Goal: Transaction & Acquisition: Book appointment/travel/reservation

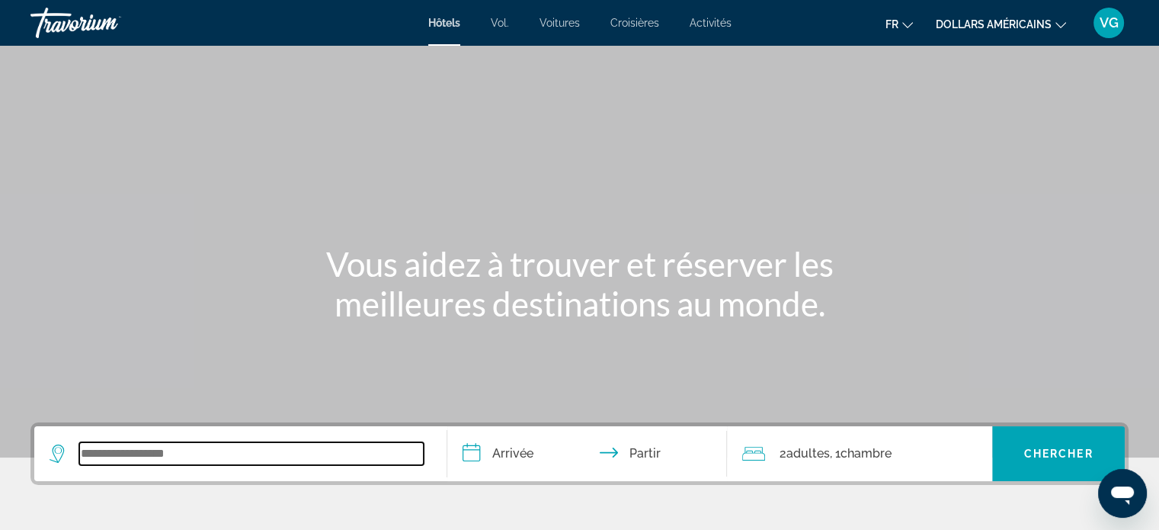
click at [153, 444] on input "Widget de recherche" at bounding box center [251, 453] width 344 height 23
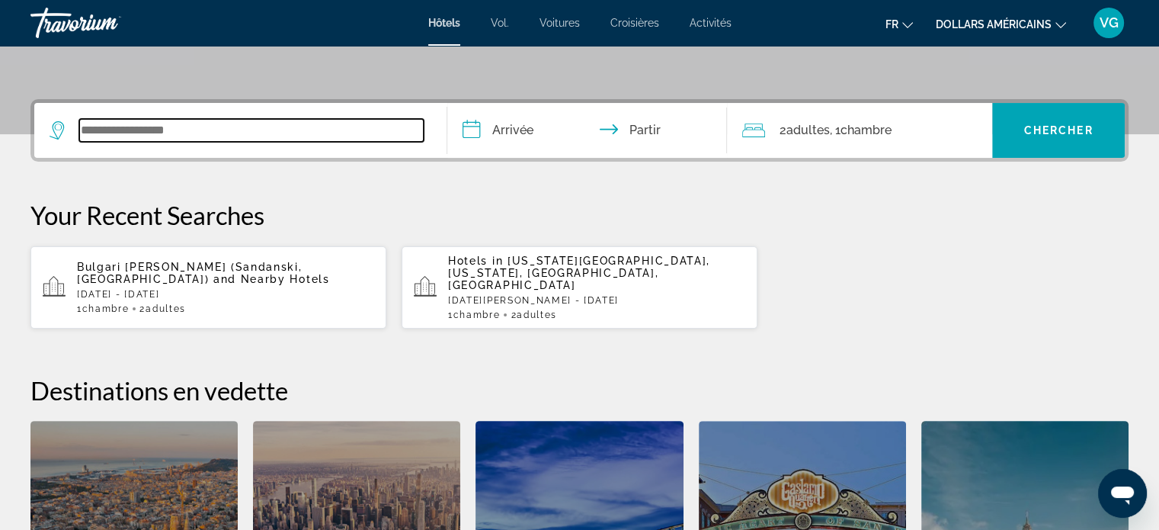
scroll to position [296, 0]
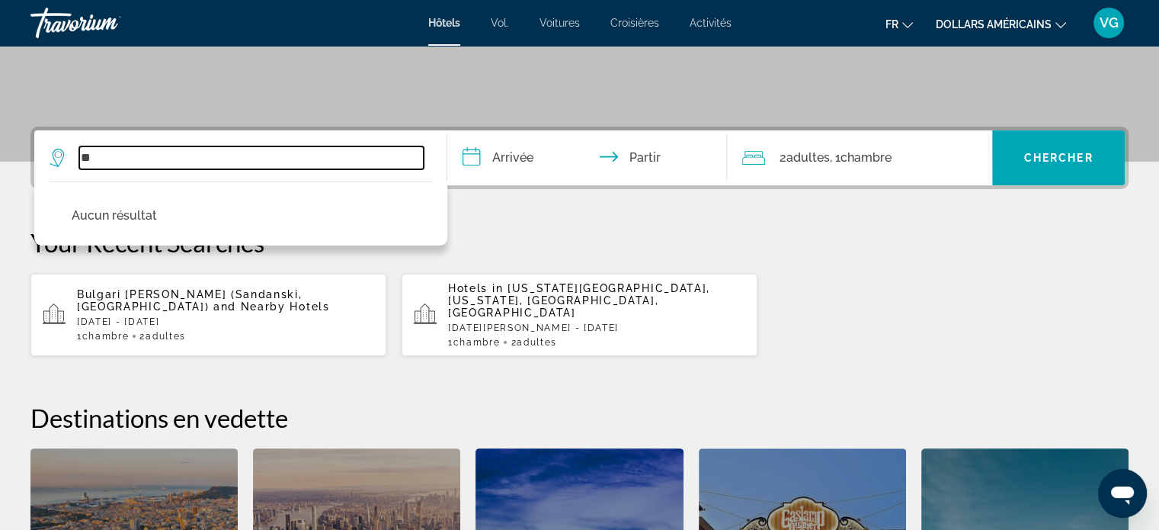
type input "*"
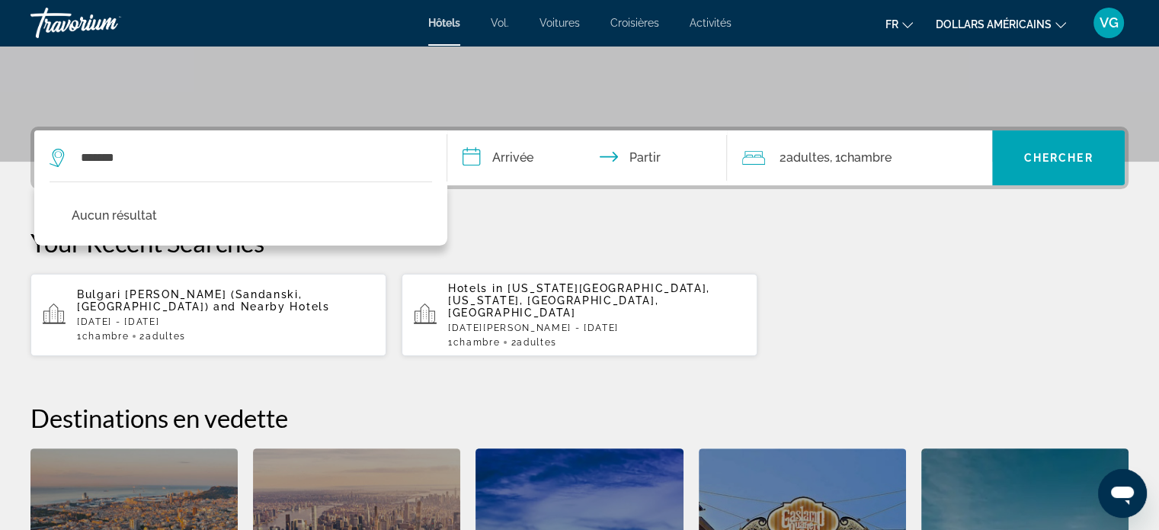
click at [530, 228] on p "Your Recent Searches" at bounding box center [579, 242] width 1098 height 30
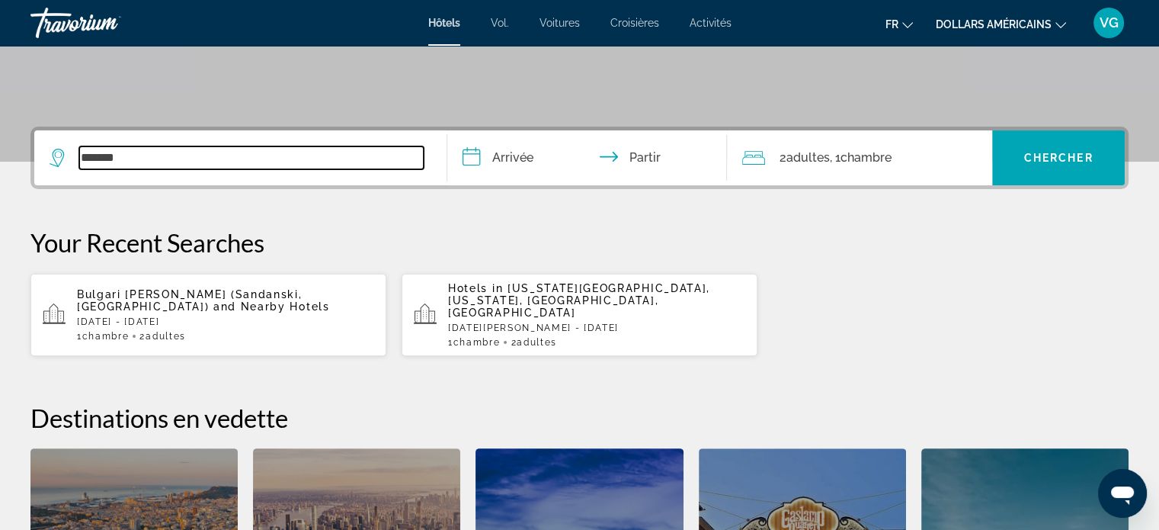
drag, startPoint x: 215, startPoint y: 159, endPoint x: 100, endPoint y: 165, distance: 115.2
click at [100, 165] on input "*******" at bounding box center [251, 157] width 344 height 23
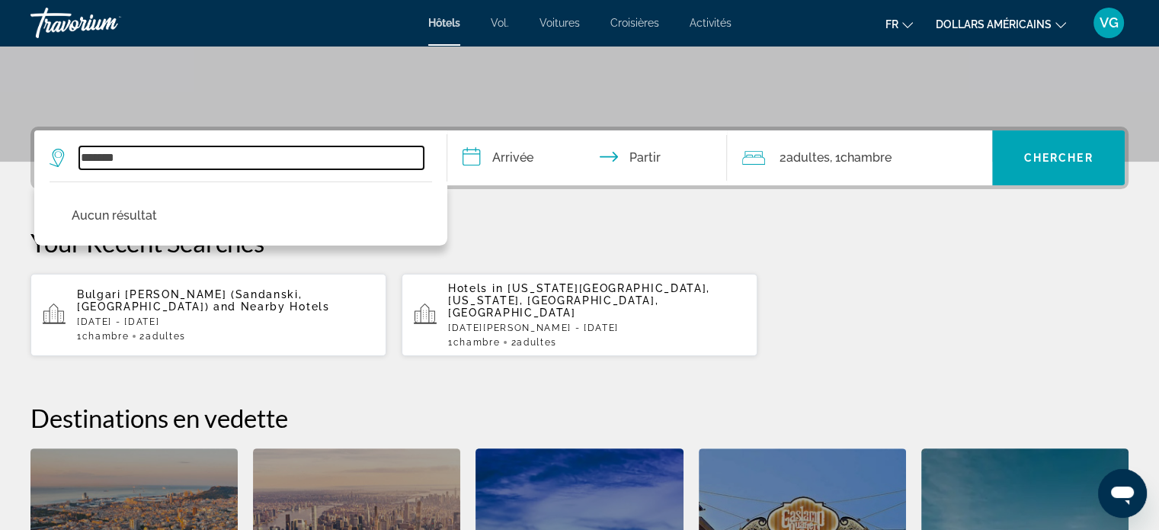
scroll to position [372, 0]
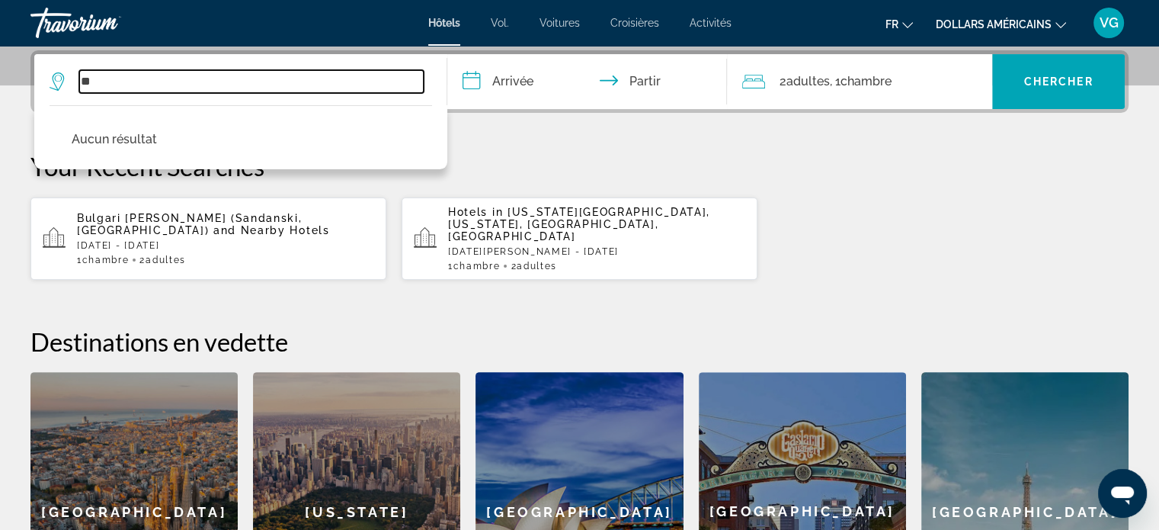
type input "*"
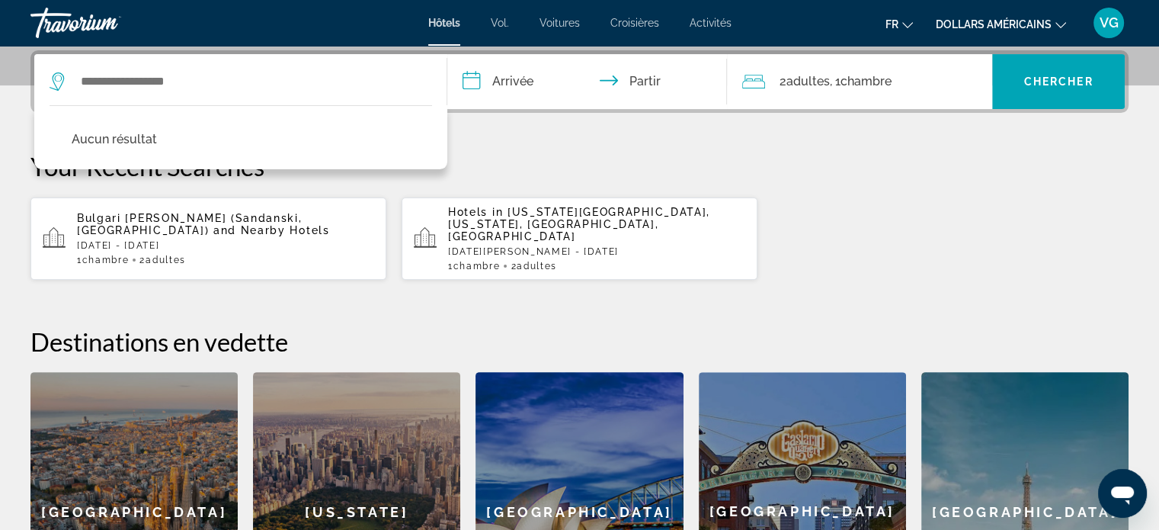
click at [518, 85] on input "**********" at bounding box center [590, 83] width 287 height 59
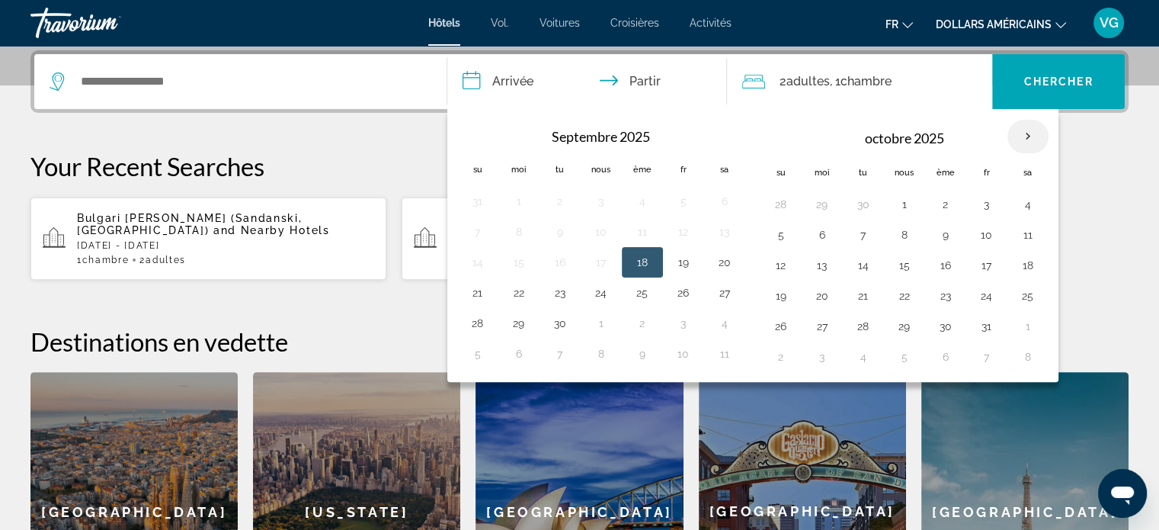
click at [1017, 136] on th "Mois prochain" at bounding box center [1027, 137] width 41 height 34
click at [479, 136] on th "Previous month" at bounding box center [477, 137] width 41 height 34
click at [1030, 130] on th "Mois prochain" at bounding box center [1027, 137] width 41 height 34
click at [1015, 133] on th "Mois prochain" at bounding box center [1027, 137] width 41 height 34
click at [475, 125] on th "Previous month" at bounding box center [477, 137] width 41 height 34
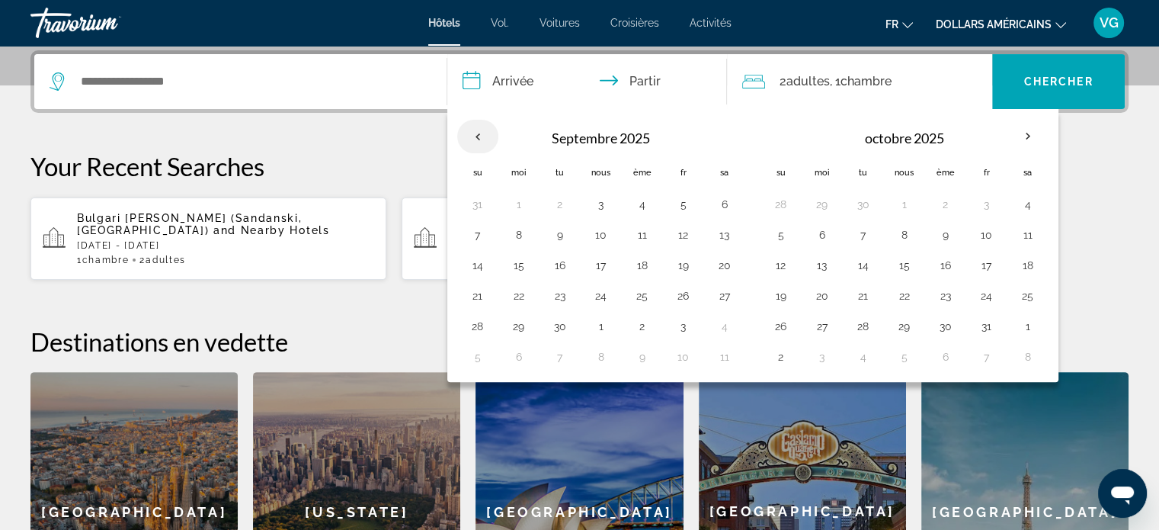
click at [475, 125] on th "Previous month" at bounding box center [477, 137] width 41 height 34
click at [475, 125] on th "Dates d'arrivée et de départ" at bounding box center [477, 136] width 41 height 34
click at [1018, 137] on th "Mois prochain" at bounding box center [1027, 137] width 41 height 34
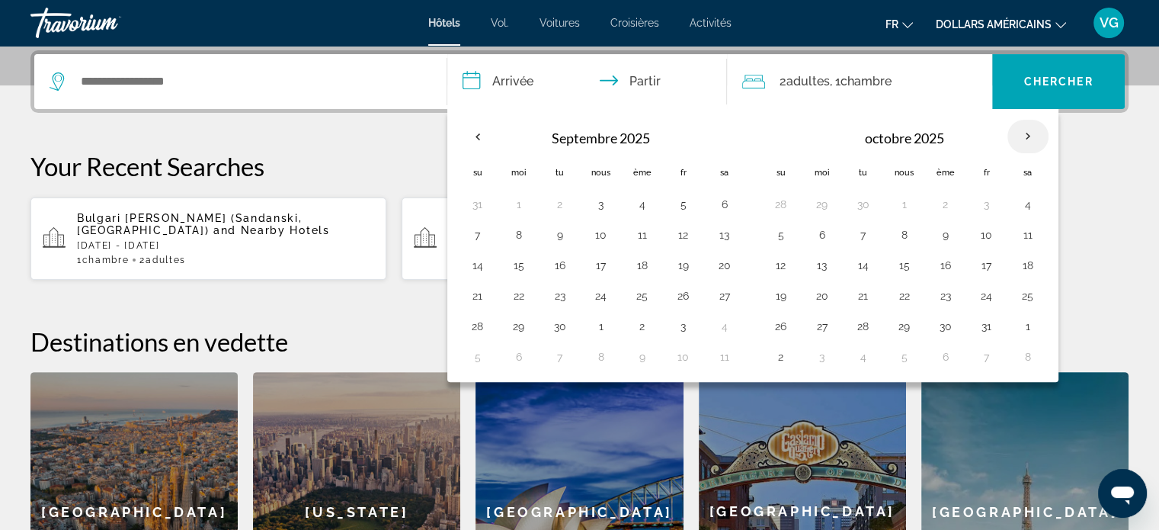
click at [1018, 139] on th "Mois prochain" at bounding box center [1027, 137] width 41 height 34
click at [1018, 143] on th "Mois prochain" at bounding box center [1027, 137] width 41 height 34
click at [504, 69] on input "**********" at bounding box center [590, 83] width 287 height 59
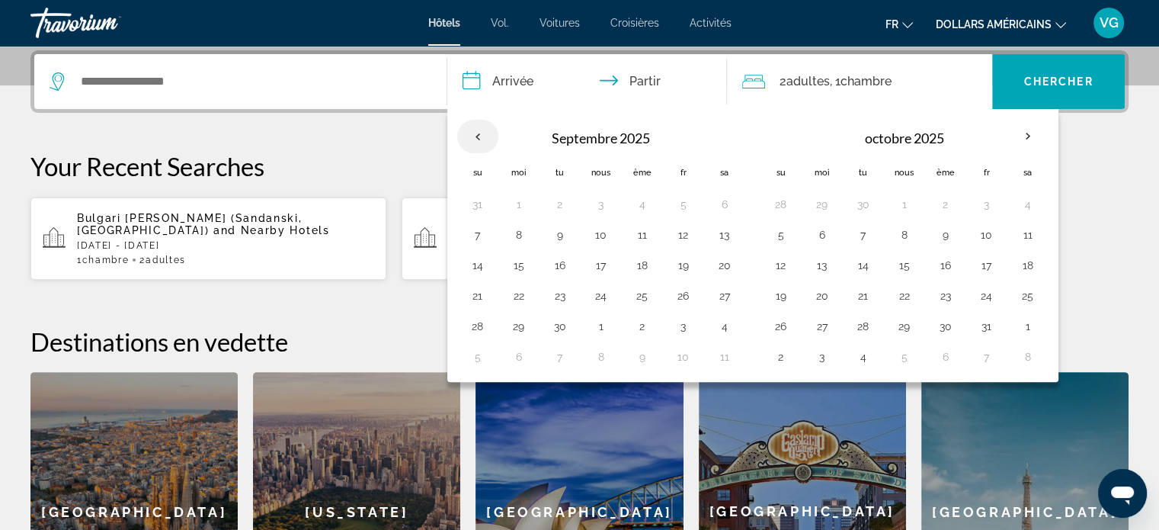
click at [479, 137] on th "Previous month" at bounding box center [477, 137] width 41 height 34
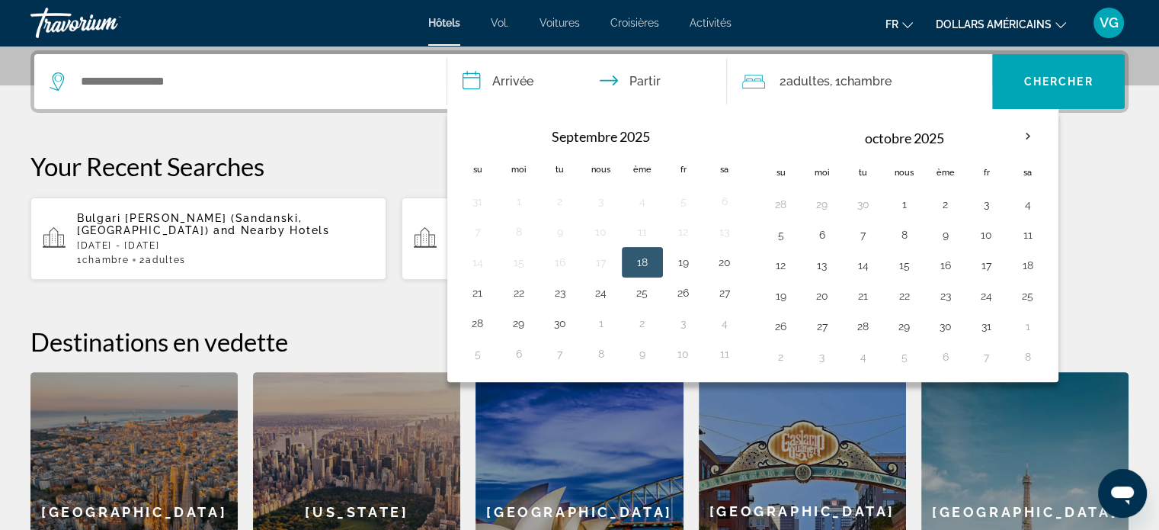
click at [479, 137] on th "Dates d'arrivée et de départ" at bounding box center [477, 136] width 41 height 34
click at [1021, 136] on th "Mois prochain" at bounding box center [1027, 137] width 41 height 34
click at [483, 271] on button "14" at bounding box center [478, 265] width 24 height 21
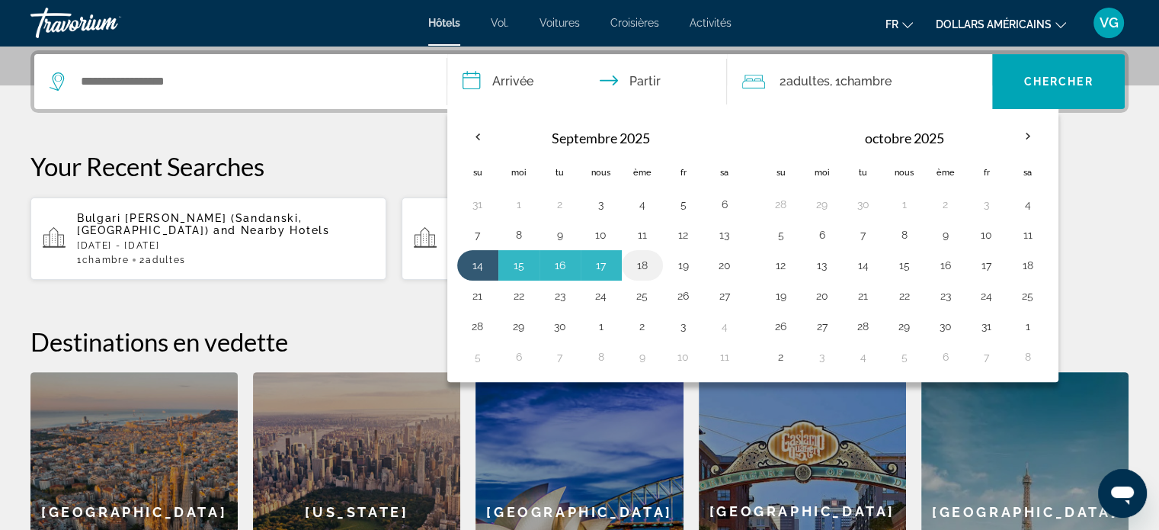
click at [635, 259] on button "18" at bounding box center [642, 265] width 24 height 21
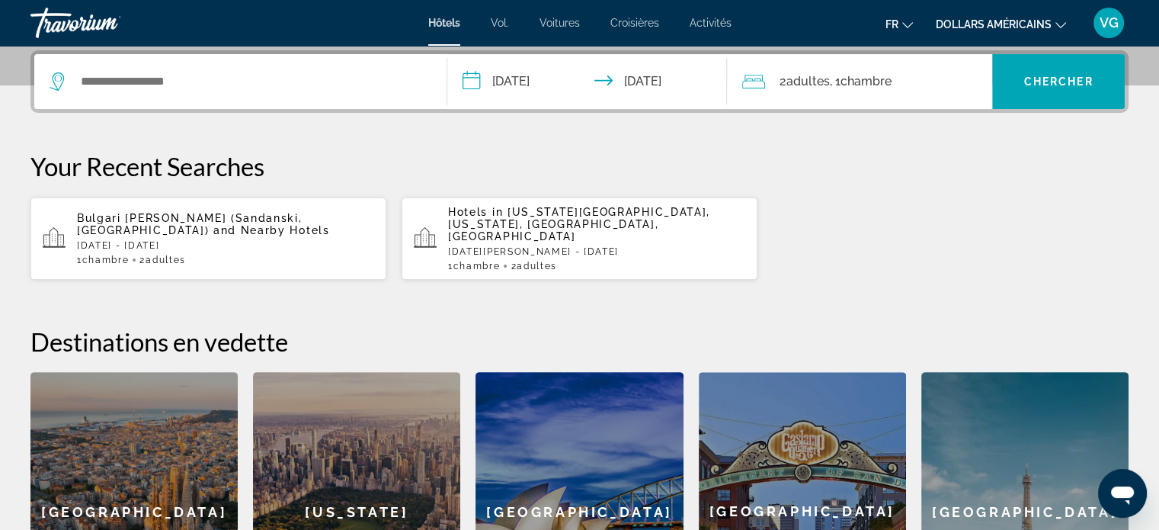
click at [537, 73] on input "**********" at bounding box center [590, 83] width 287 height 59
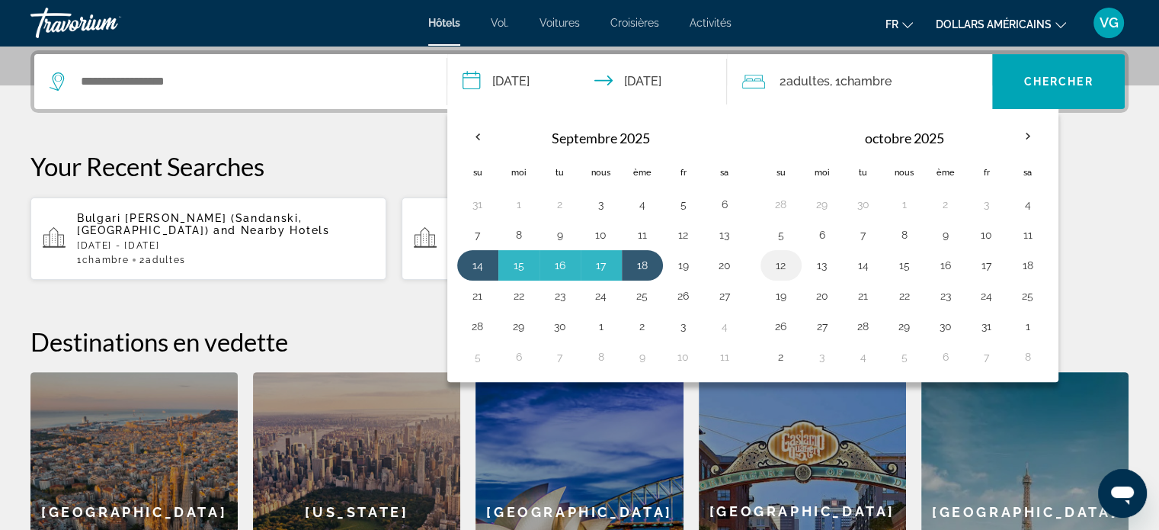
click at [774, 264] on button "12" at bounding box center [781, 265] width 24 height 21
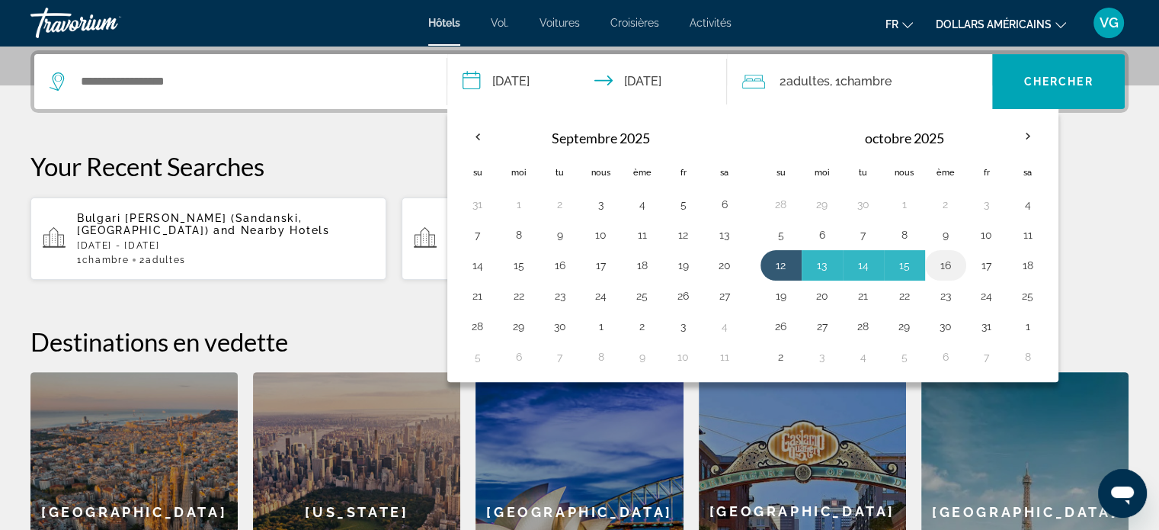
click at [934, 261] on button "16" at bounding box center [946, 265] width 24 height 21
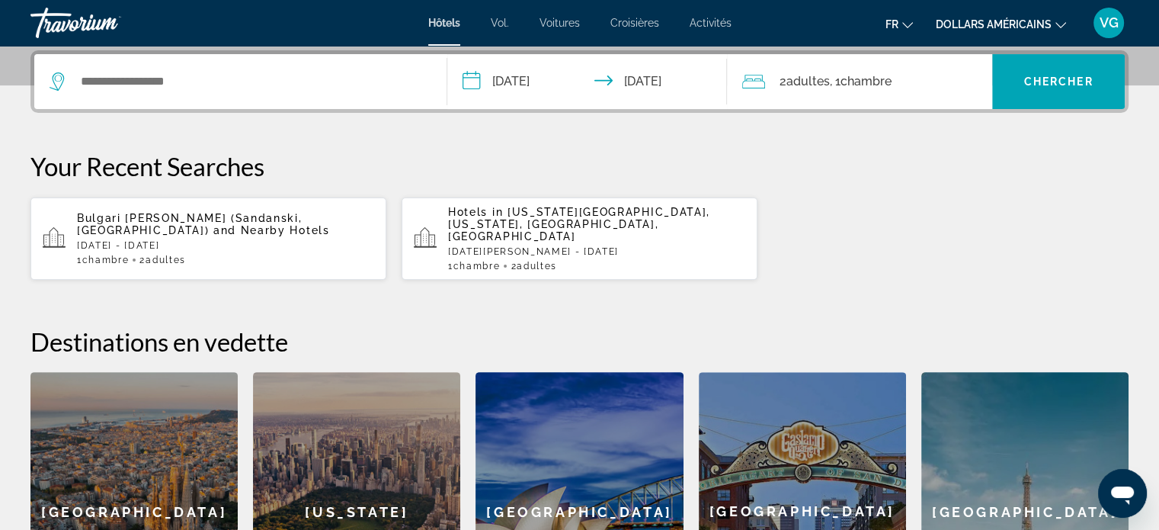
click at [543, 82] on input "**********" at bounding box center [590, 83] width 287 height 59
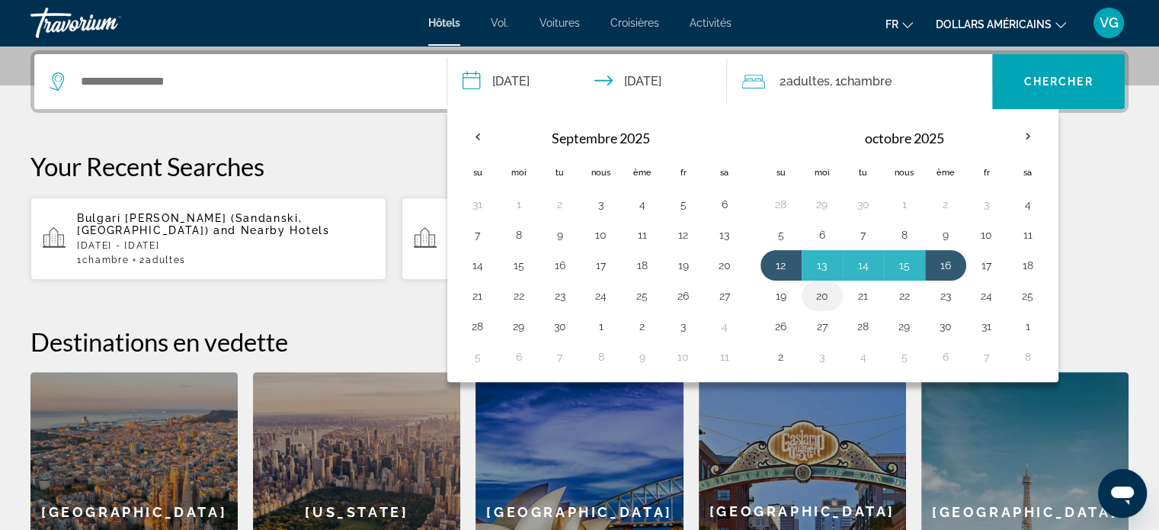
click at [818, 295] on button "20" at bounding box center [822, 295] width 24 height 21
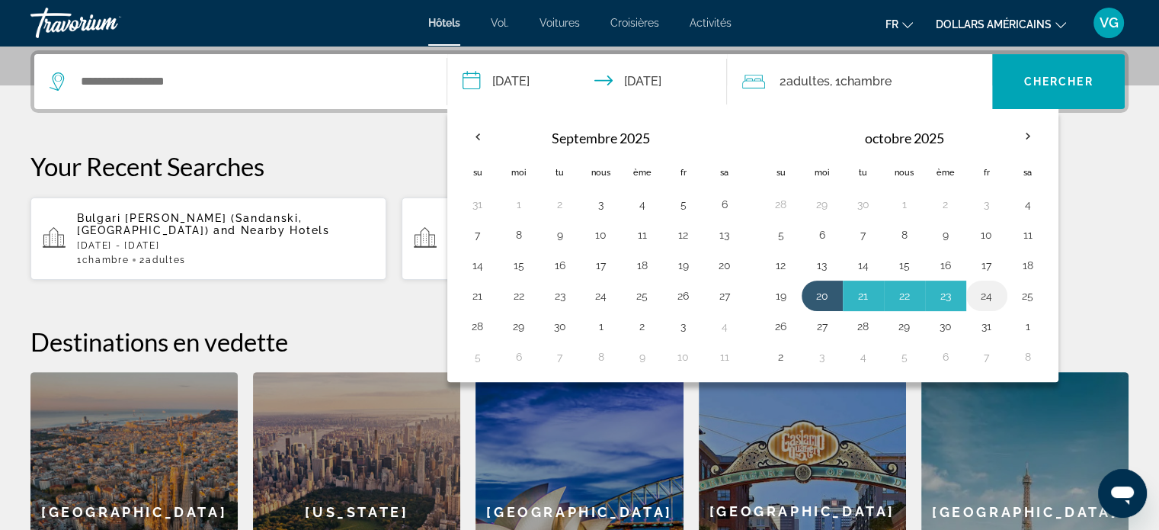
click at [976, 291] on button "24" at bounding box center [987, 295] width 24 height 21
type input "**********"
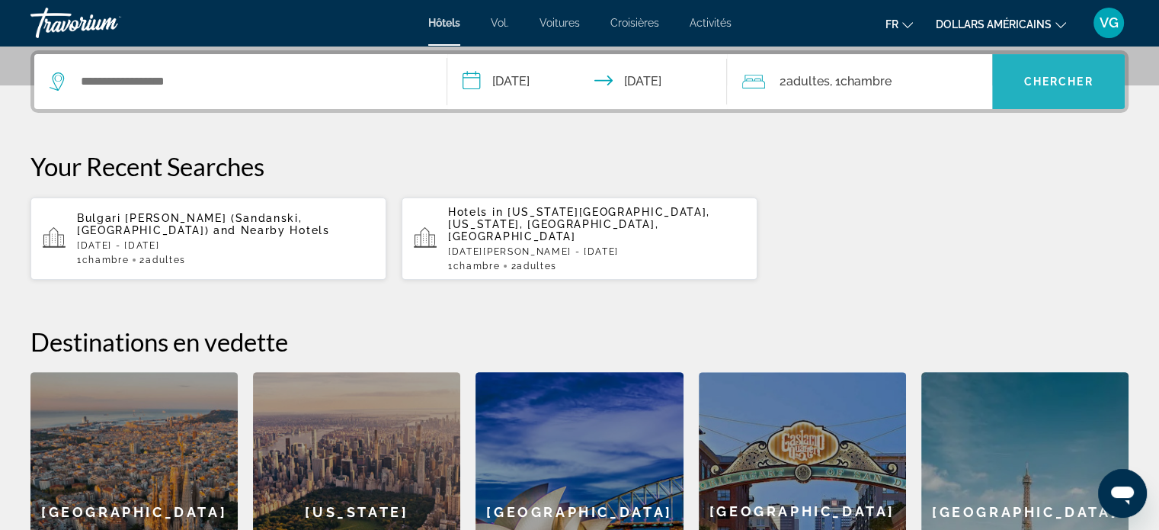
click at [1067, 82] on font "Chercher" at bounding box center [1058, 81] width 69 height 12
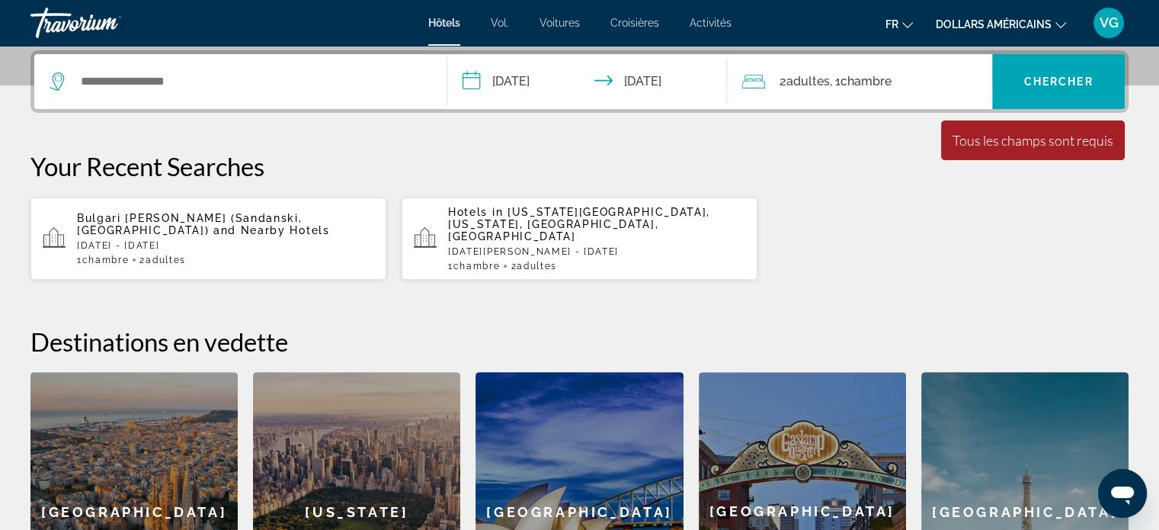
click at [496, 20] on font "Vol." at bounding box center [500, 23] width 18 height 12
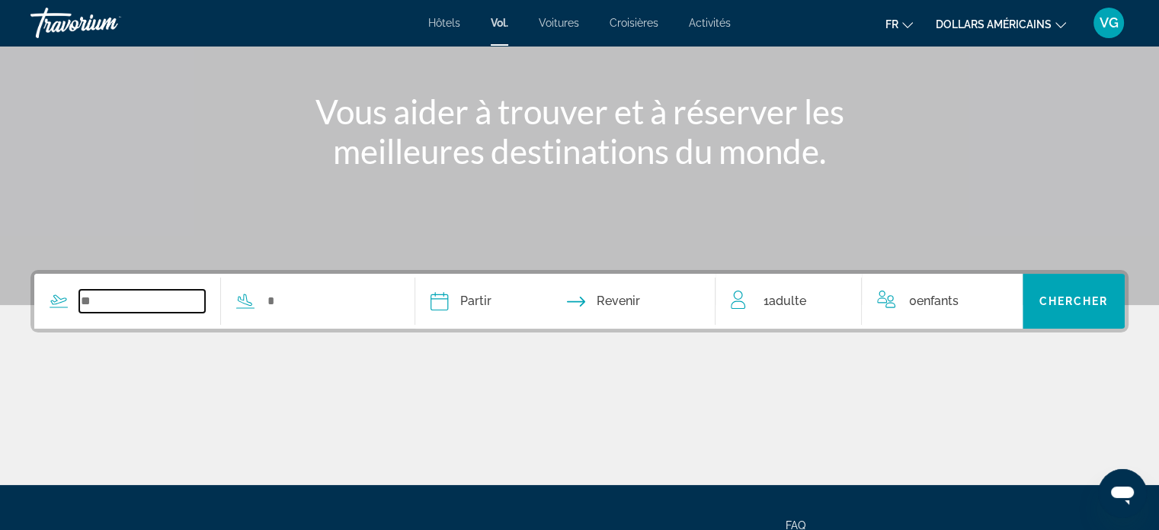
click at [203, 304] on input "Search widget" at bounding box center [142, 301] width 126 height 23
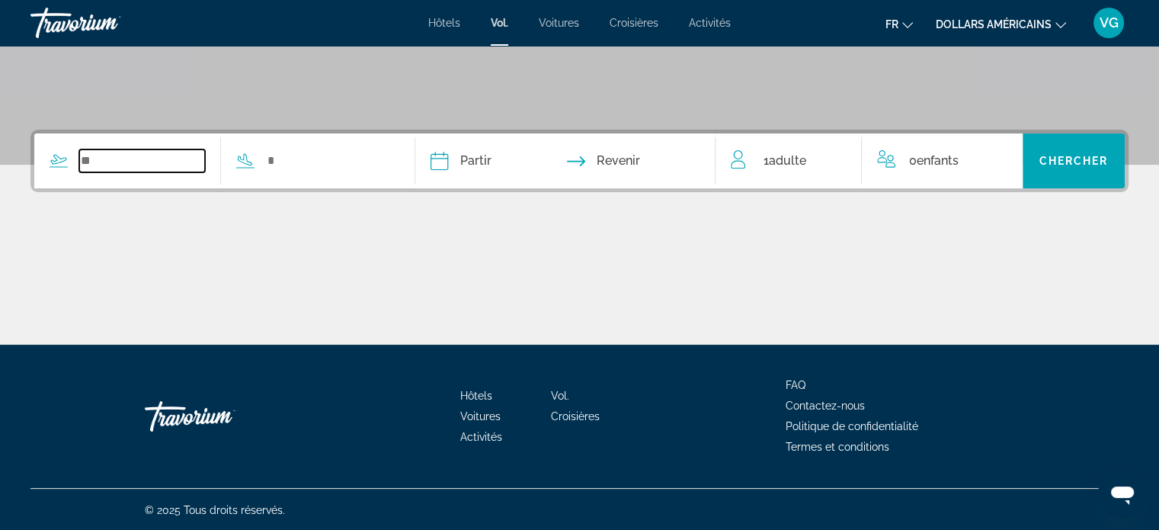
scroll to position [293, 0]
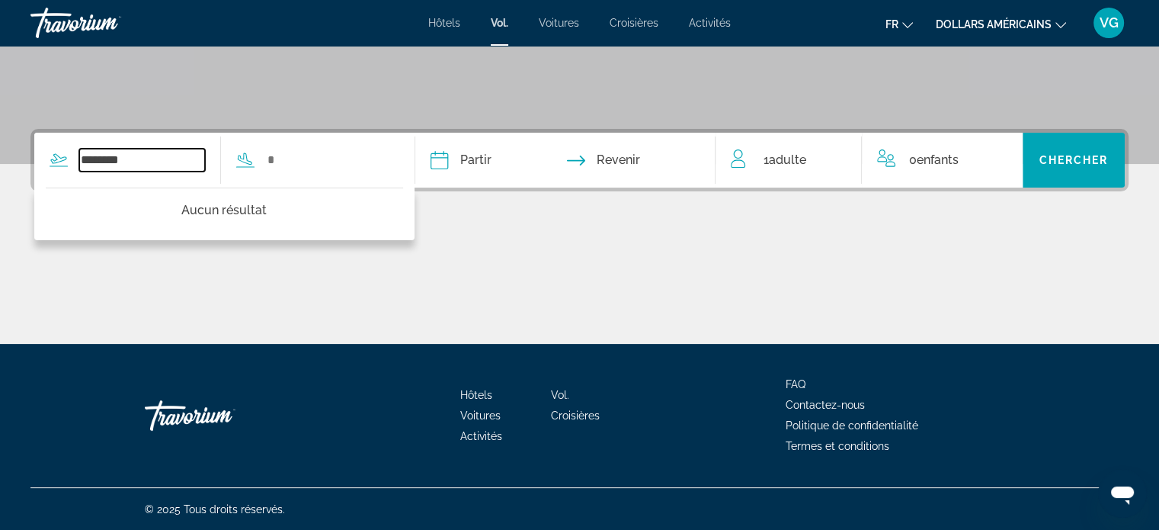
type input "********"
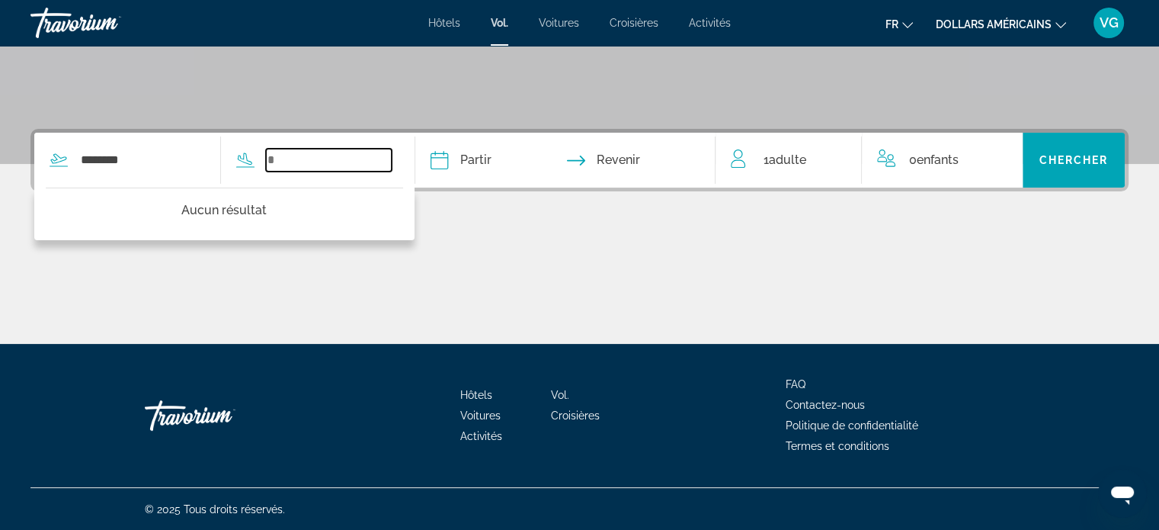
click at [314, 165] on input "Search widget" at bounding box center [329, 160] width 126 height 23
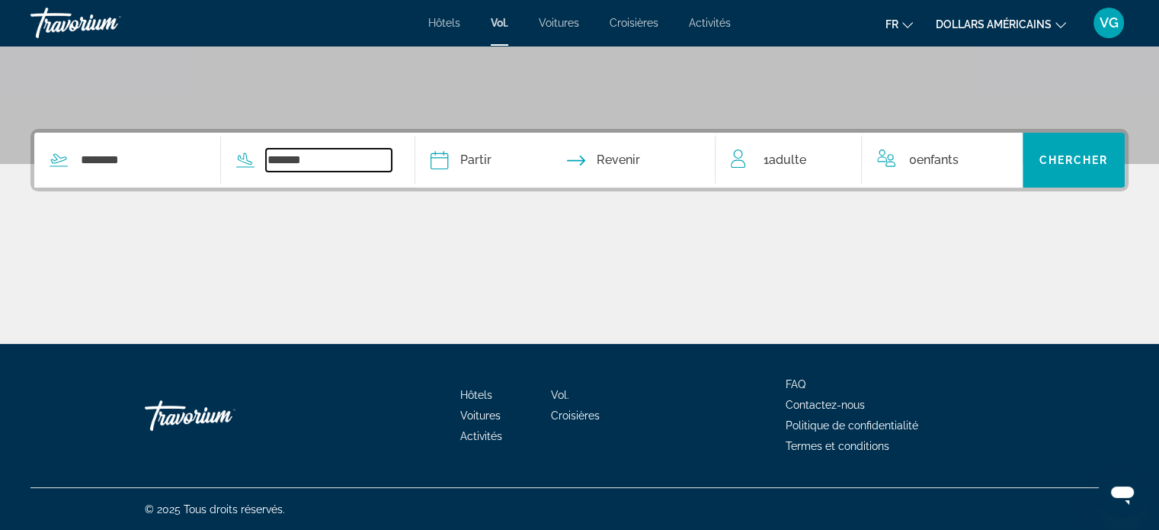
type input "********"
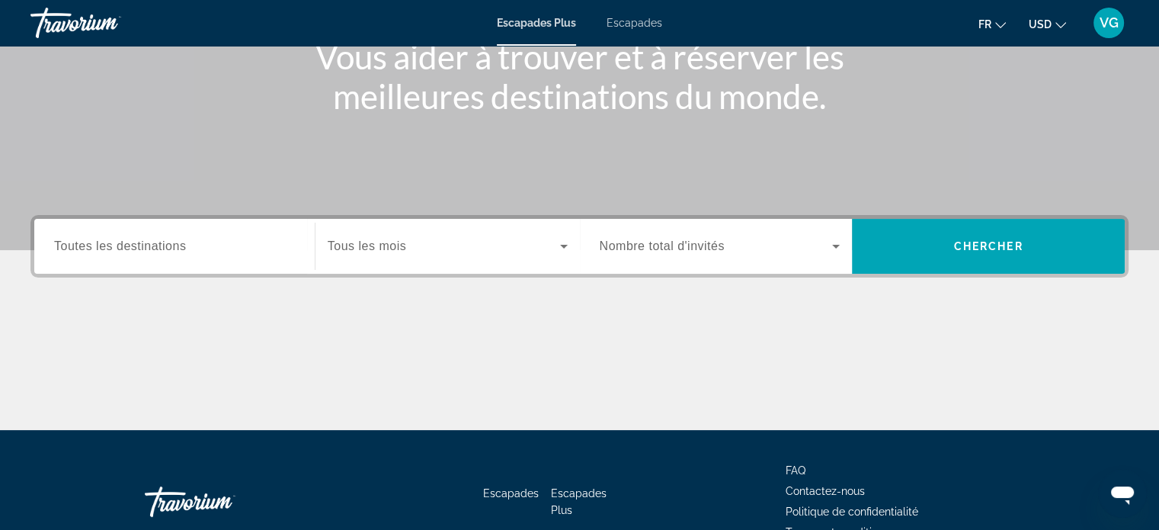
scroll to position [229, 0]
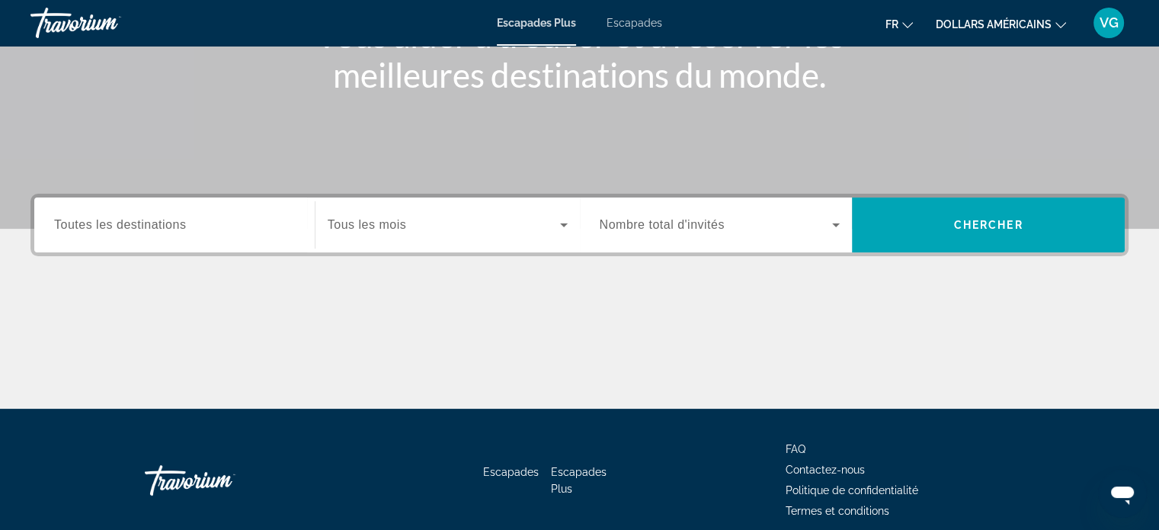
click at [419, 236] on div "Widget de recherche" at bounding box center [448, 224] width 240 height 43
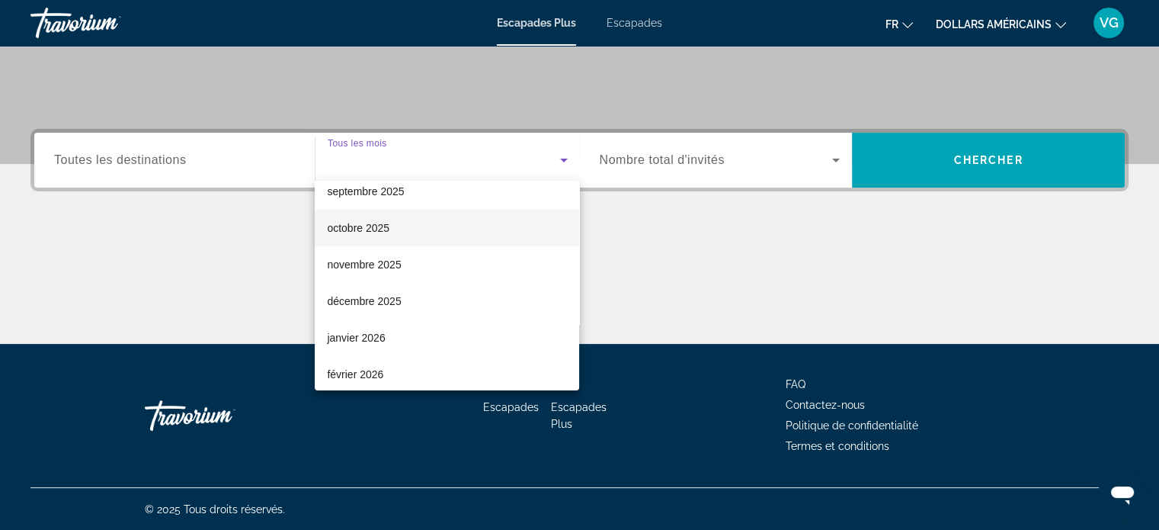
scroll to position [76, 0]
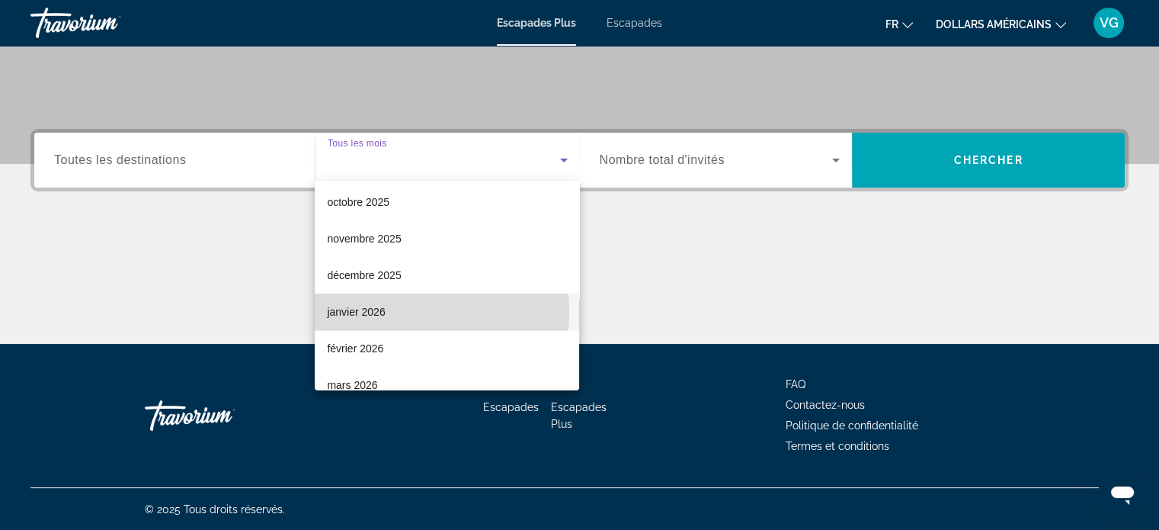
click at [376, 310] on font "janvier 2026" at bounding box center [356, 312] width 58 height 12
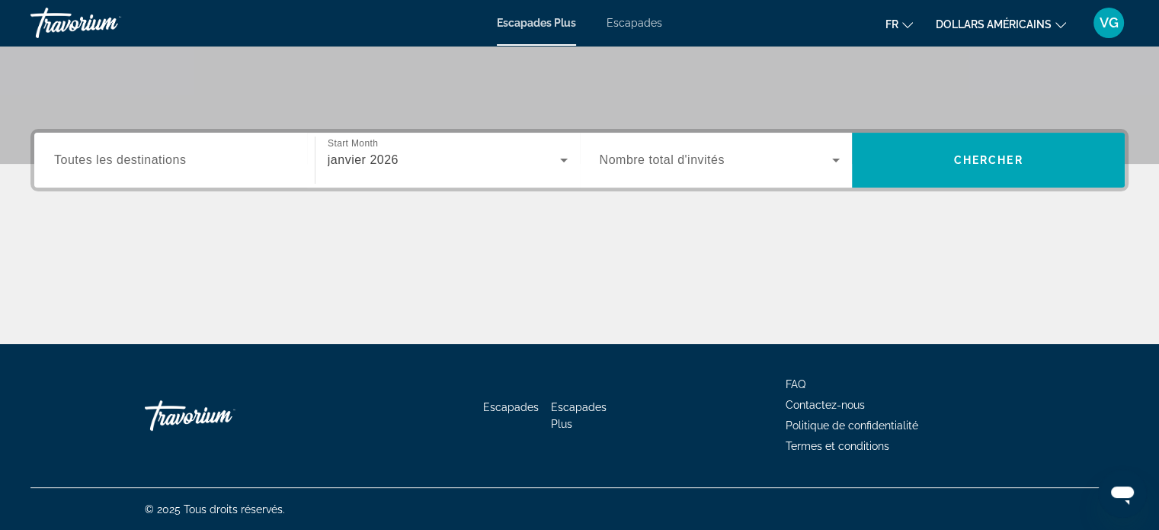
click at [677, 162] on span "Nombre total d'invités" at bounding box center [662, 159] width 125 height 13
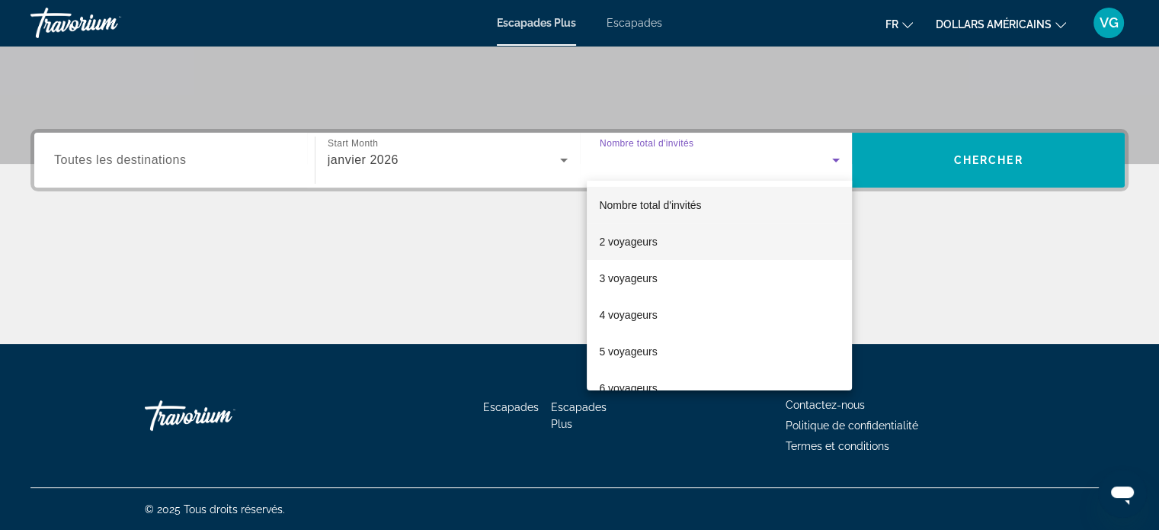
click at [643, 243] on font "2 voyageurs" at bounding box center [628, 241] width 58 height 12
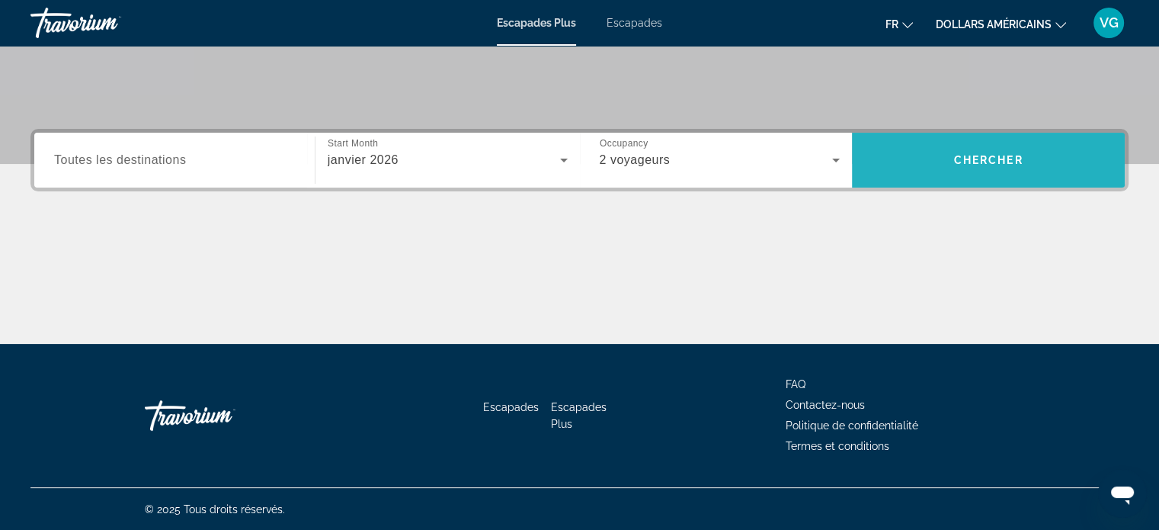
click at [947, 152] on span "Widget de recherche" at bounding box center [988, 160] width 273 height 37
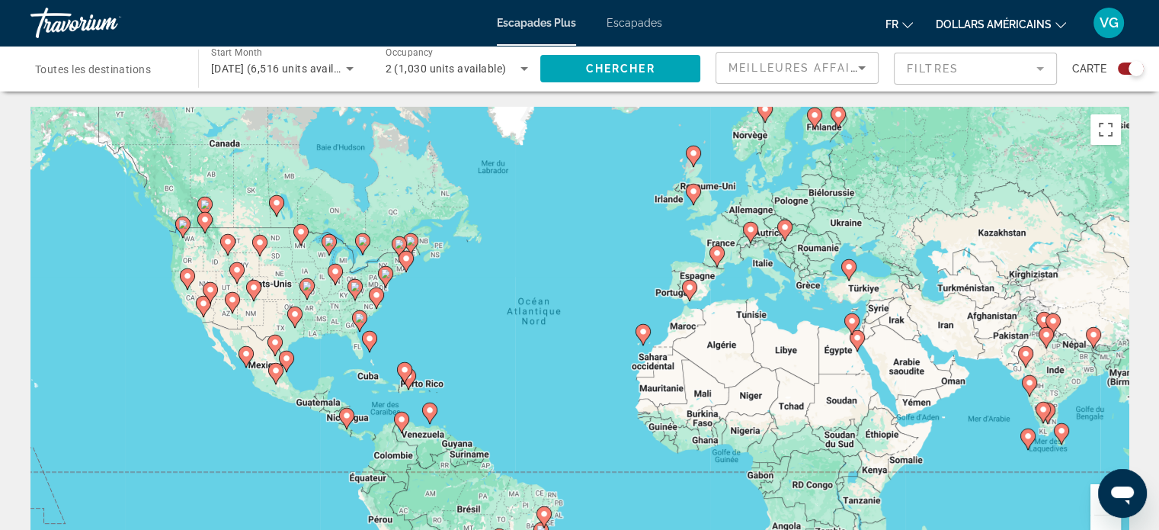
click at [784, 226] on image "Contenu principal" at bounding box center [784, 227] width 9 height 9
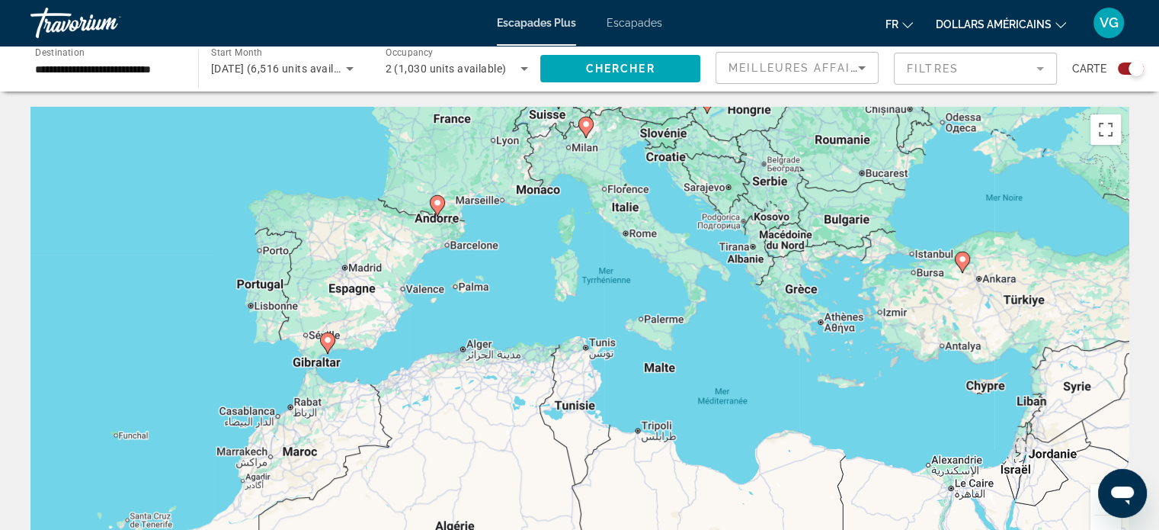
drag, startPoint x: 413, startPoint y: 418, endPoint x: 511, endPoint y: 246, distance: 197.7
click at [511, 246] on div "Pour activer le glissement avec le clavier, appuyez sur Alt+Entrée. Une fois ce…" at bounding box center [579, 335] width 1098 height 457
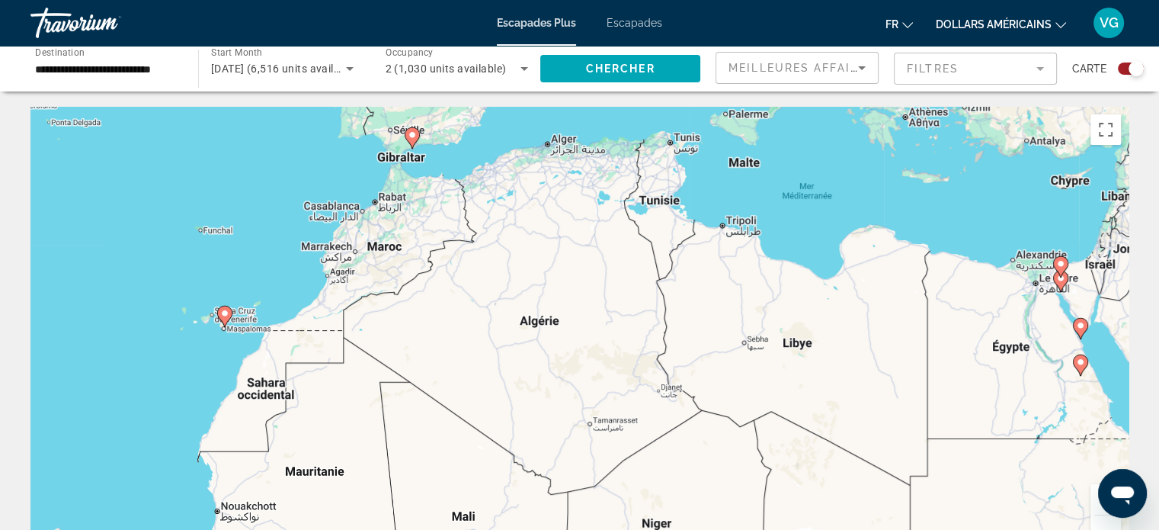
drag, startPoint x: 181, startPoint y: 404, endPoint x: 267, endPoint y: 203, distance: 217.8
click at [267, 203] on div "Pour activer le glissement avec le clavier, appuyez sur Alt+Entrée. Une fois ce…" at bounding box center [579, 335] width 1098 height 457
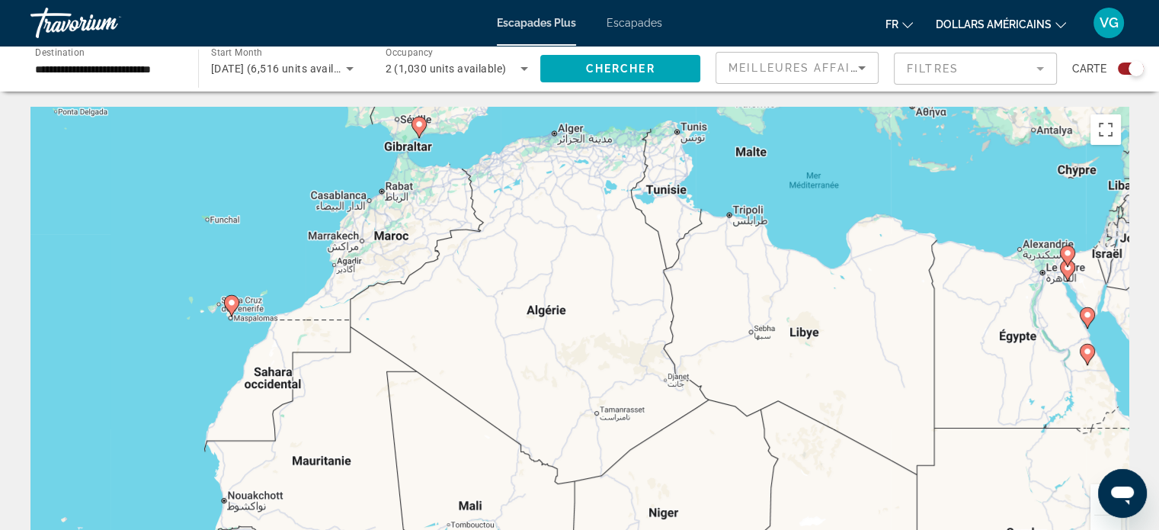
click at [232, 301] on image "Contenu principal" at bounding box center [231, 302] width 9 height 9
type input "**********"
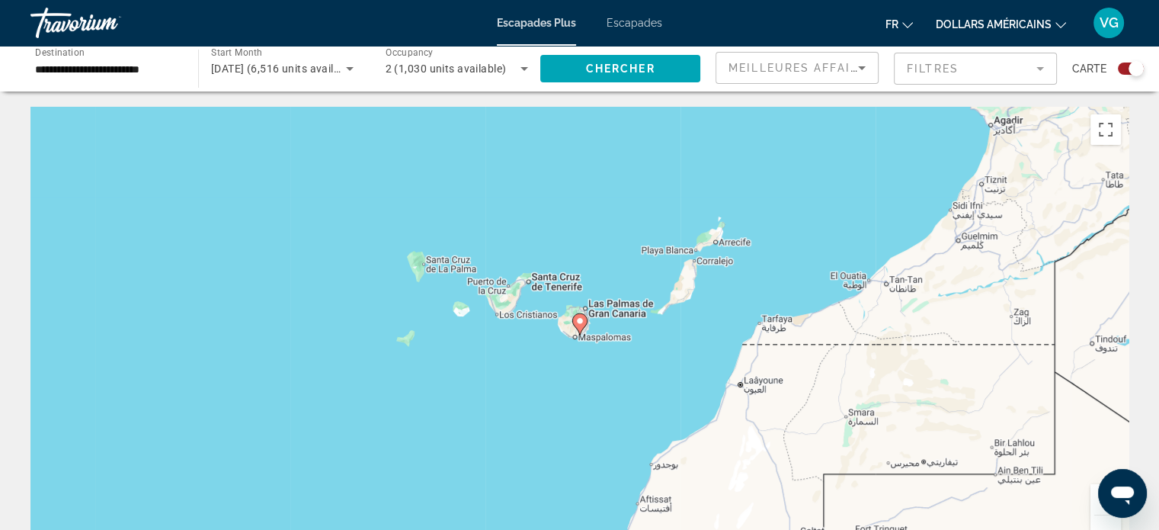
click at [579, 322] on image "Contenu principal" at bounding box center [579, 320] width 9 height 9
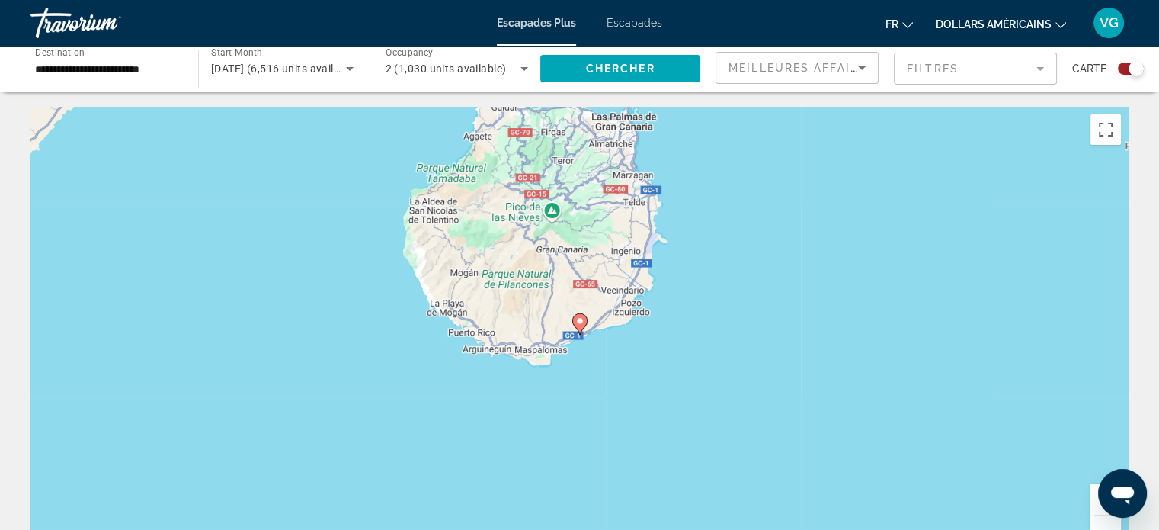
click at [579, 322] on image "Contenu principal" at bounding box center [579, 320] width 9 height 9
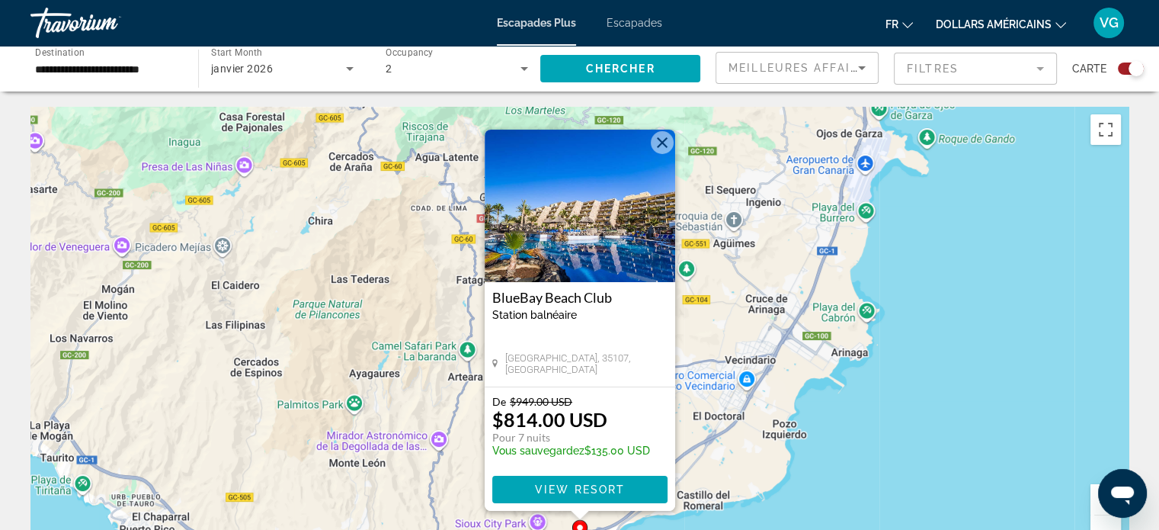
drag, startPoint x: 660, startPoint y: 142, endPoint x: 654, endPoint y: 161, distance: 20.0
click at [660, 143] on button "Fermer" at bounding box center [662, 142] width 23 height 23
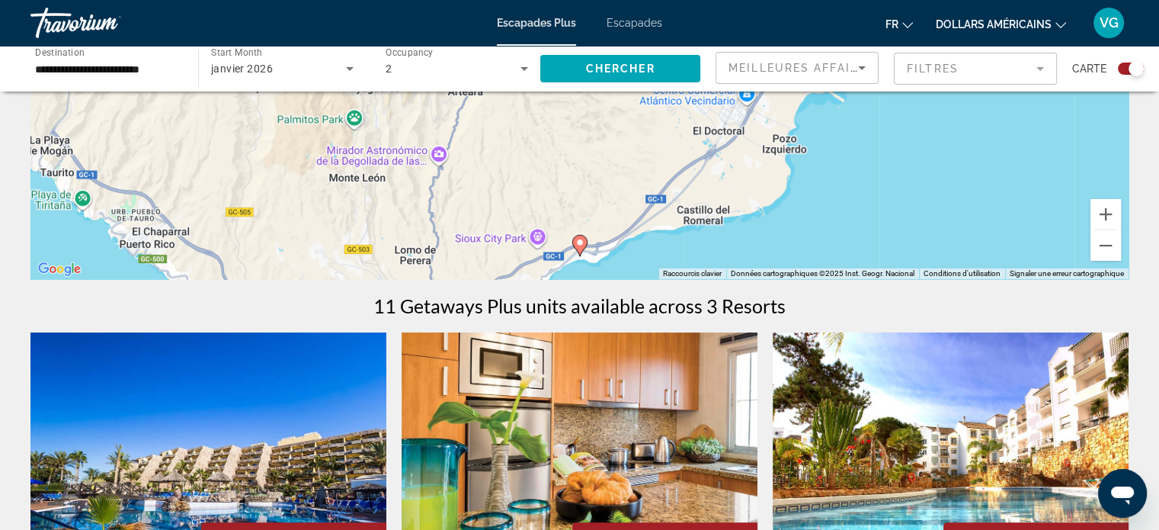
scroll to position [305, 0]
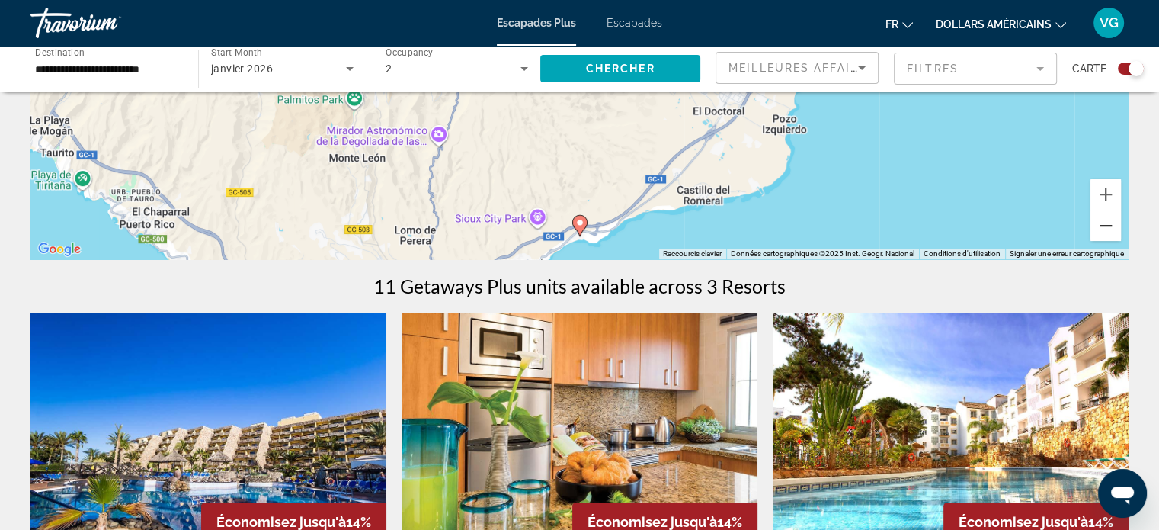
click at [1107, 229] on button "Zoom arrière" at bounding box center [1106, 225] width 30 height 30
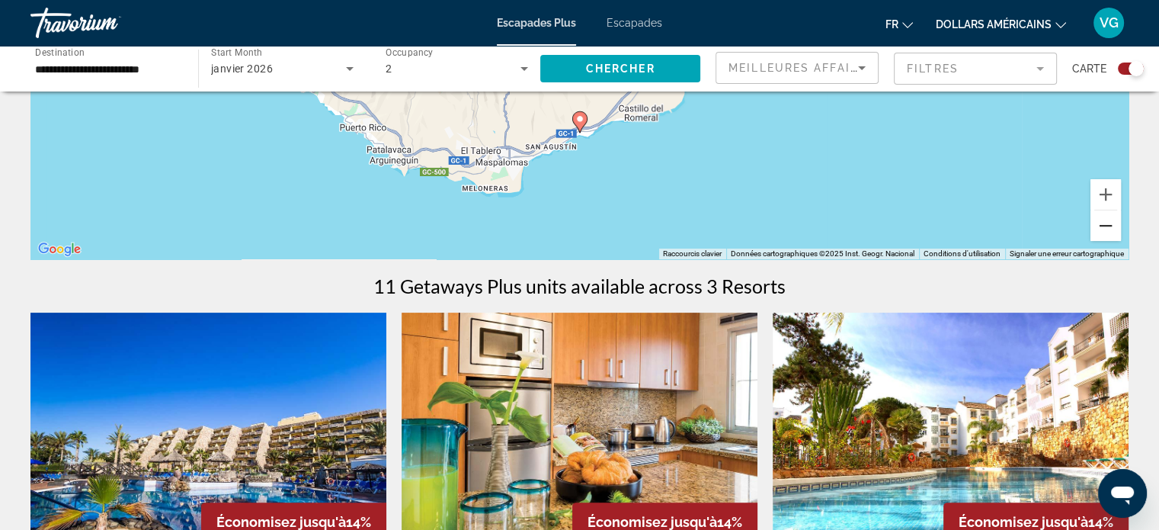
click at [1107, 230] on button "Zoom arrière" at bounding box center [1106, 225] width 30 height 30
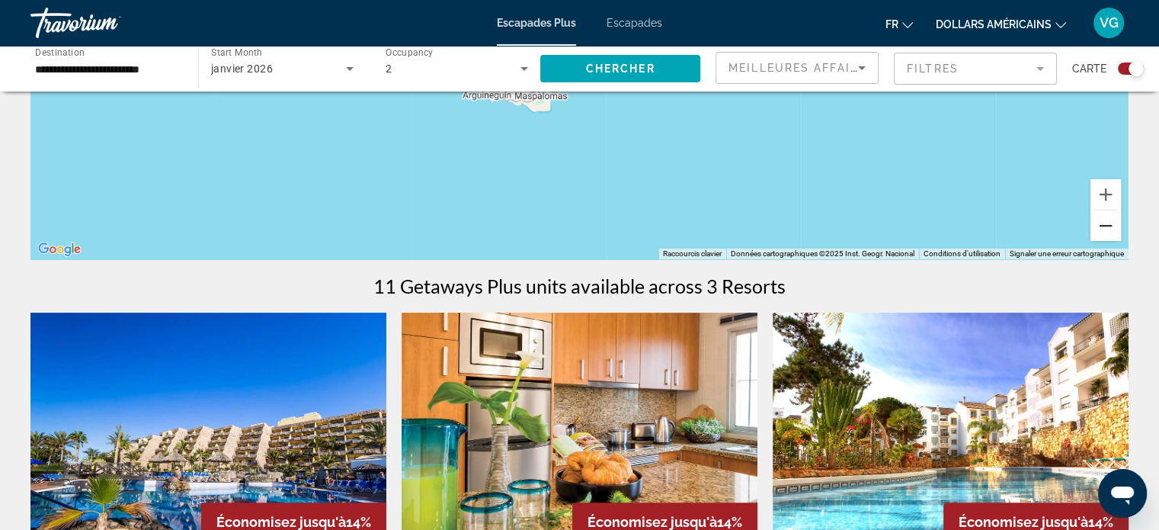
click at [1107, 231] on button "Zoom arrière" at bounding box center [1106, 225] width 30 height 30
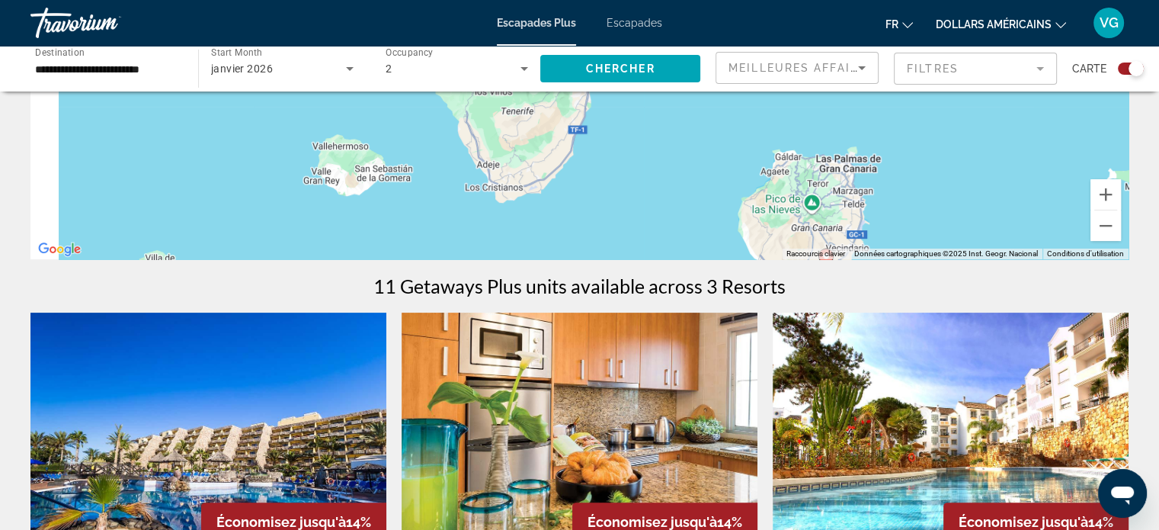
drag, startPoint x: 521, startPoint y: 197, endPoint x: 823, endPoint y: 444, distance: 389.4
click at [821, 445] on div "← Déplacement vers la gauche → Déplacement vers la droite ↑ Déplacement vers le…" at bounding box center [579, 351] width 1159 height 1099
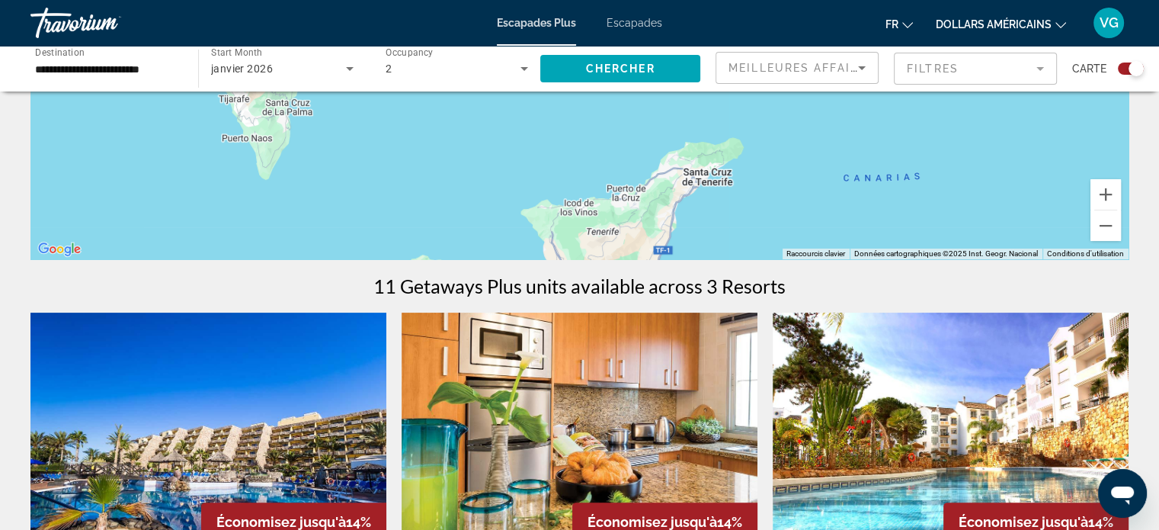
drag, startPoint x: 704, startPoint y: 170, endPoint x: 720, endPoint y: 264, distance: 95.8
click at [719, 264] on div "← Déplacement vers la gauche → Déplacement vers la droite ↑ Déplacement vers le…" at bounding box center [579, 351] width 1159 height 1099
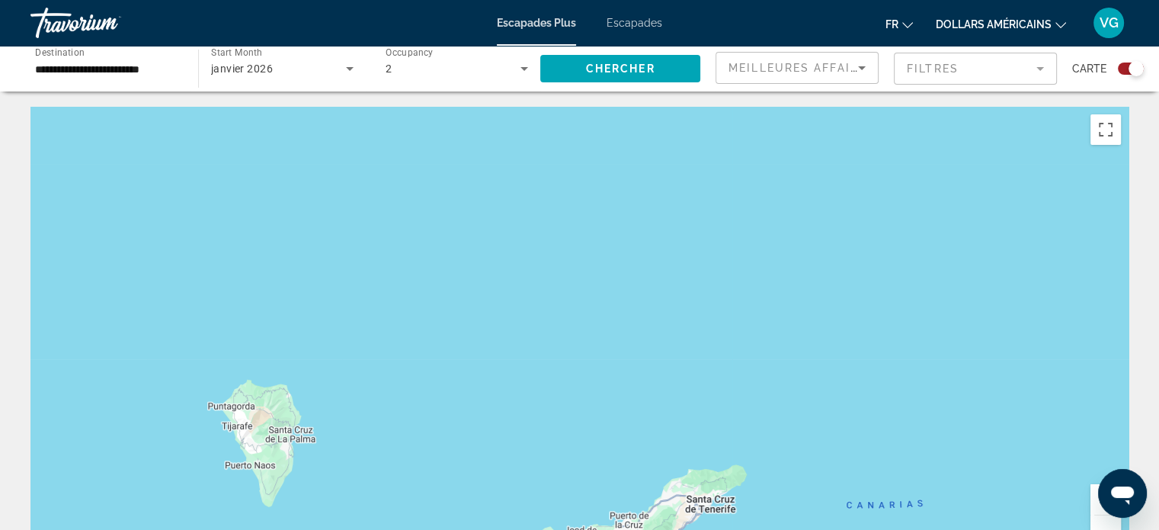
scroll to position [0, 0]
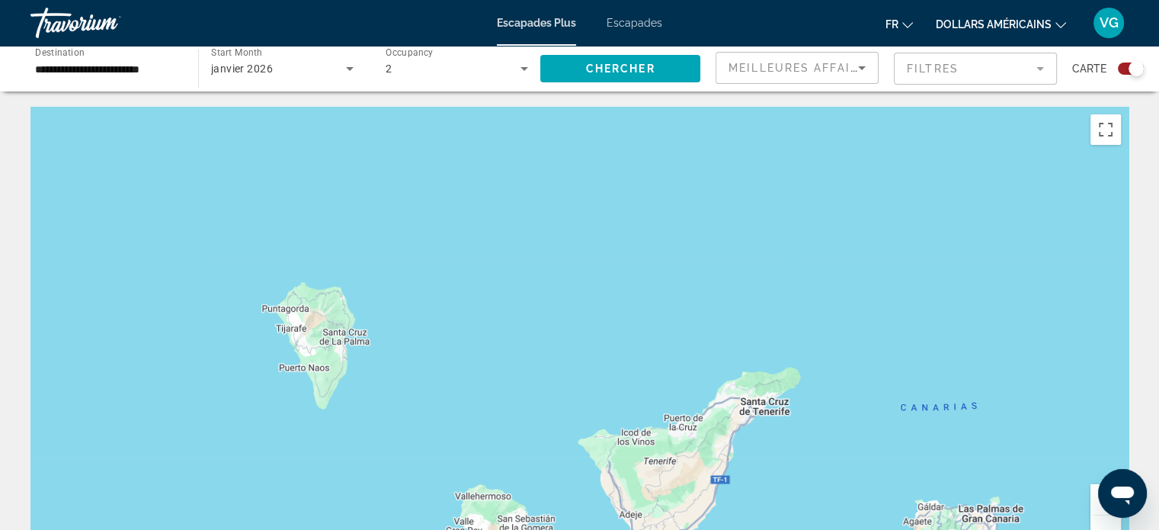
drag, startPoint x: 469, startPoint y: 465, endPoint x: 716, endPoint y: 259, distance: 321.4
click at [716, 259] on div "Contenu principal" at bounding box center [579, 335] width 1098 height 457
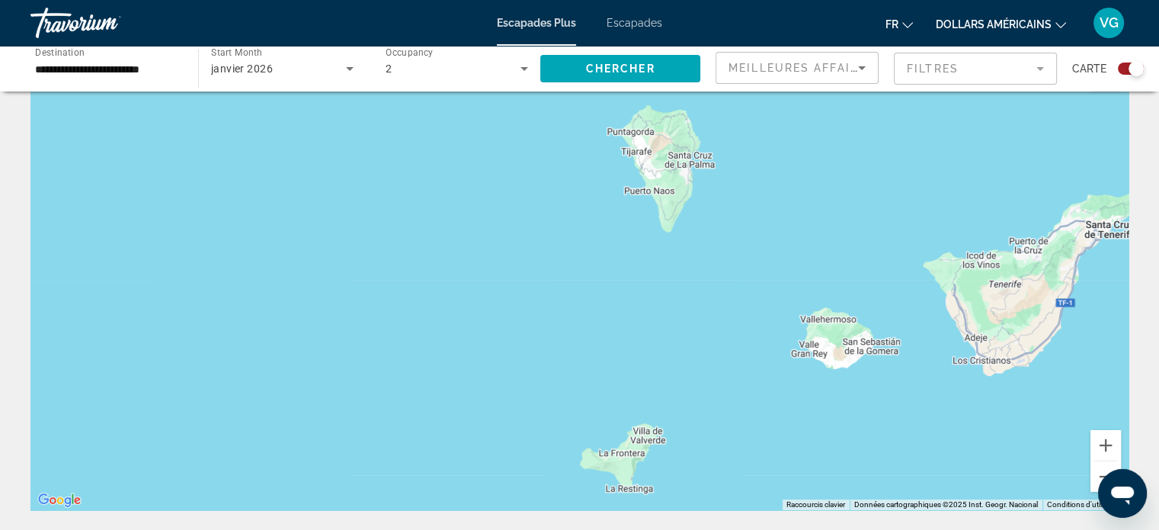
scroll to position [76, 0]
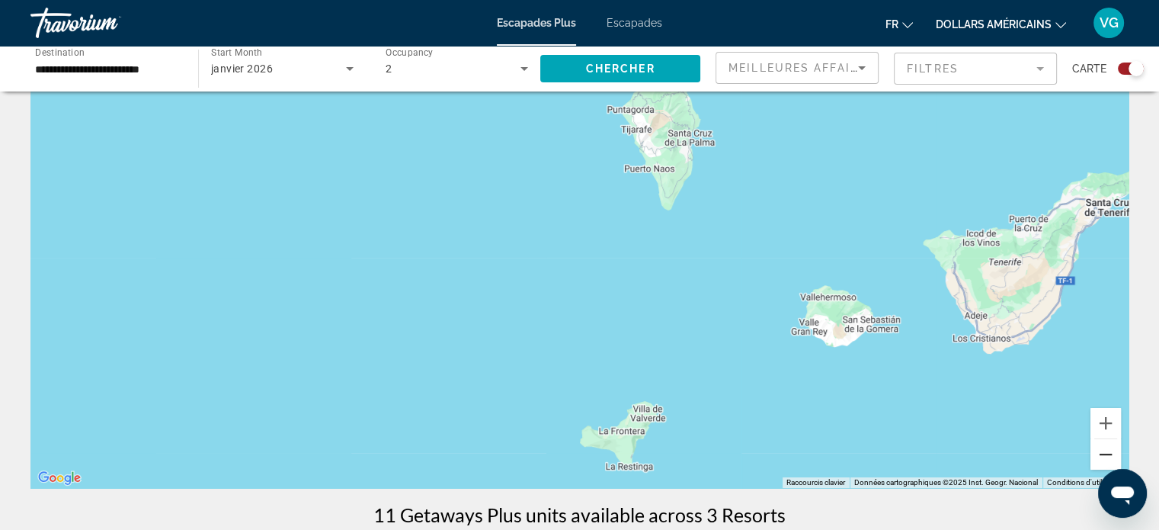
click at [1110, 466] on button "Zoom arrière" at bounding box center [1106, 454] width 30 height 30
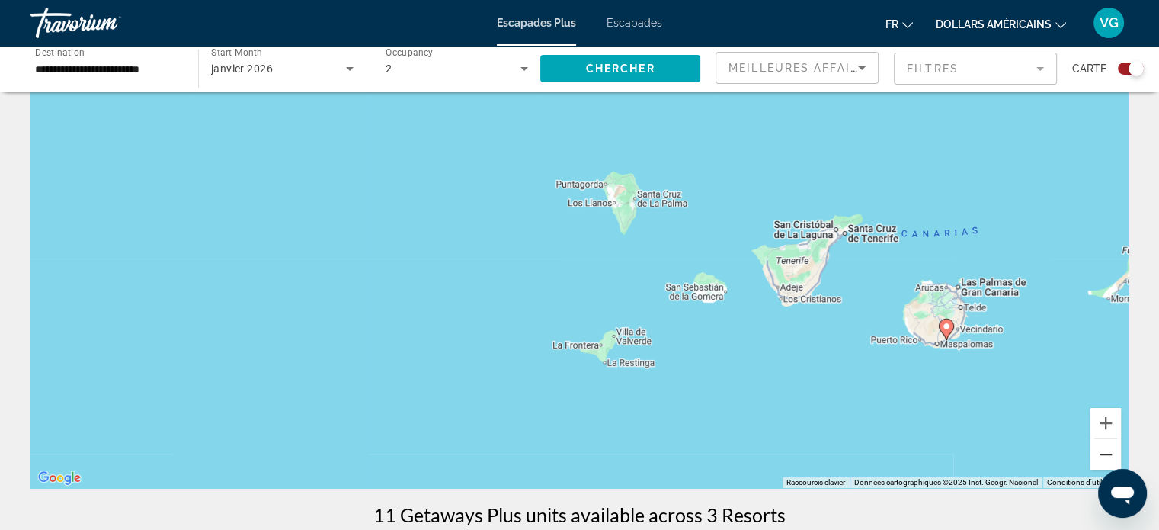
click at [1110, 466] on button "Zoom arrière" at bounding box center [1106, 454] width 30 height 30
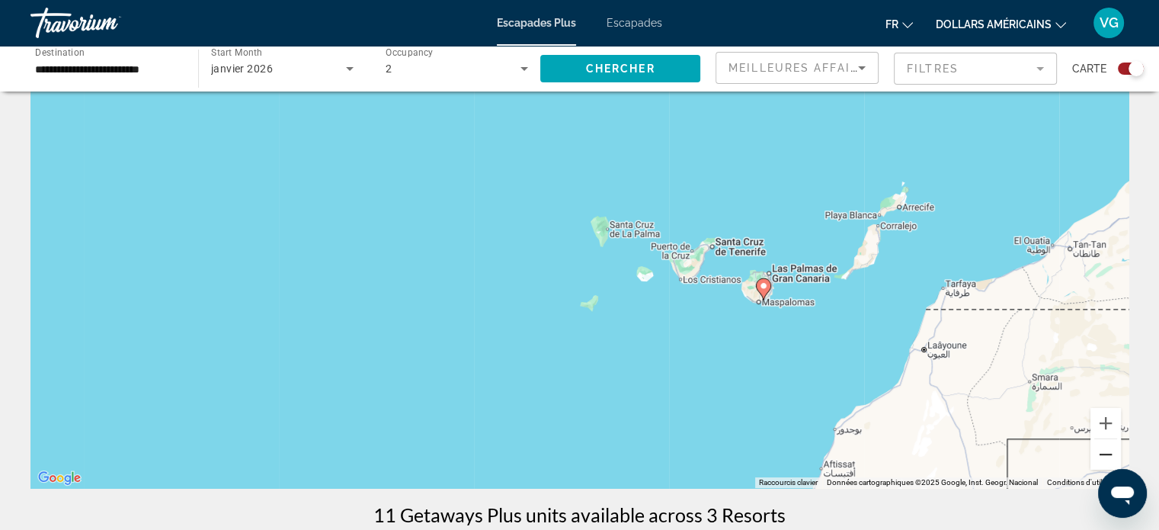
click at [1110, 466] on button "Zoom arrière" at bounding box center [1106, 454] width 30 height 30
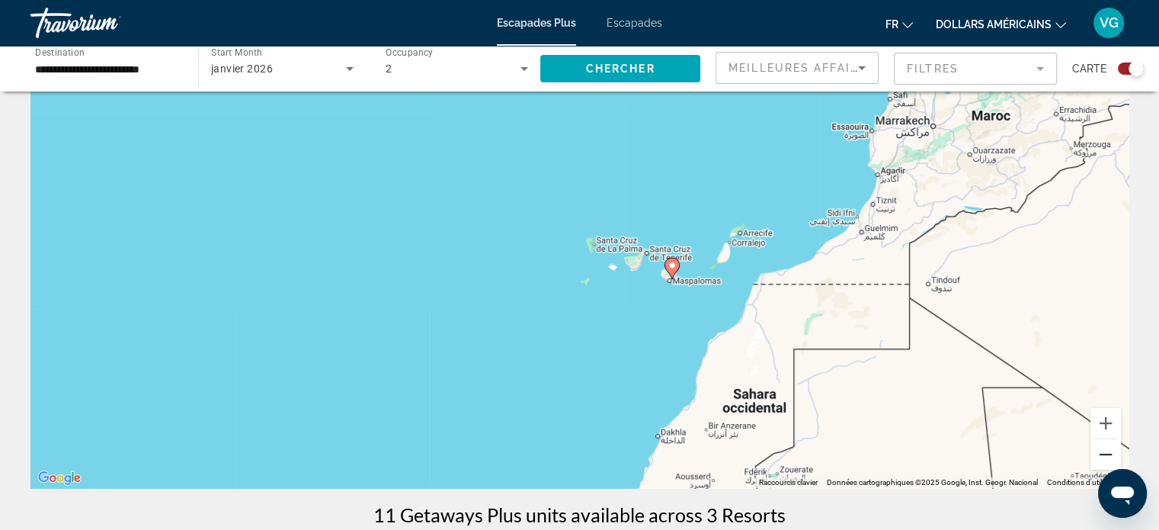
click at [1110, 466] on button "Zoom arrière" at bounding box center [1106, 454] width 30 height 30
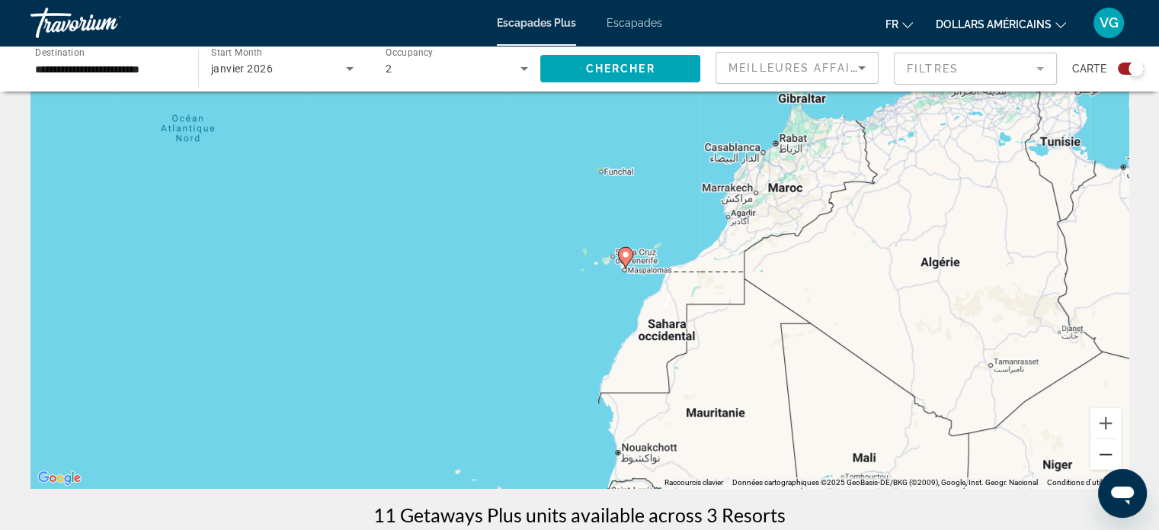
click at [1110, 466] on button "Zoom arrière" at bounding box center [1106, 454] width 30 height 30
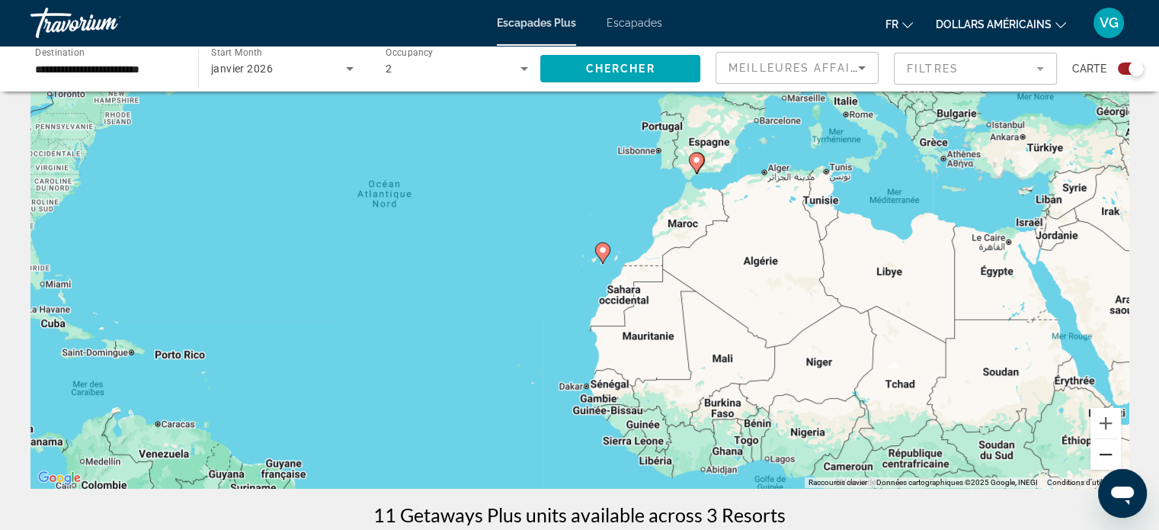
click at [1110, 466] on button "Zoom arrière" at bounding box center [1106, 454] width 30 height 30
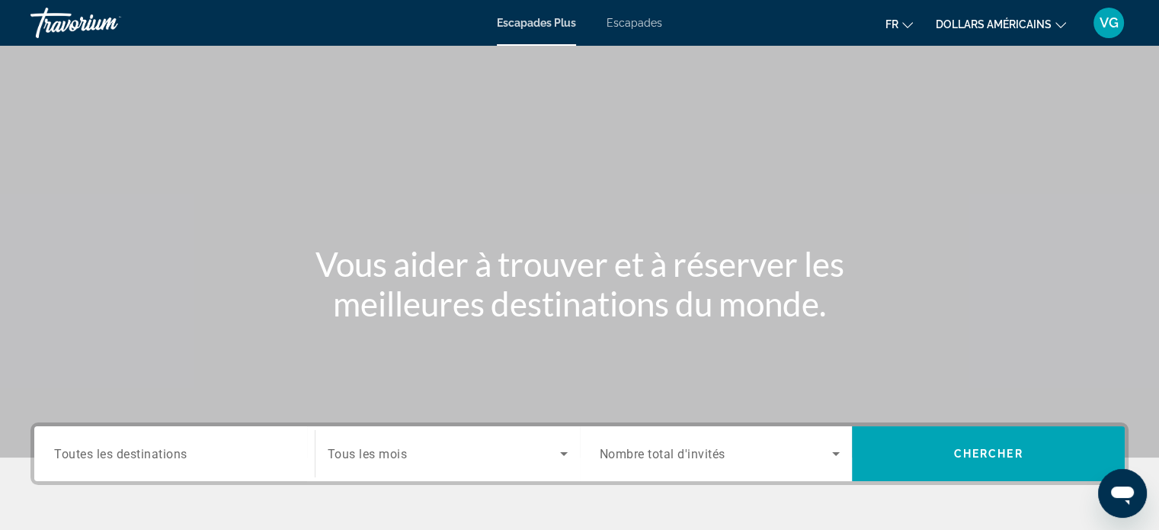
click at [437, 449] on span "Search widget" at bounding box center [444, 453] width 232 height 18
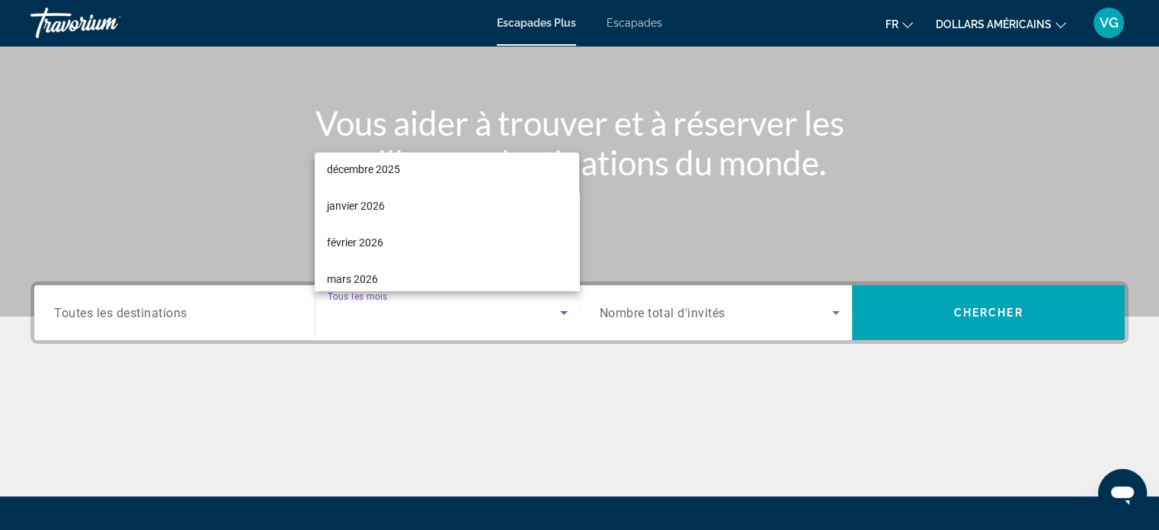
scroll to position [157, 0]
click at [381, 203] on font "janvier 2026" at bounding box center [356, 203] width 58 height 12
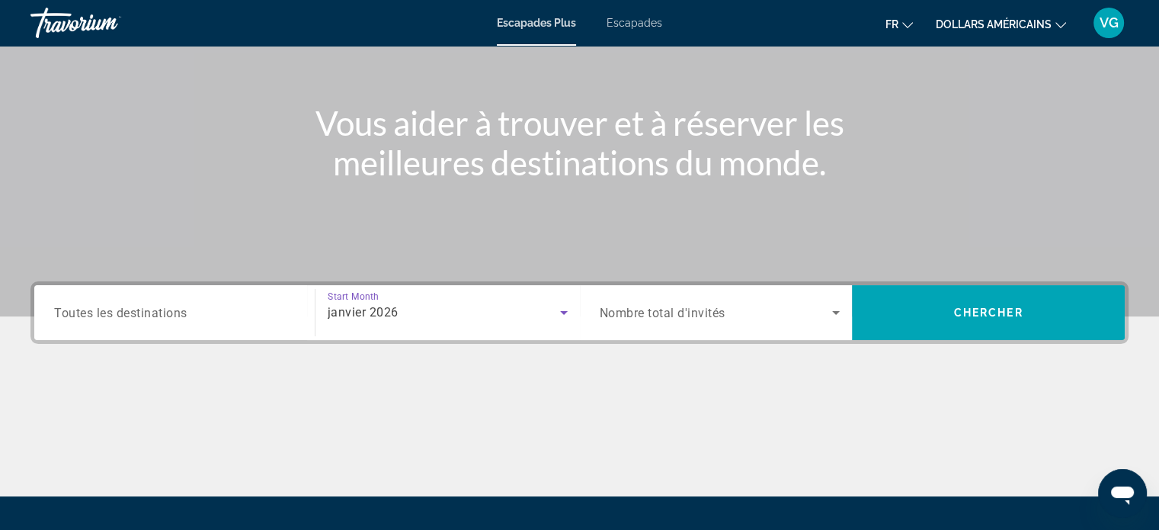
click at [731, 323] on div "Search widget" at bounding box center [720, 312] width 241 height 43
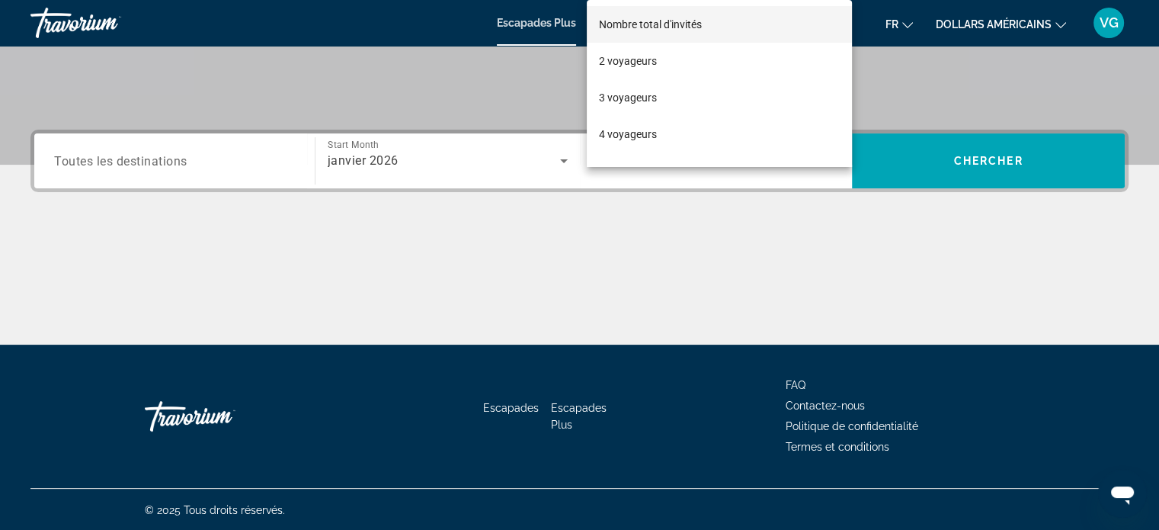
scroll to position [293, 0]
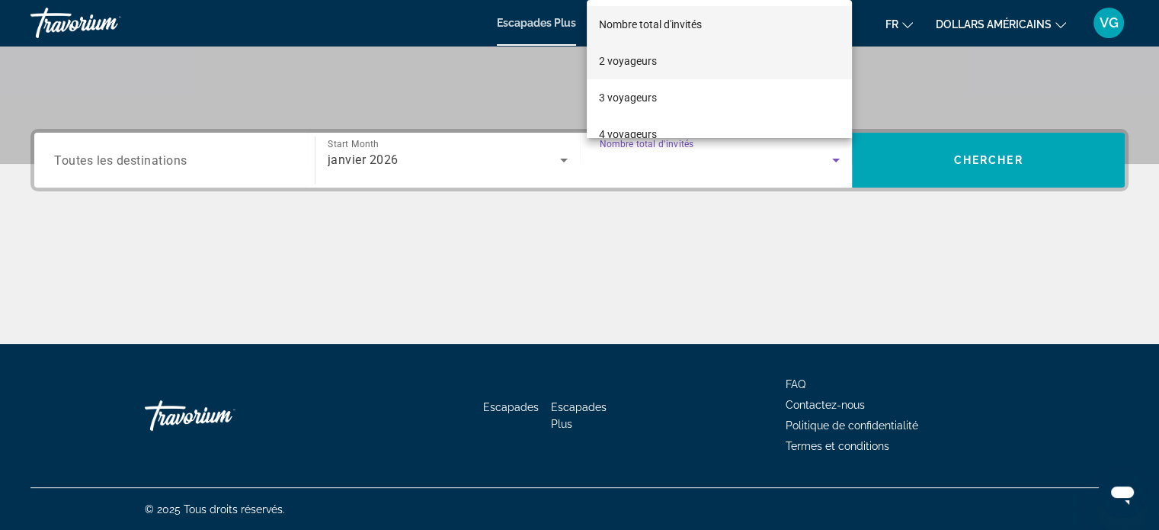
click at [631, 57] on font "2 voyageurs" at bounding box center [628, 61] width 58 height 12
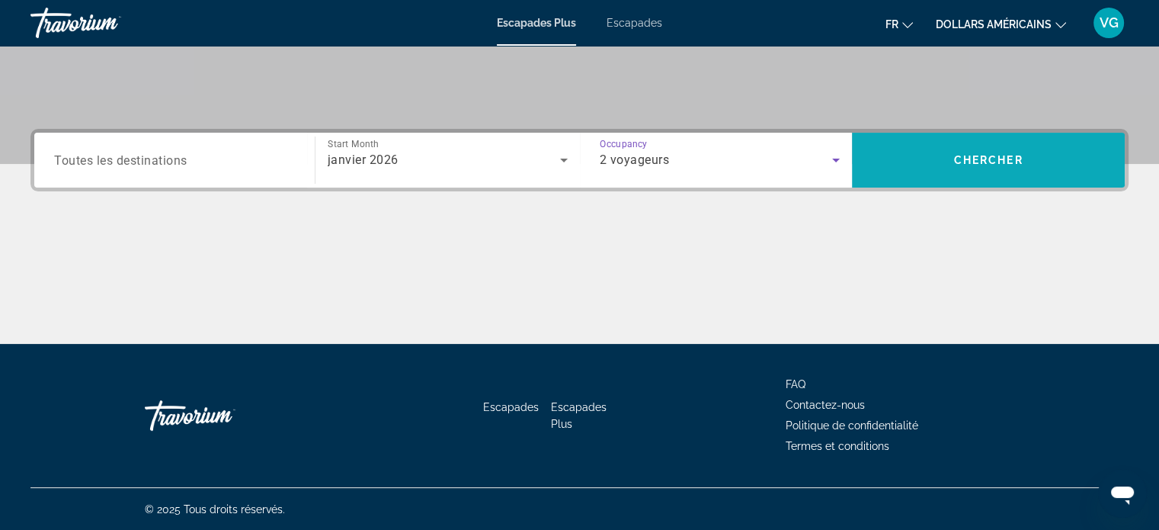
click at [963, 172] on span "Search widget" at bounding box center [988, 160] width 273 height 37
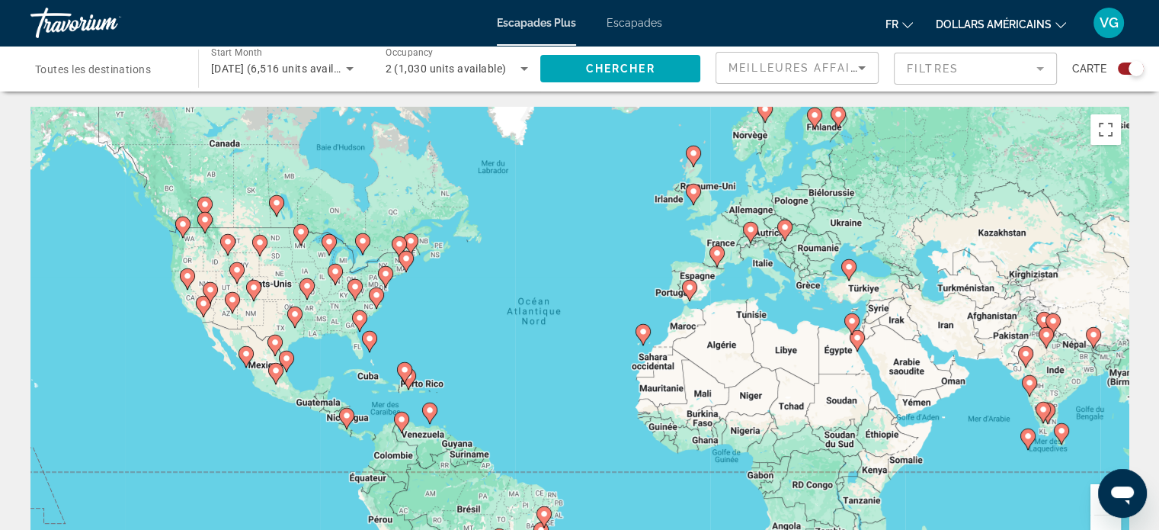
click at [1097, 503] on button "Zoom avant" at bounding box center [1106, 499] width 30 height 30
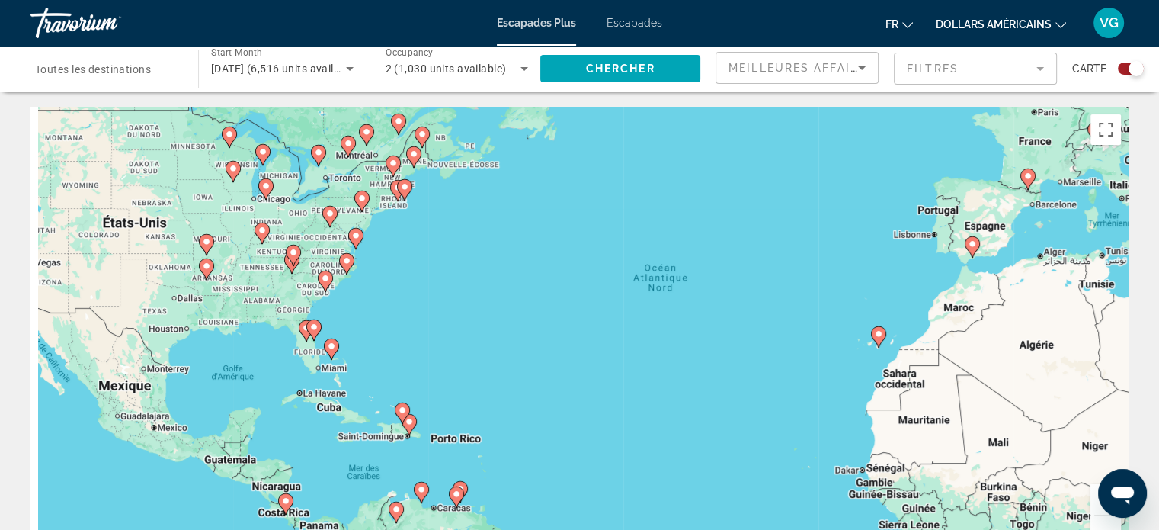
drag, startPoint x: 590, startPoint y: 368, endPoint x: 793, endPoint y: 359, distance: 202.9
click at [793, 359] on div "Pour activer le glissement avec le clavier, appuyez sur Alt+Entrée. Une fois ce…" at bounding box center [579, 335] width 1098 height 457
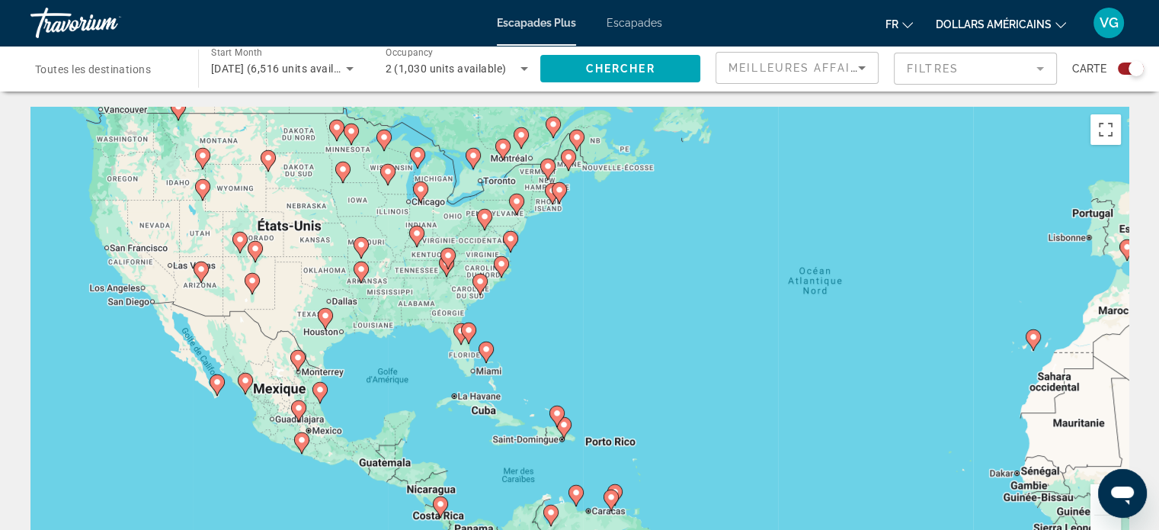
drag, startPoint x: 543, startPoint y: 347, endPoint x: 693, endPoint y: 350, distance: 150.2
click at [693, 350] on div "Pour activer le glissement avec le clavier, appuyez sur Alt+Entrée. Une fois ce…" at bounding box center [579, 335] width 1098 height 457
click at [1097, 507] on button "Zoom avant" at bounding box center [1106, 499] width 30 height 30
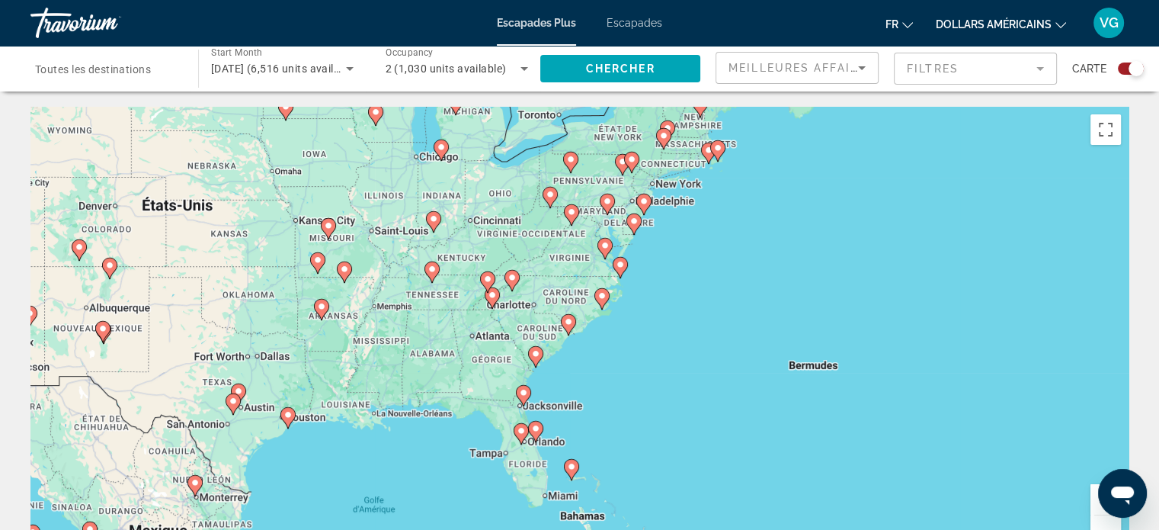
drag, startPoint x: 610, startPoint y: 364, endPoint x: 799, endPoint y: 456, distance: 211.0
click at [799, 456] on div "Pour activer le glissement avec le clavier, appuyez sur Alt+Entrée. Une fois ce…" at bounding box center [579, 335] width 1098 height 457
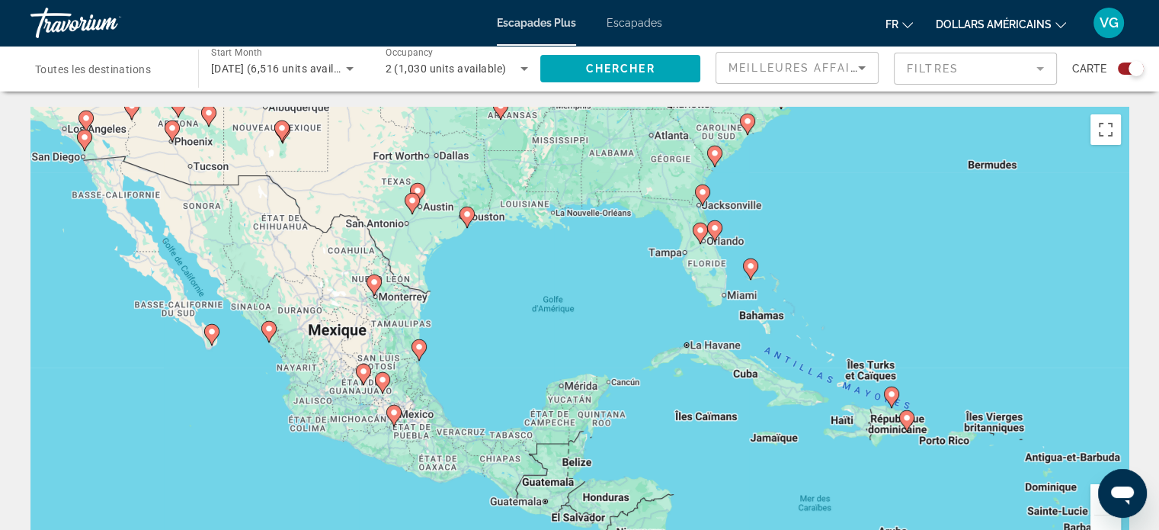
drag, startPoint x: 680, startPoint y: 402, endPoint x: 860, endPoint y: 191, distance: 277.9
click at [860, 191] on div "Pour activer le glissement avec le clavier, appuyez sur Alt+Entrée. Une fois ce…" at bounding box center [579, 335] width 1098 height 457
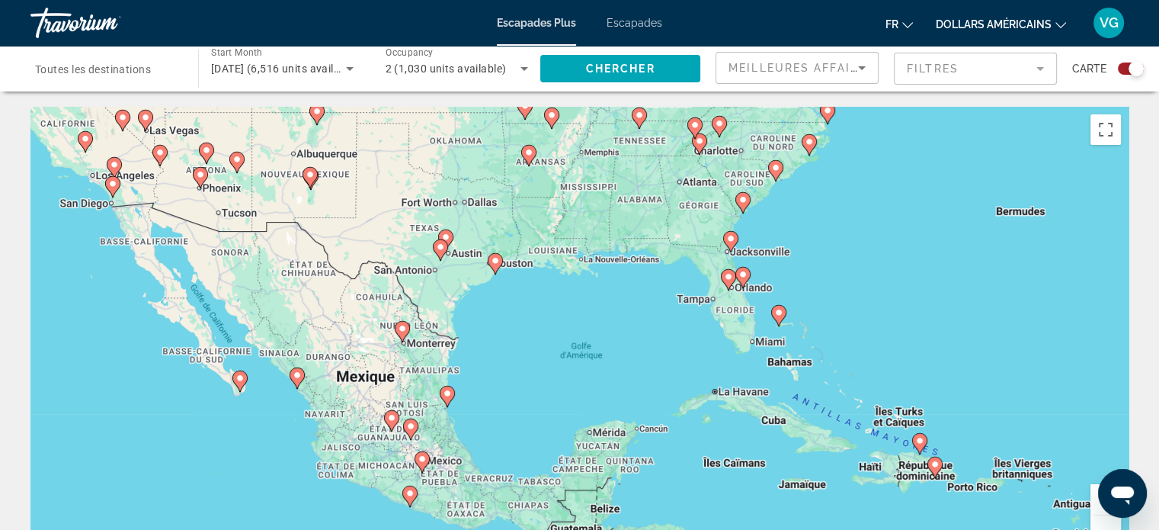
drag, startPoint x: 567, startPoint y: 239, endPoint x: 596, endPoint y: 288, distance: 56.7
click at [596, 288] on div "Pour activer le glissement avec le clavier, appuyez sur Alt+Entrée. Une fois ce…" at bounding box center [579, 335] width 1098 height 457
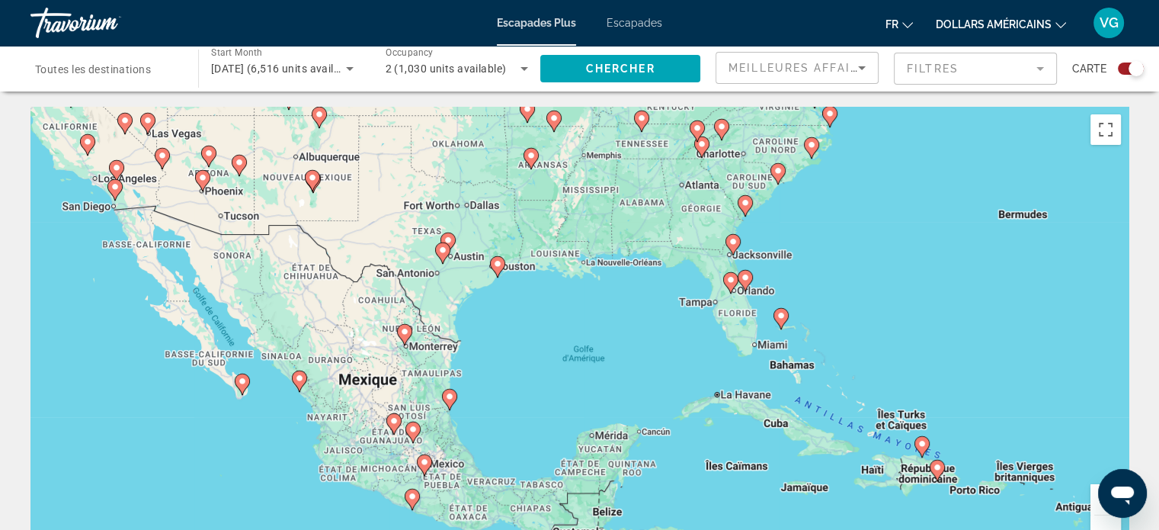
click at [498, 265] on image "Contenu principal" at bounding box center [497, 263] width 9 height 9
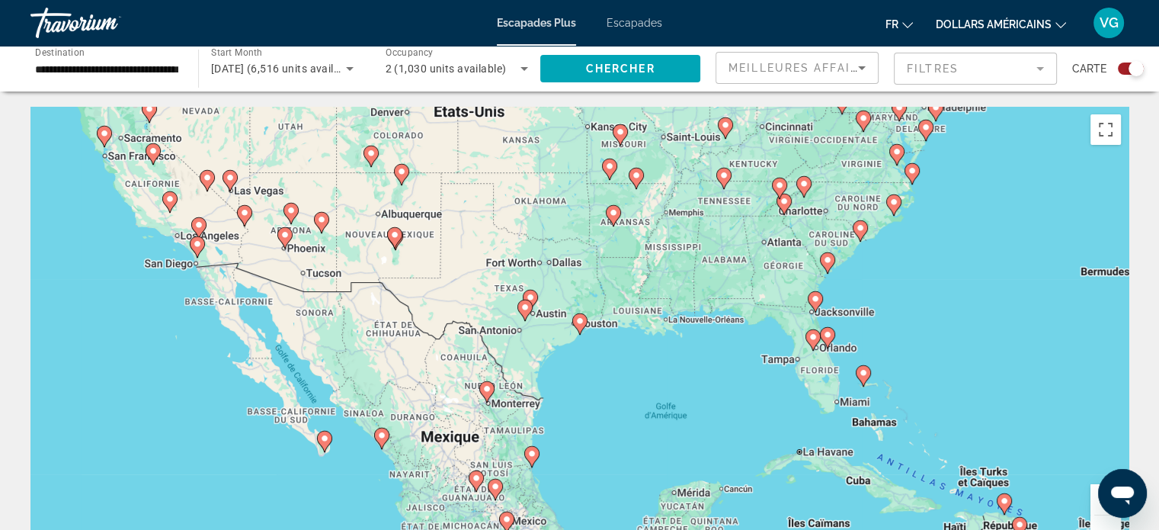
click at [285, 71] on span "[DATE] (6,516 units available)" at bounding box center [285, 68] width 148 height 12
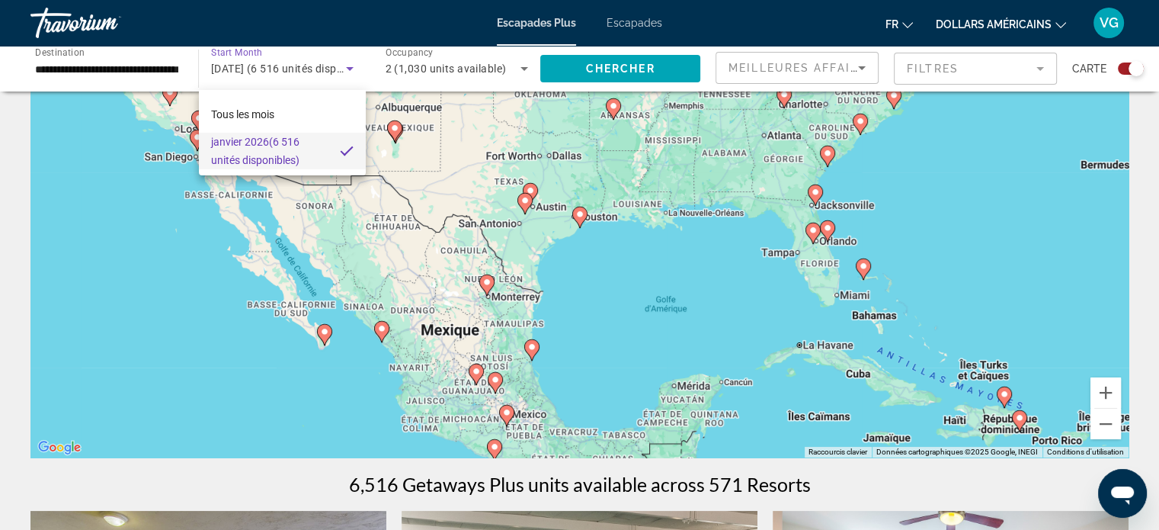
scroll to position [112, 0]
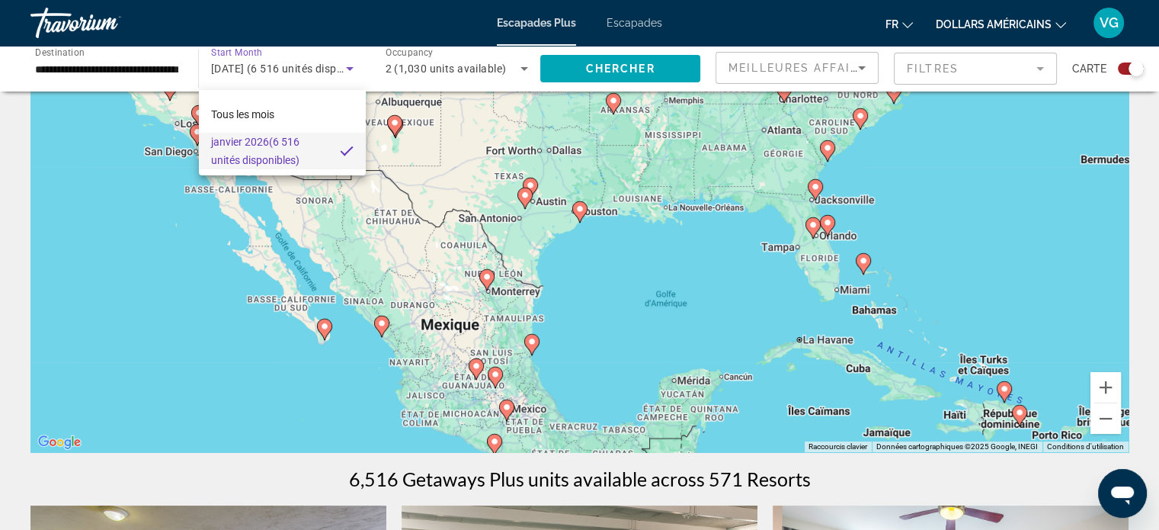
click at [1100, 418] on div at bounding box center [579, 265] width 1159 height 530
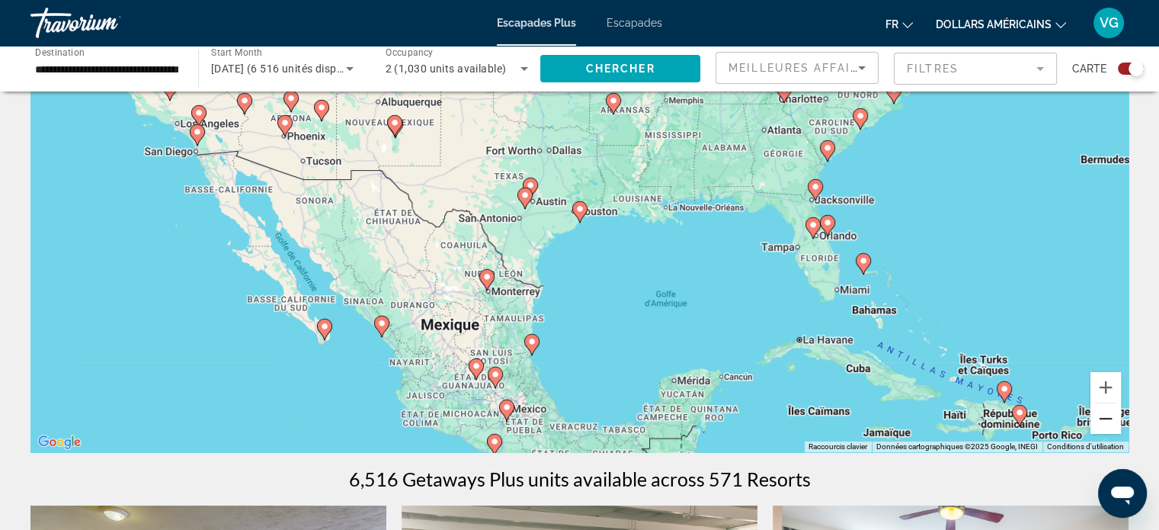
click at [1107, 421] on button "Zoom arrière" at bounding box center [1106, 418] width 30 height 30
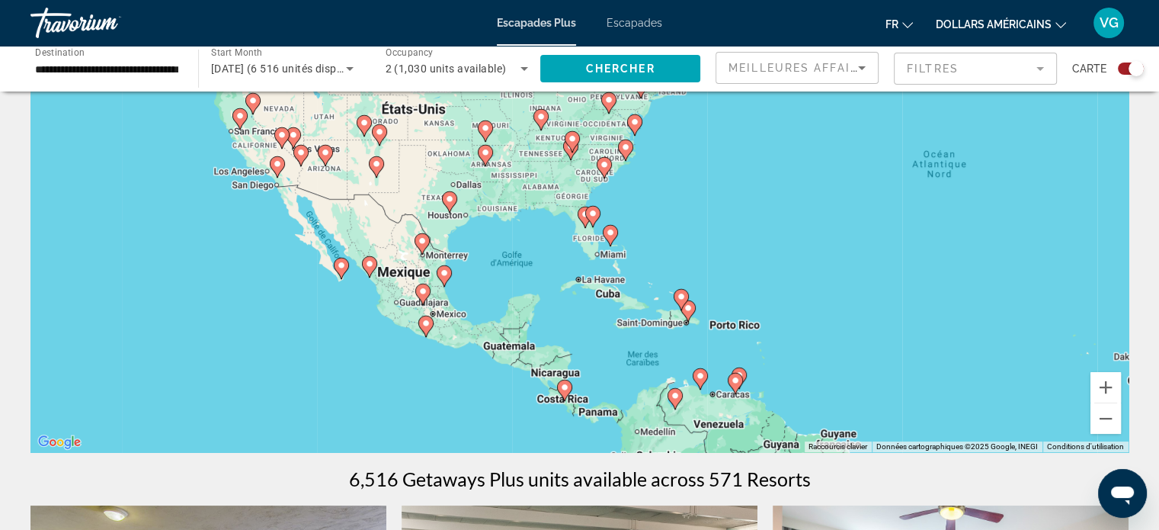
drag, startPoint x: 762, startPoint y: 338, endPoint x: 647, endPoint y: 335, distance: 115.1
click at [647, 335] on div "Pour activer le glissement avec le clavier, appuyez sur Alt+Entrée. Une fois ce…" at bounding box center [579, 223] width 1098 height 457
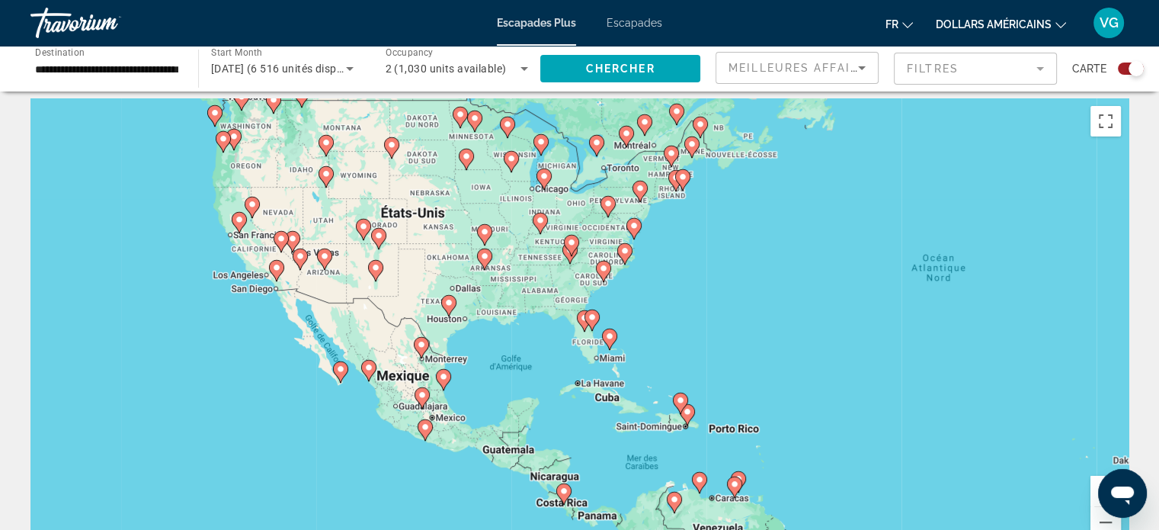
scroll to position [0, 0]
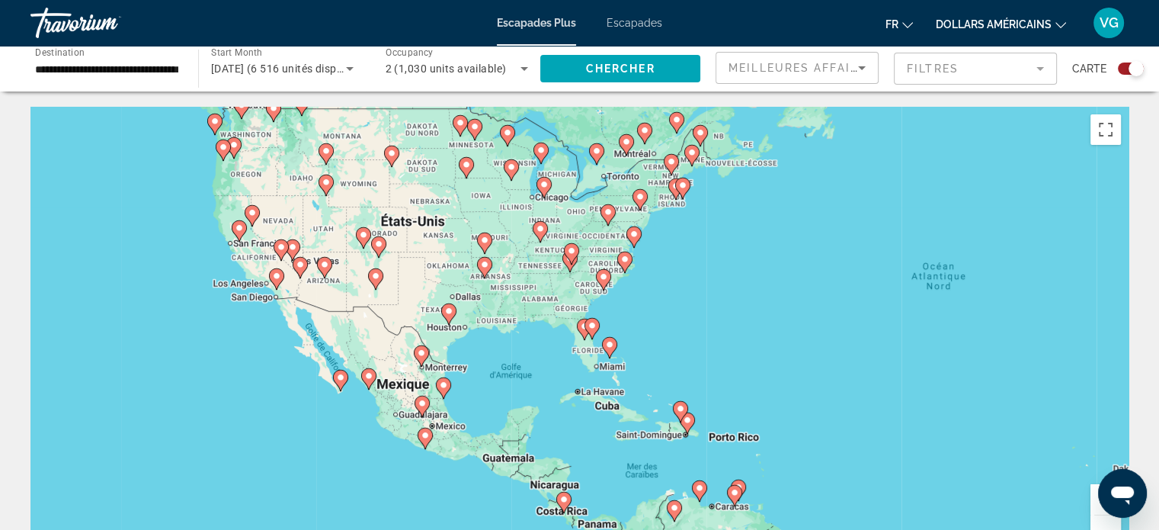
click at [1095, 503] on button "Zoom avant" at bounding box center [1106, 499] width 30 height 30
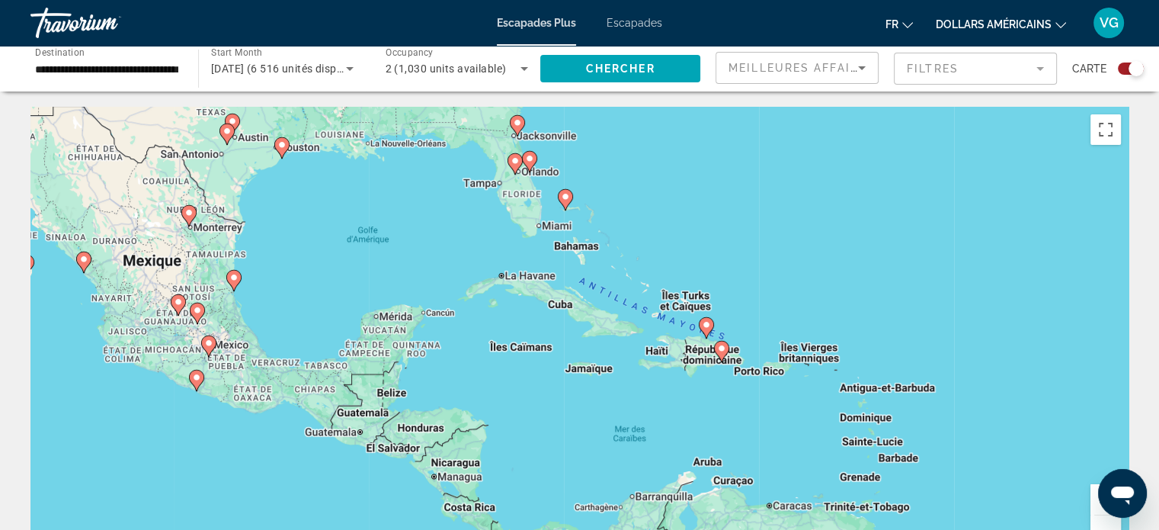
drag, startPoint x: 838, startPoint y: 402, endPoint x: 778, endPoint y: 283, distance: 132.2
click at [780, 284] on div "Pour activer le glissement avec le clavier, appuyez sur Alt+Entrée. Une fois ce…" at bounding box center [579, 335] width 1098 height 457
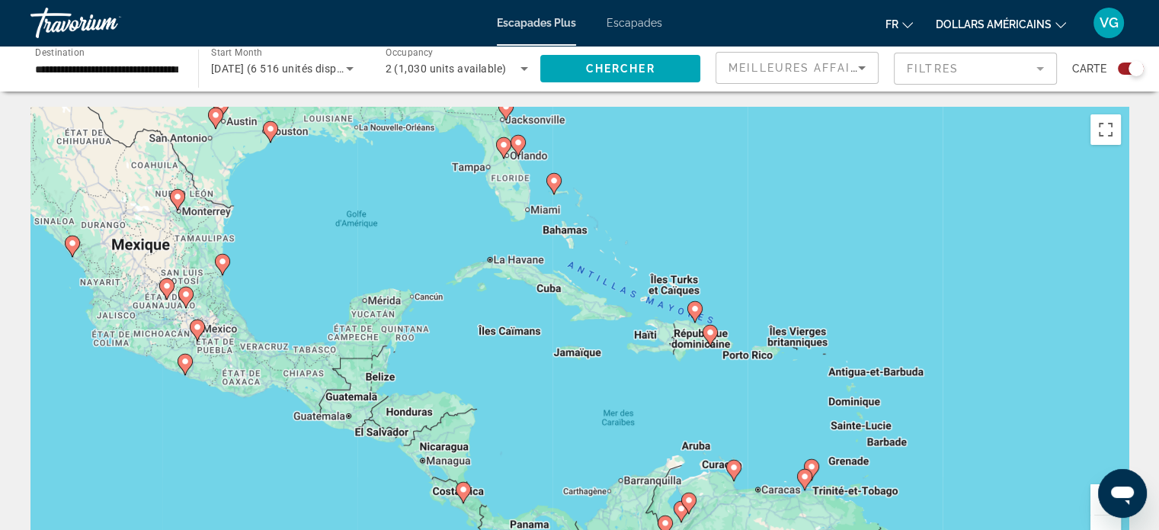
click at [1096, 508] on button "Zoom avant" at bounding box center [1106, 499] width 30 height 30
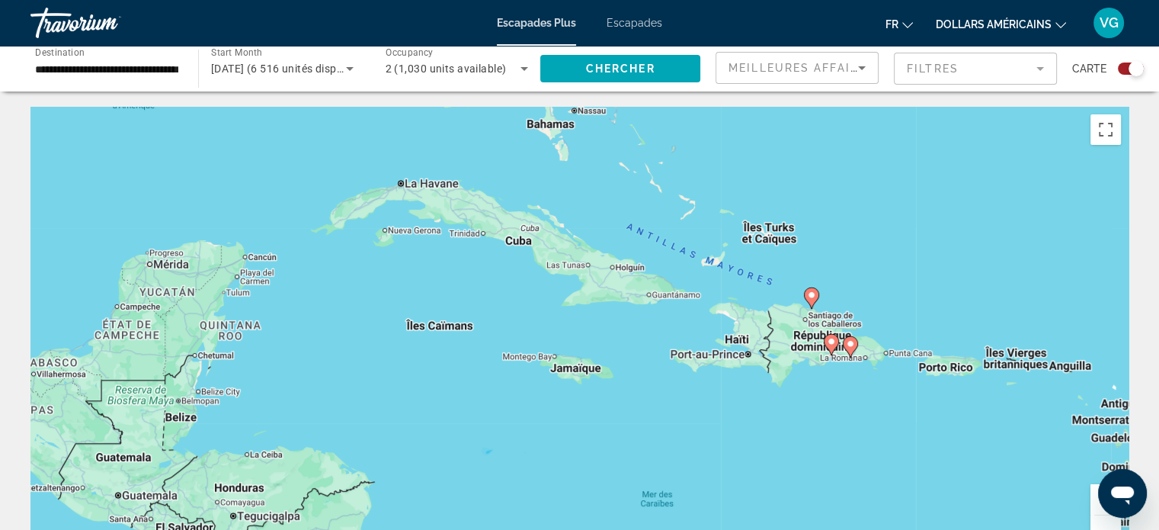
click at [809, 295] on image "Contenu principal" at bounding box center [811, 294] width 9 height 9
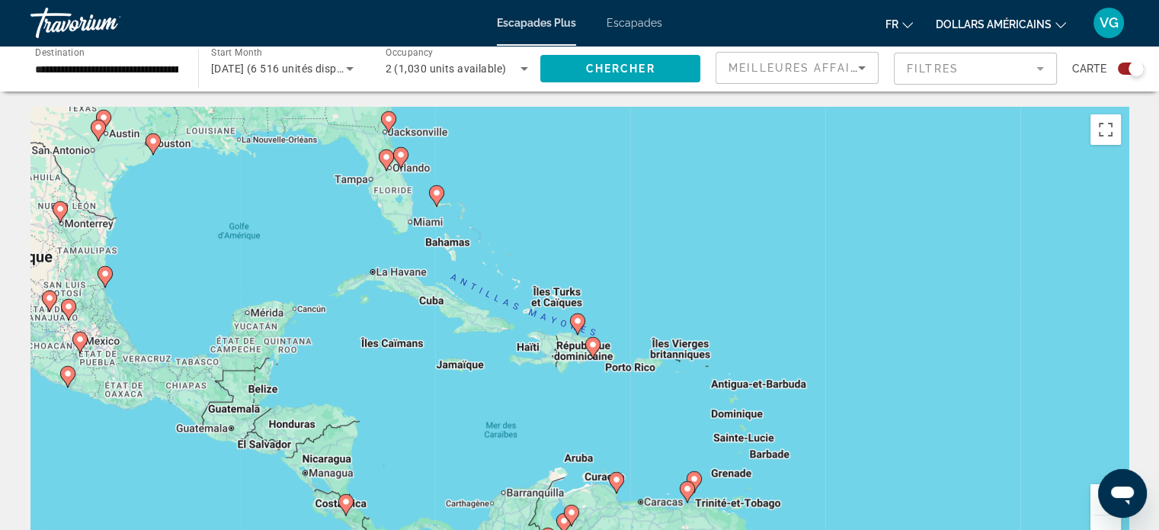
click at [578, 322] on image "Contenu principal" at bounding box center [577, 320] width 9 height 9
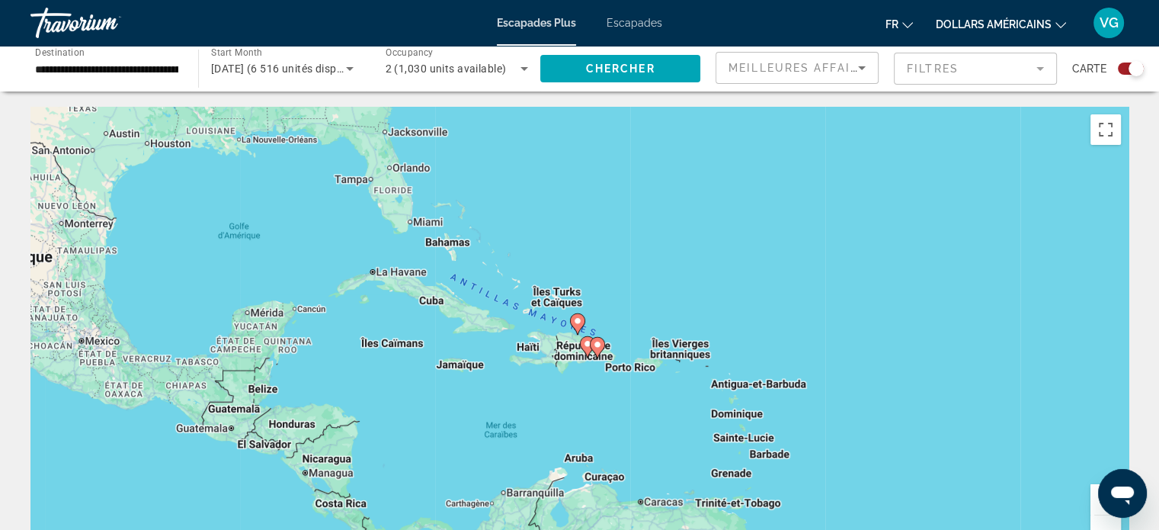
type input "**********"
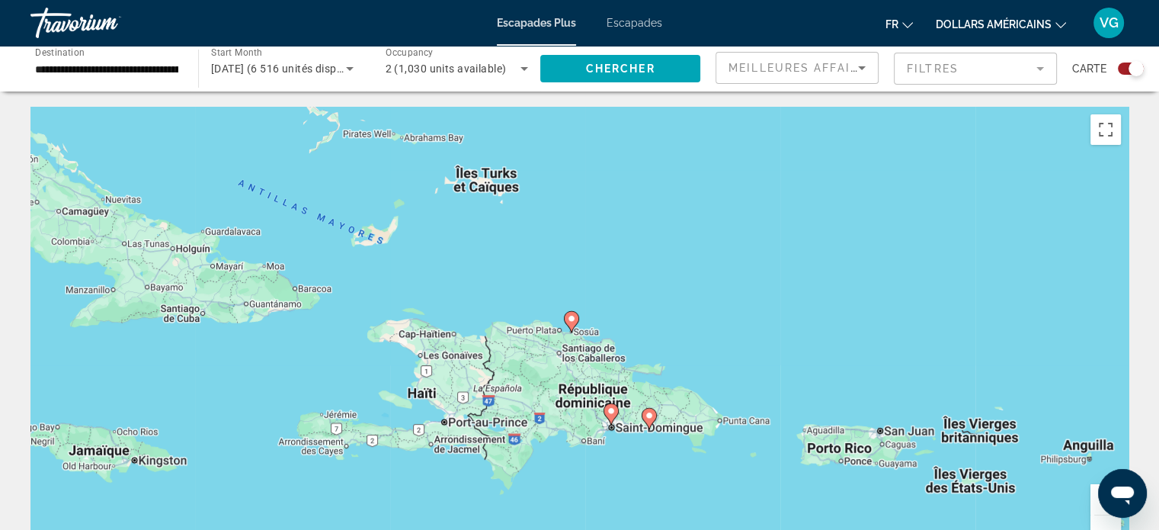
click at [610, 411] on image "Contenu principal" at bounding box center [611, 410] width 9 height 9
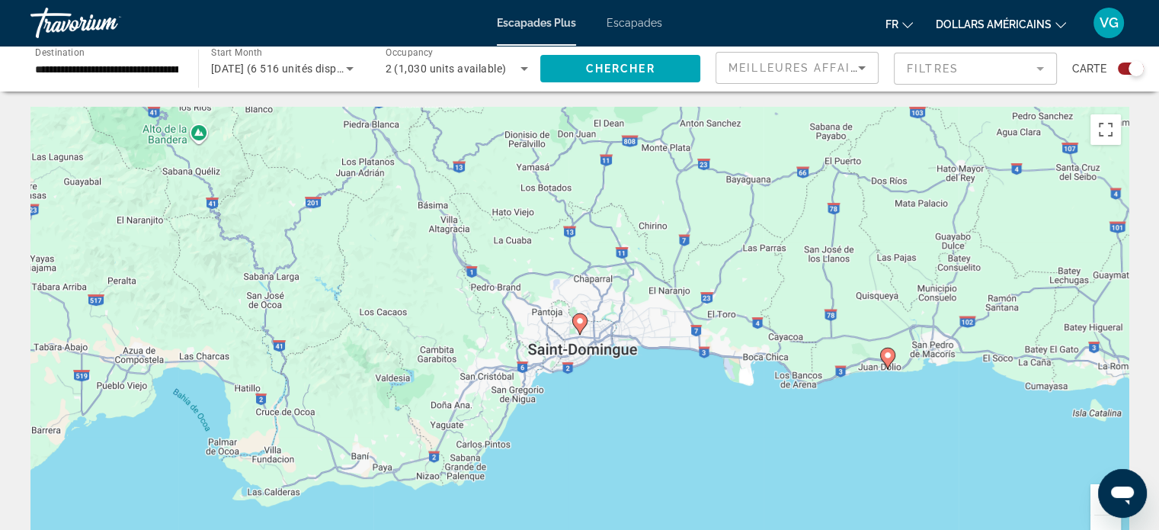
click at [578, 324] on image "Contenu principal" at bounding box center [579, 320] width 9 height 9
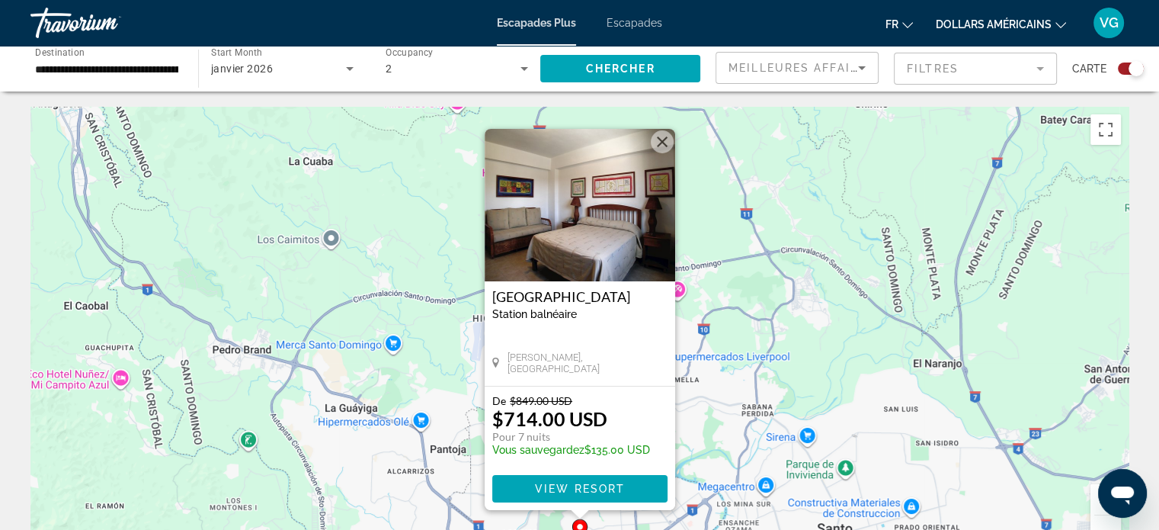
drag, startPoint x: 659, startPoint y: 148, endPoint x: 657, endPoint y: 197, distance: 49.6
click at [659, 148] on button "Fermer" at bounding box center [662, 141] width 23 height 23
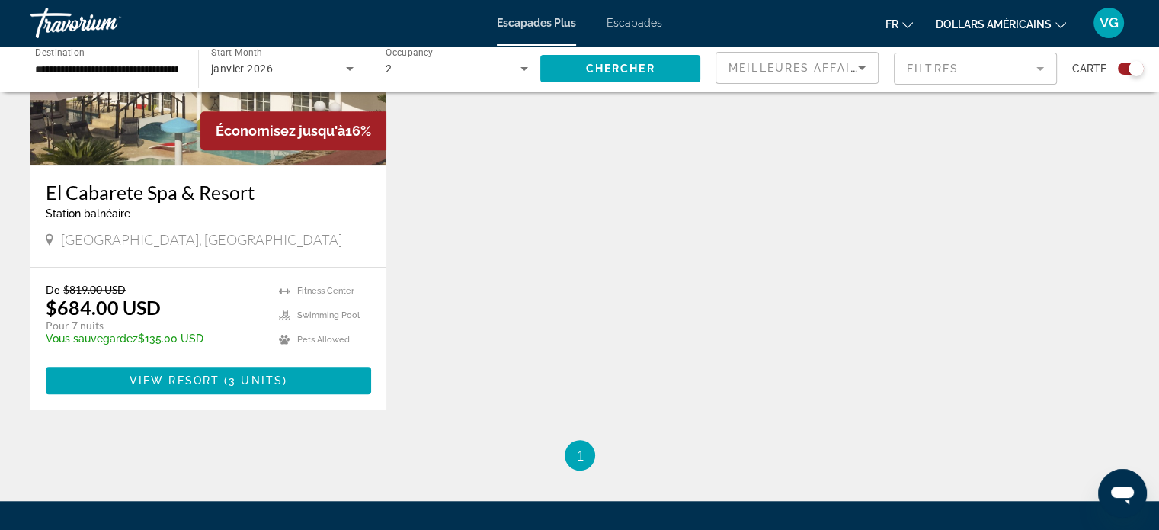
scroll to position [1219, 0]
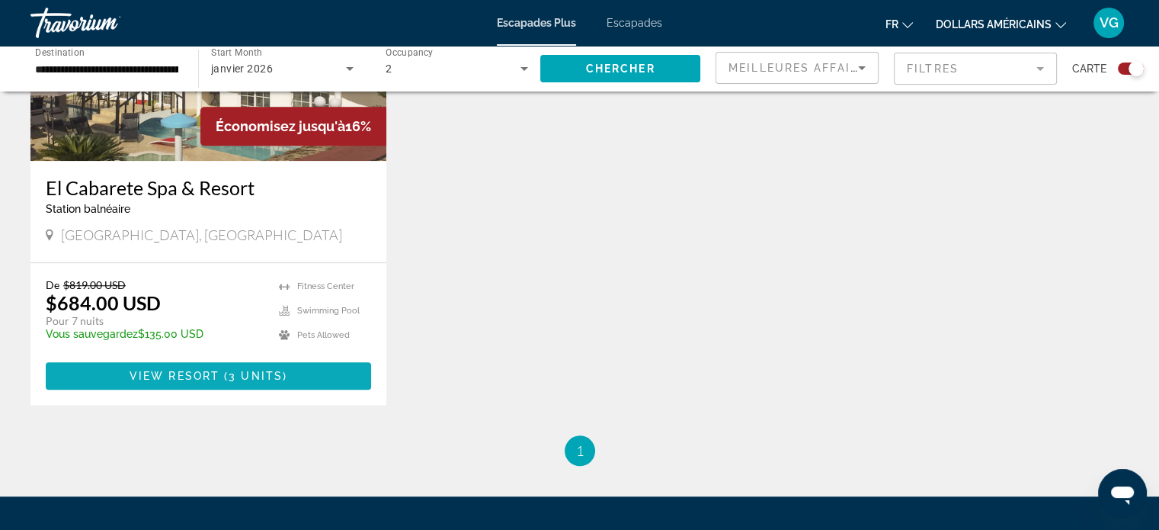
click at [232, 374] on span "3 units" at bounding box center [256, 376] width 54 height 12
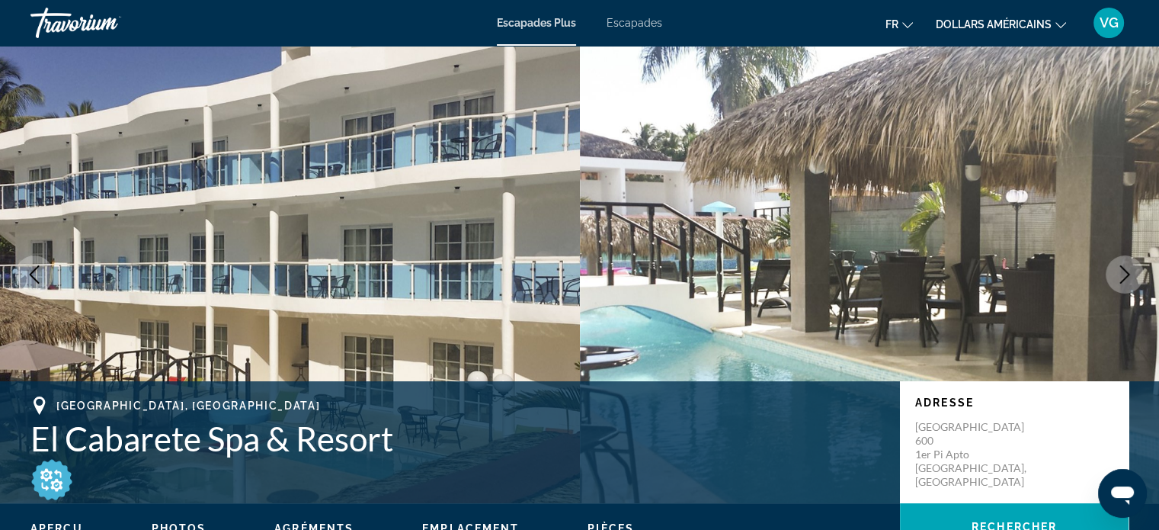
click at [1136, 277] on button "Next image" at bounding box center [1125, 274] width 38 height 38
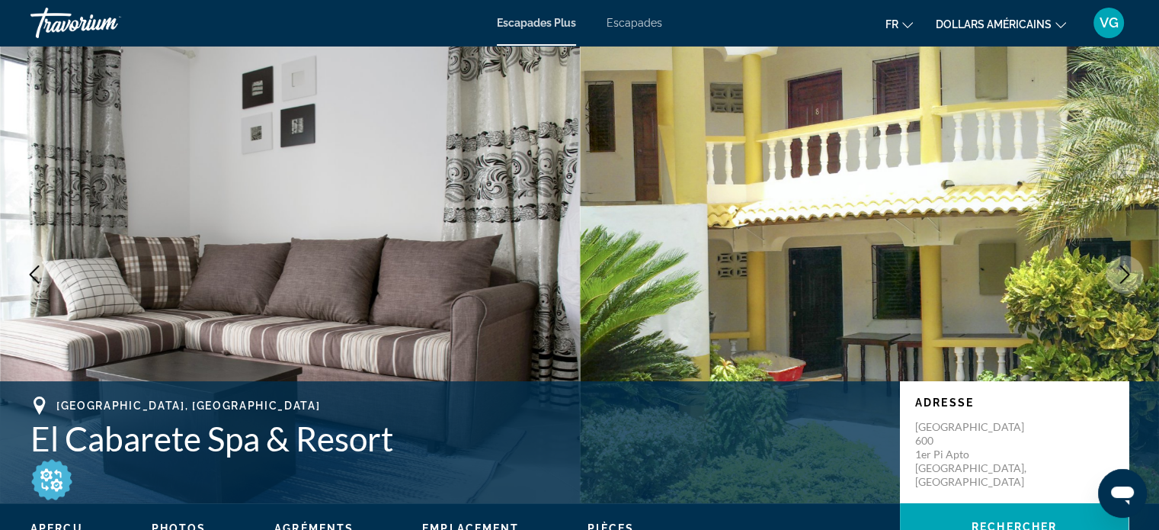
click at [1136, 277] on button "Next image" at bounding box center [1125, 274] width 38 height 38
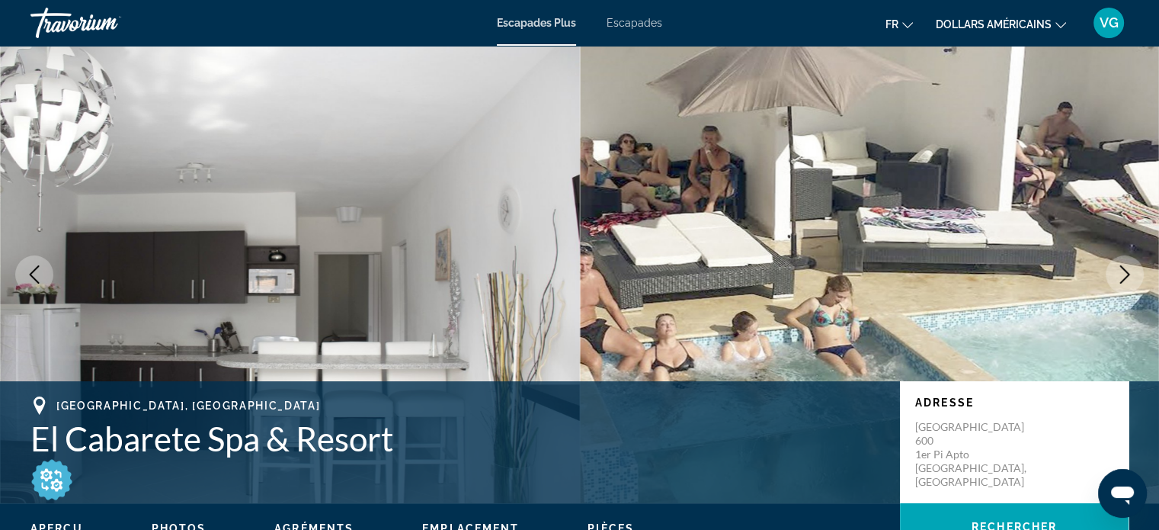
click at [1136, 277] on button "Next image" at bounding box center [1125, 274] width 38 height 38
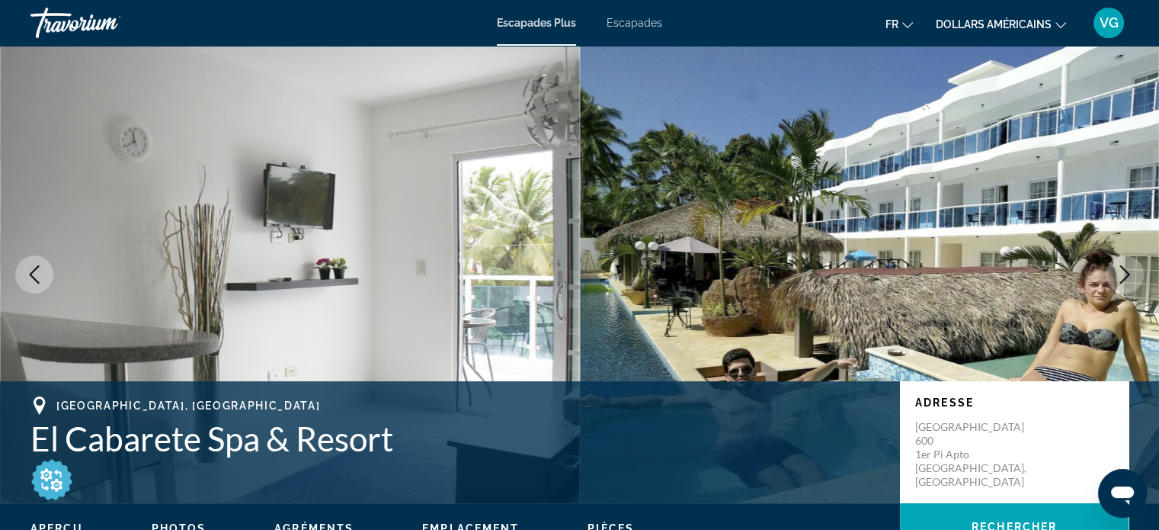
click at [1128, 277] on icon "Next image" at bounding box center [1125, 274] width 18 height 18
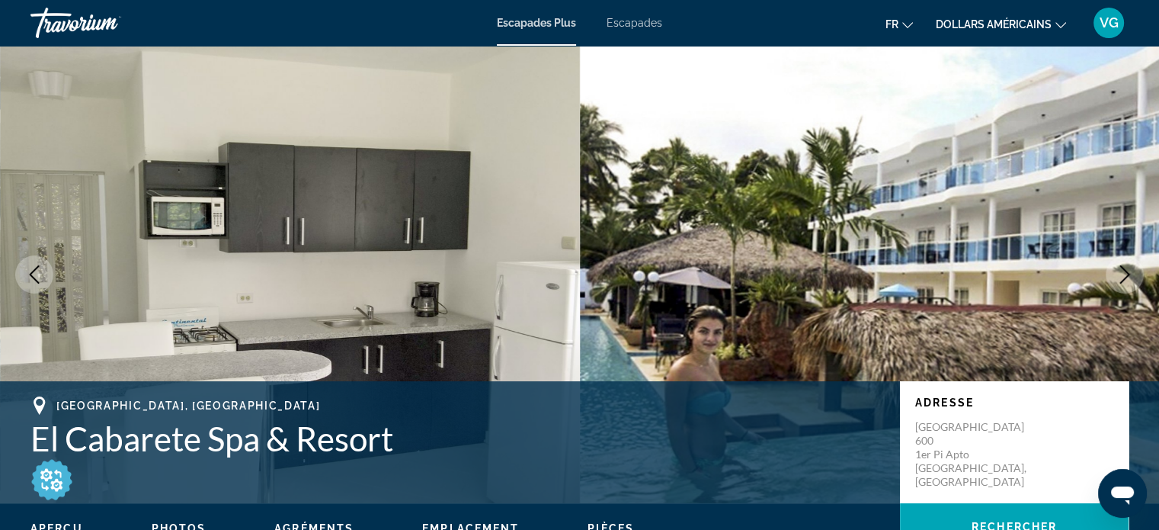
click at [1128, 277] on icon "Next image" at bounding box center [1125, 274] width 18 height 18
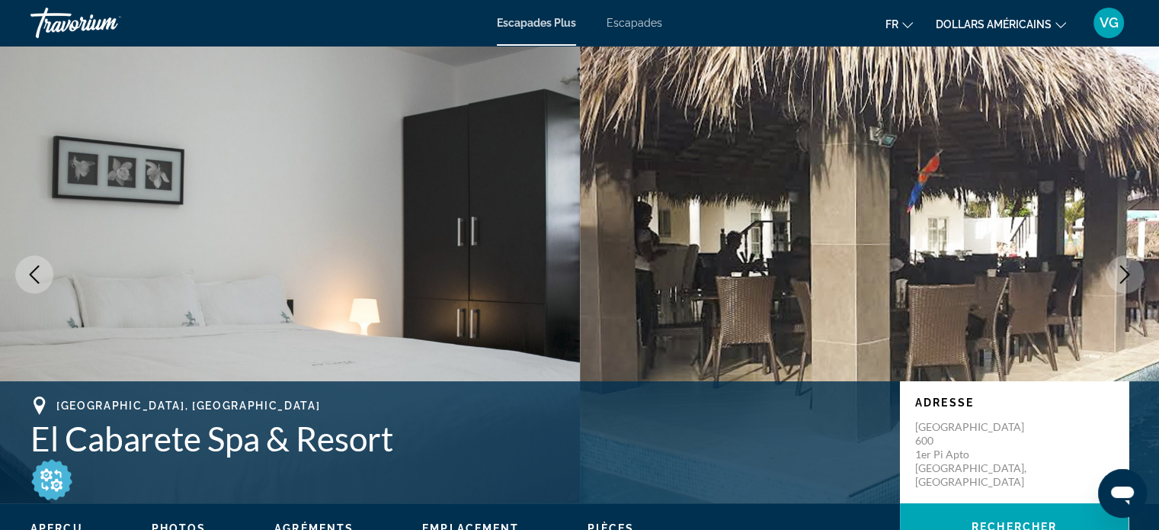
click at [1128, 277] on icon "Next image" at bounding box center [1125, 274] width 18 height 18
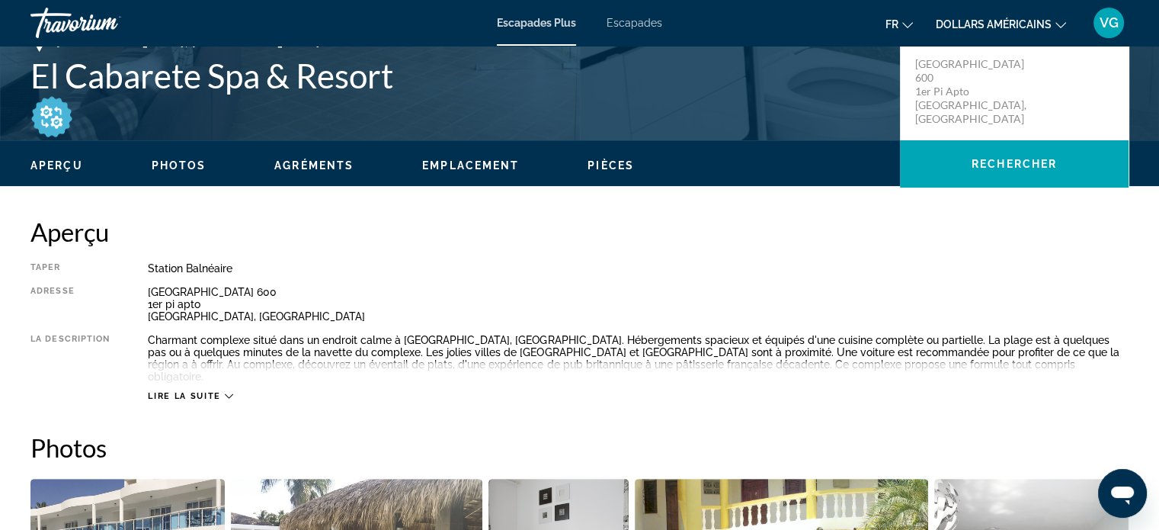
scroll to position [381, 0]
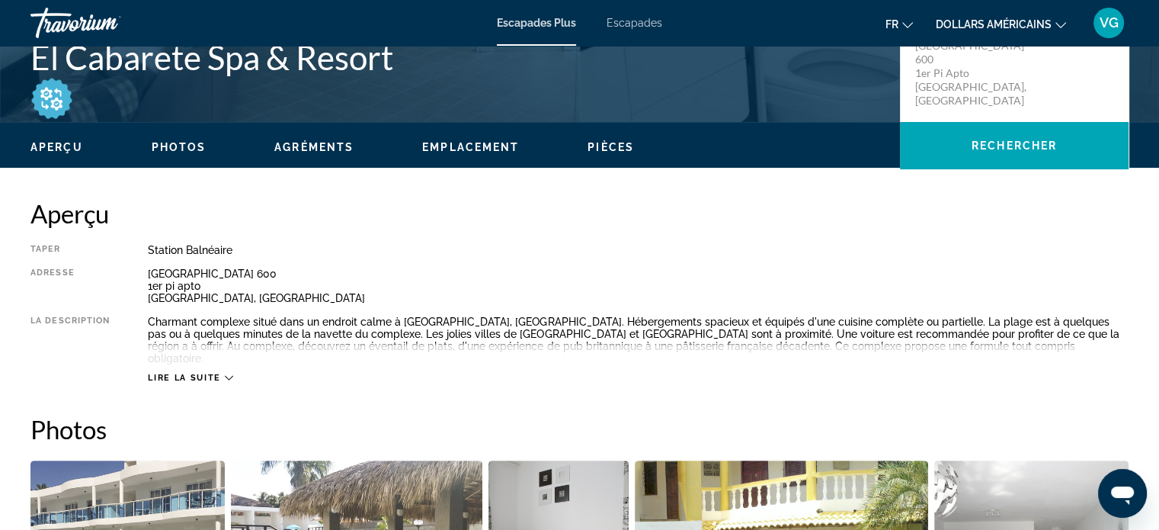
click at [228, 373] on icon "Contenu principal" at bounding box center [229, 377] width 8 height 8
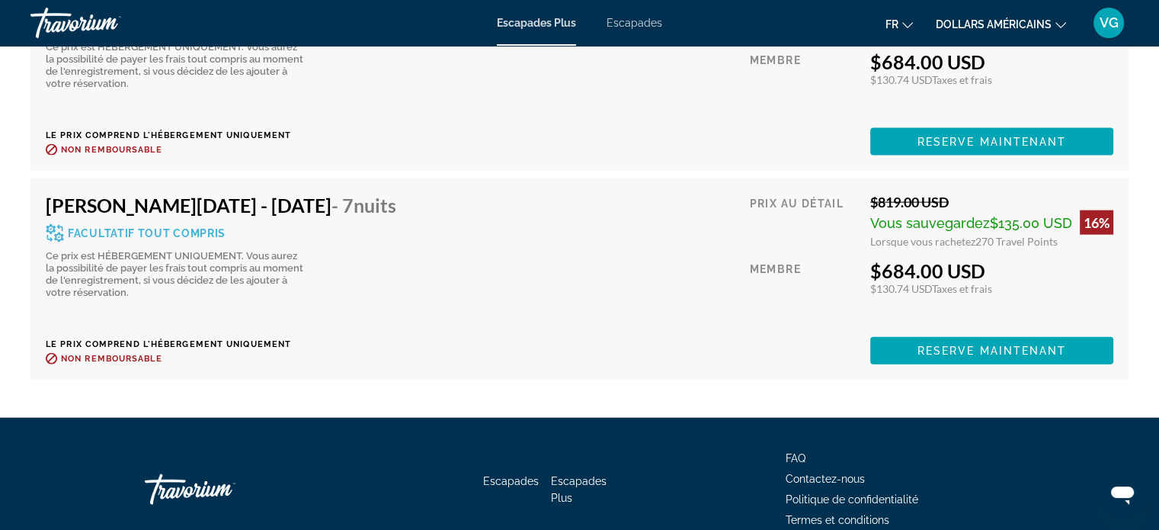
scroll to position [3443, 0]
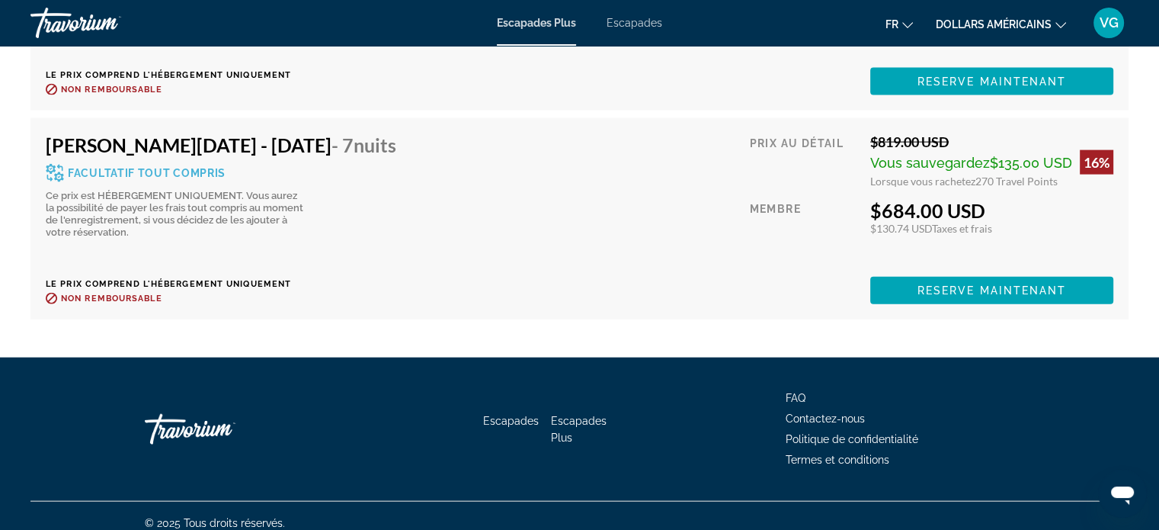
click at [131, 168] on span "Facultatif tout compris" at bounding box center [147, 173] width 158 height 11
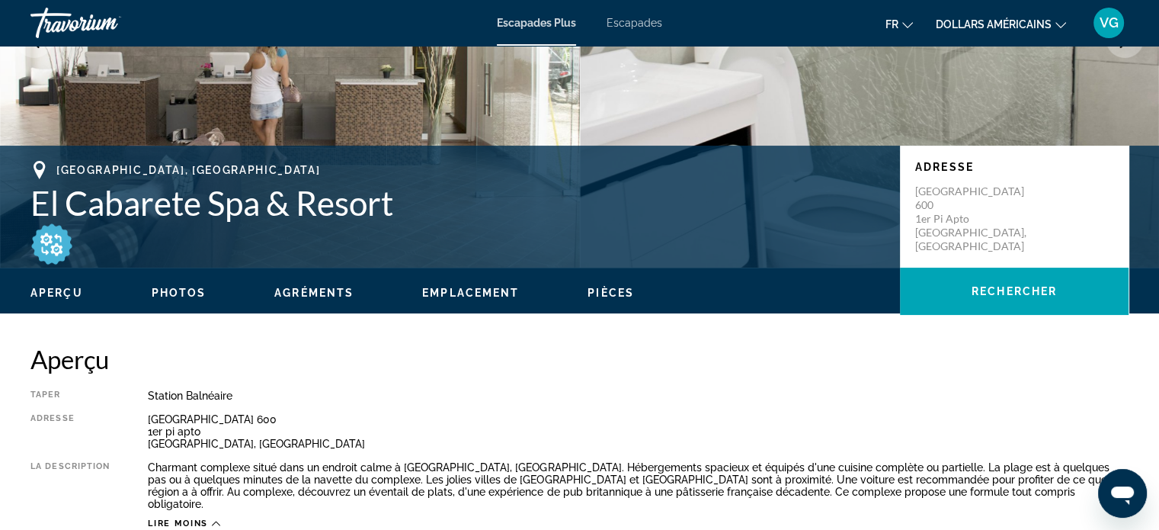
scroll to position [242, 0]
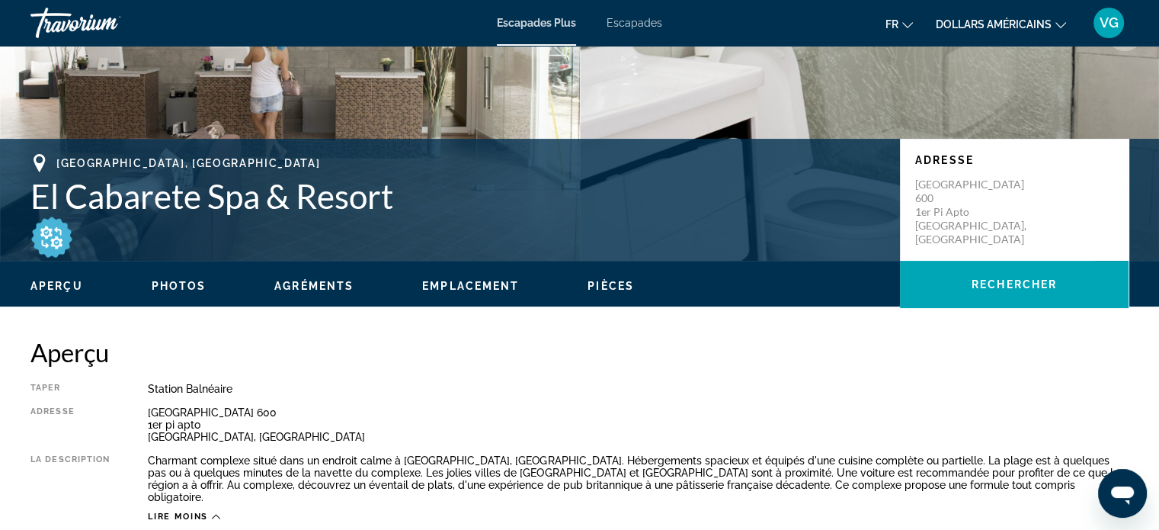
click at [48, 231] on img "Contenu principal" at bounding box center [51, 237] width 43 height 43
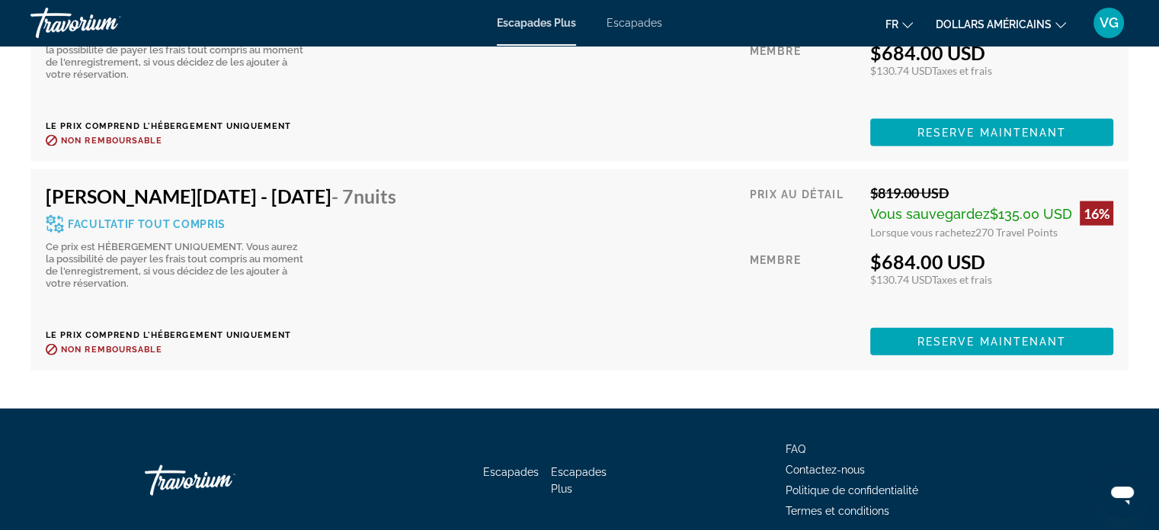
scroll to position [3367, 0]
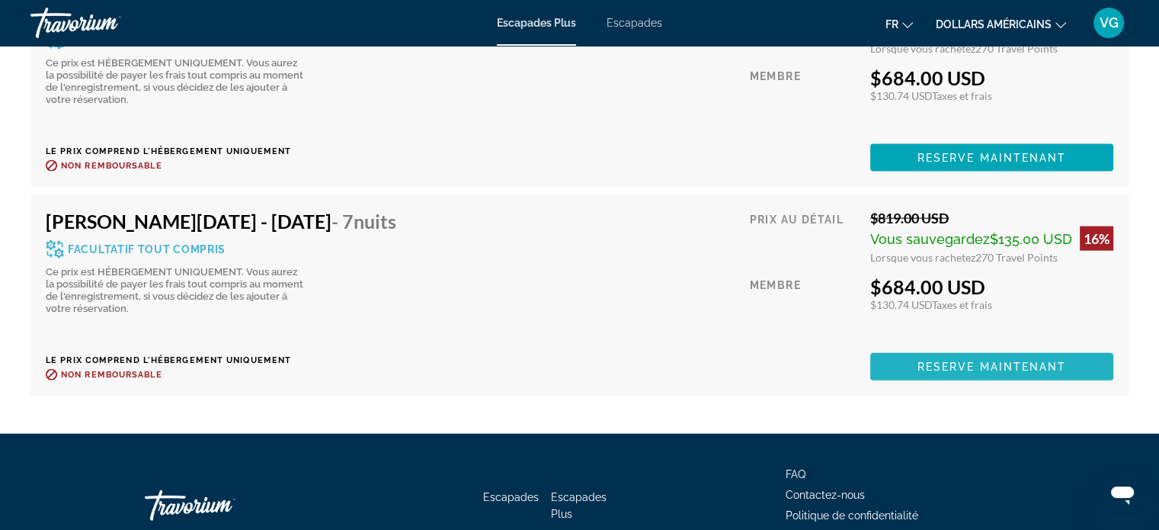
click at [995, 360] on span "Reserve maintenant" at bounding box center [992, 366] width 149 height 12
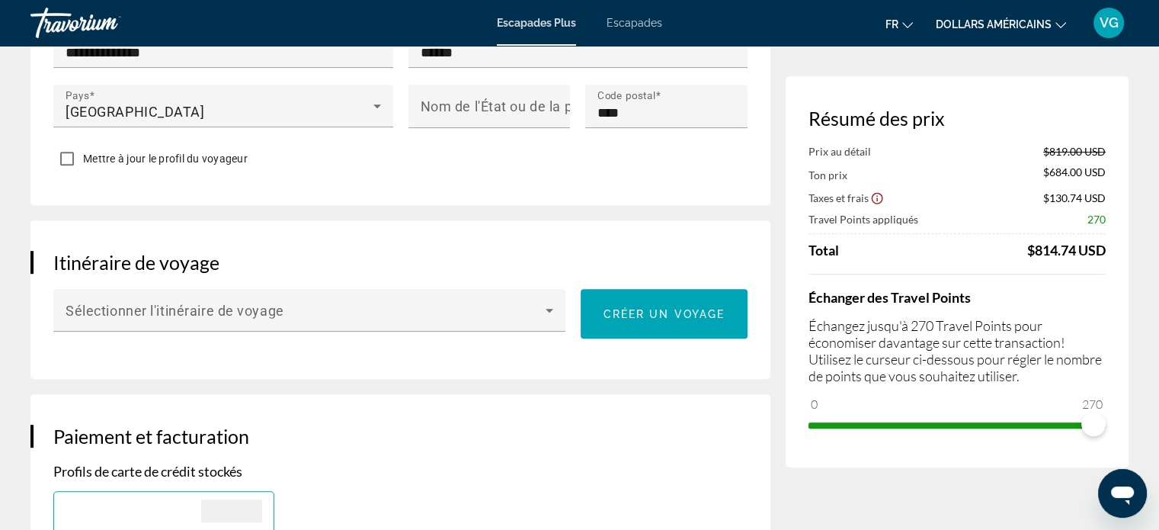
scroll to position [762, 0]
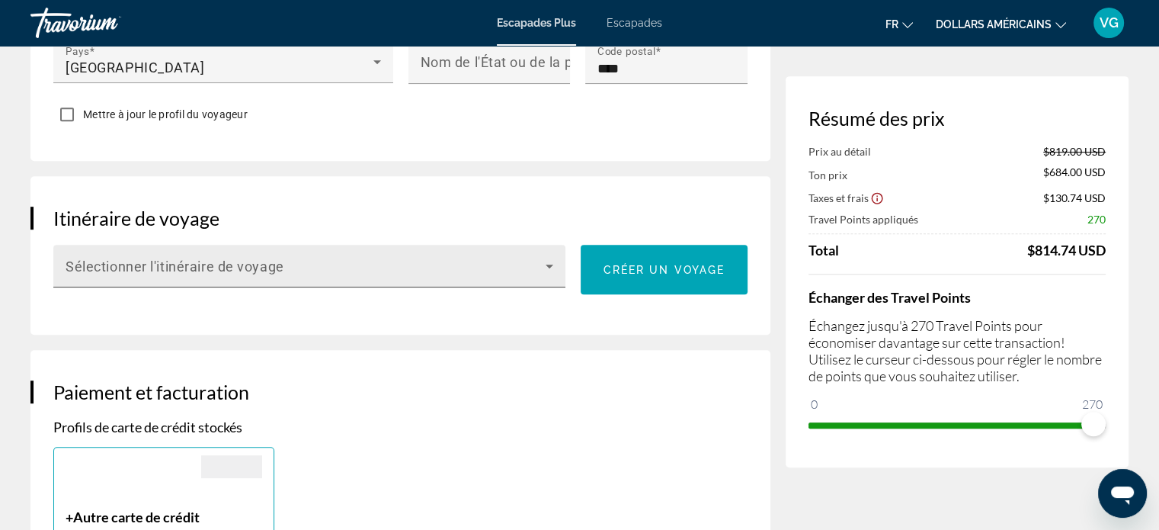
click at [534, 263] on span "Contenu principal" at bounding box center [306, 272] width 480 height 18
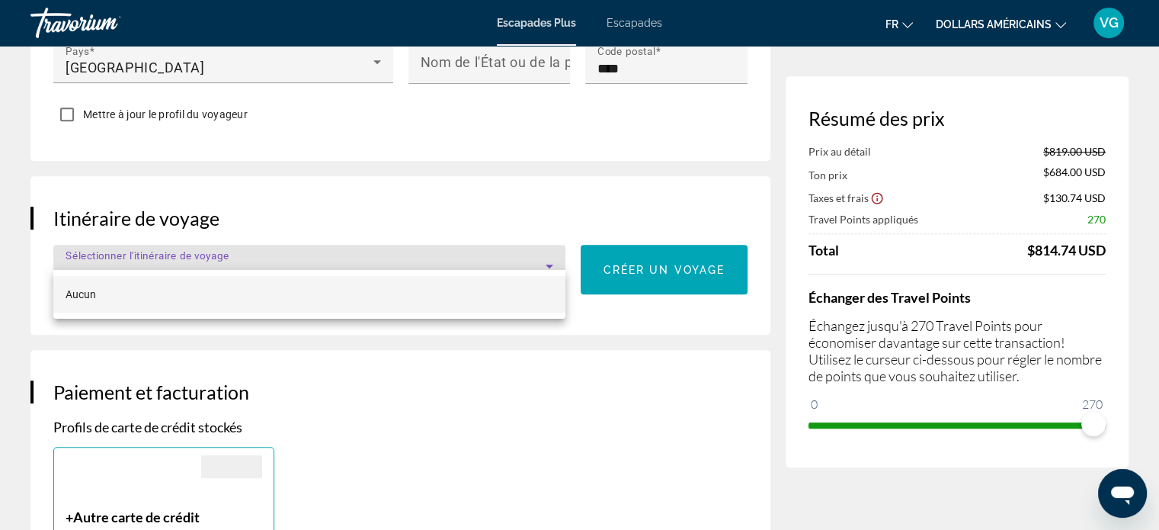
click at [534, 250] on div at bounding box center [579, 265] width 1159 height 530
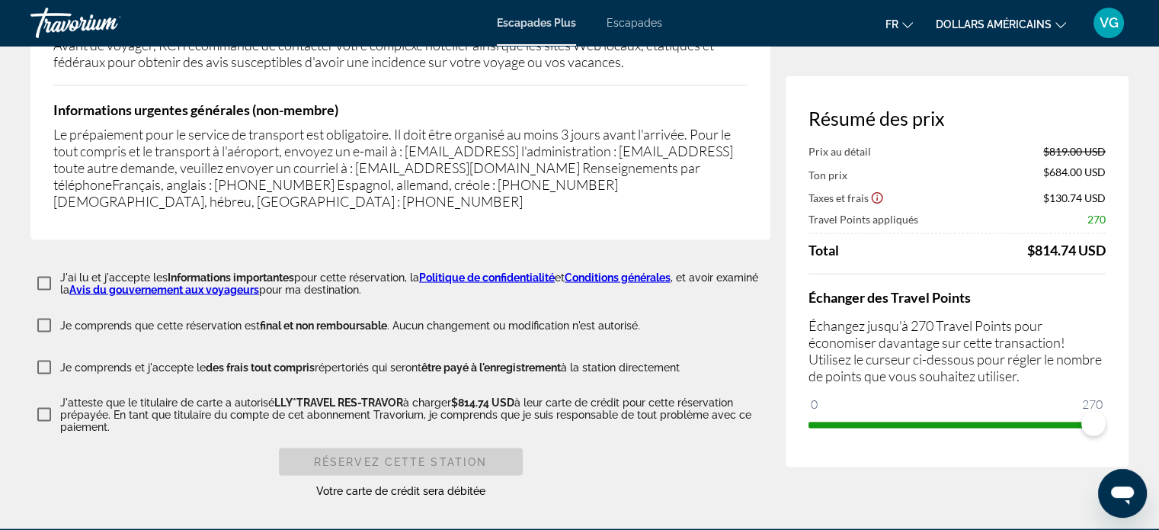
scroll to position [3048, 0]
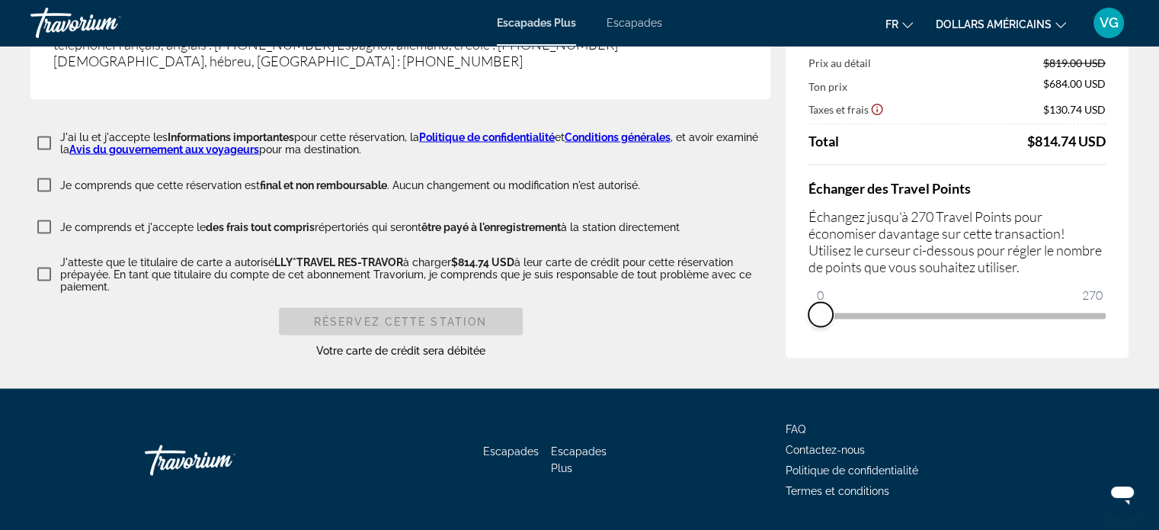
drag, startPoint x: 1088, startPoint y: 308, endPoint x: 805, endPoint y: 341, distance: 285.4
click at [805, 341] on div "Résumé des prix Prix au détail $819.00 USD Ton prix $684.00 USD Taxes et frais …" at bounding box center [957, 173] width 343 height 370
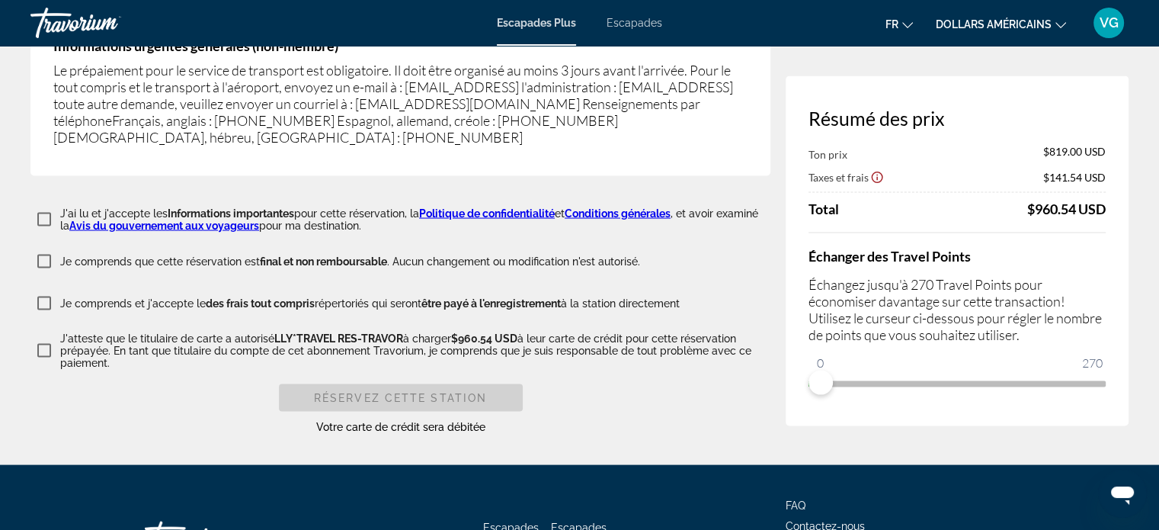
click at [878, 182] on icon "Show Taxes and Fees disclaimer" at bounding box center [877, 177] width 11 height 11
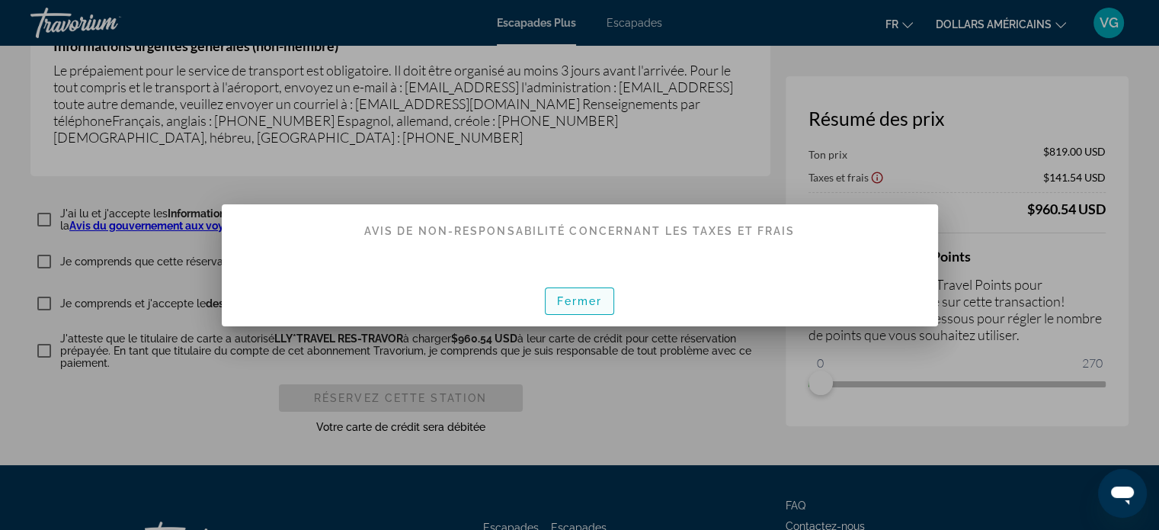
click at [577, 301] on font "Fermer" at bounding box center [580, 301] width 46 height 12
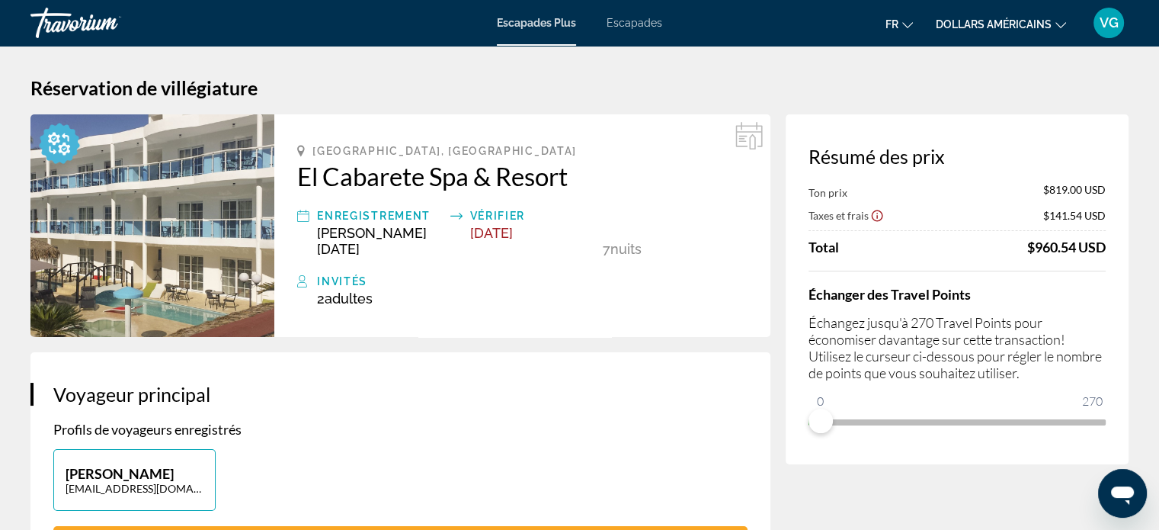
click at [514, 33] on div "Escapades Plus Escapades fr English Español Français Italiano Português русский…" at bounding box center [579, 23] width 1159 height 40
click at [527, 21] on font "Escapades Plus" at bounding box center [536, 23] width 79 height 12
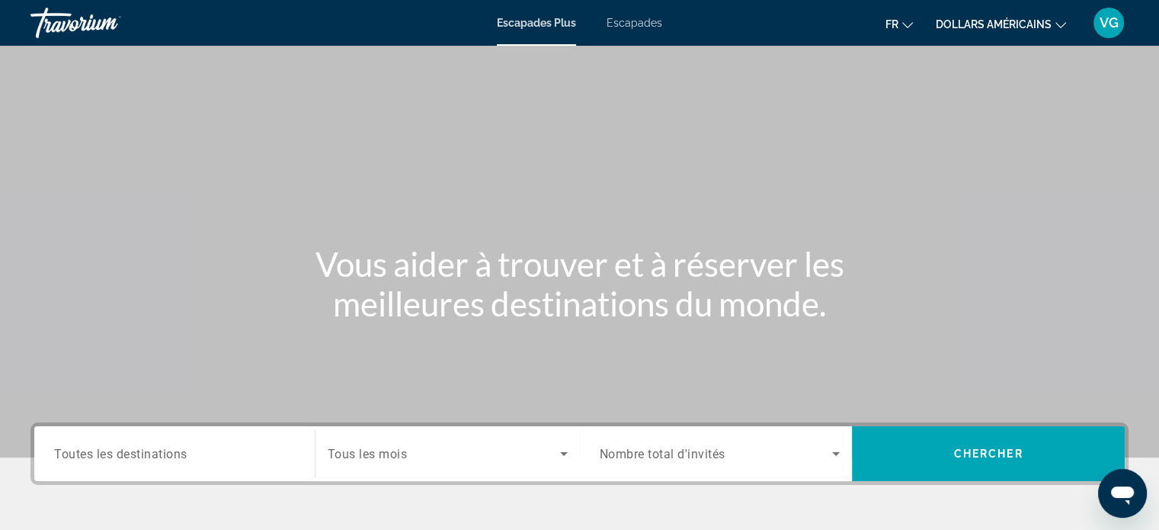
click at [209, 458] on input "Destination Toutes les destinations" at bounding box center [174, 454] width 241 height 18
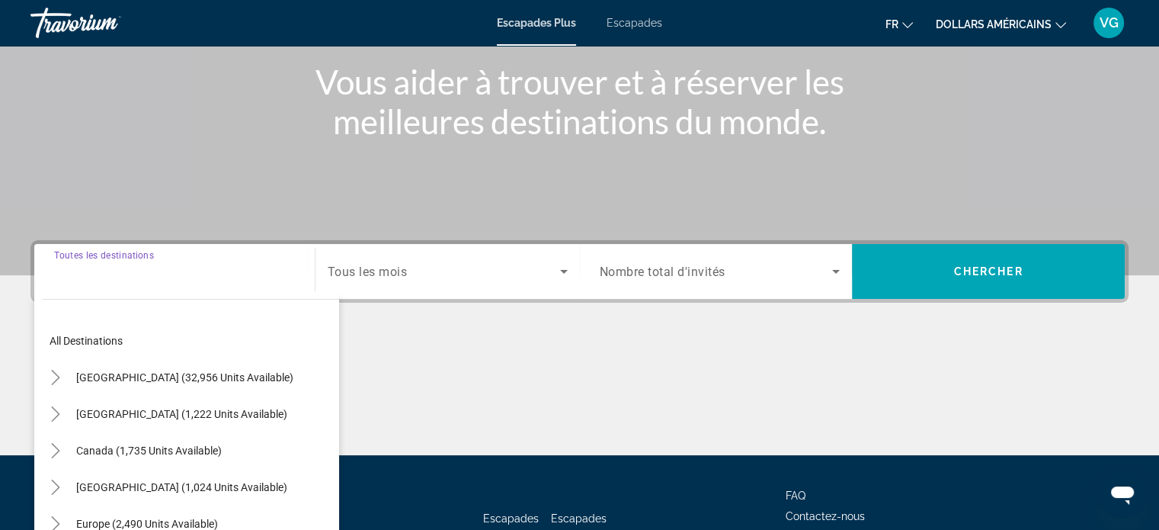
scroll to position [293, 0]
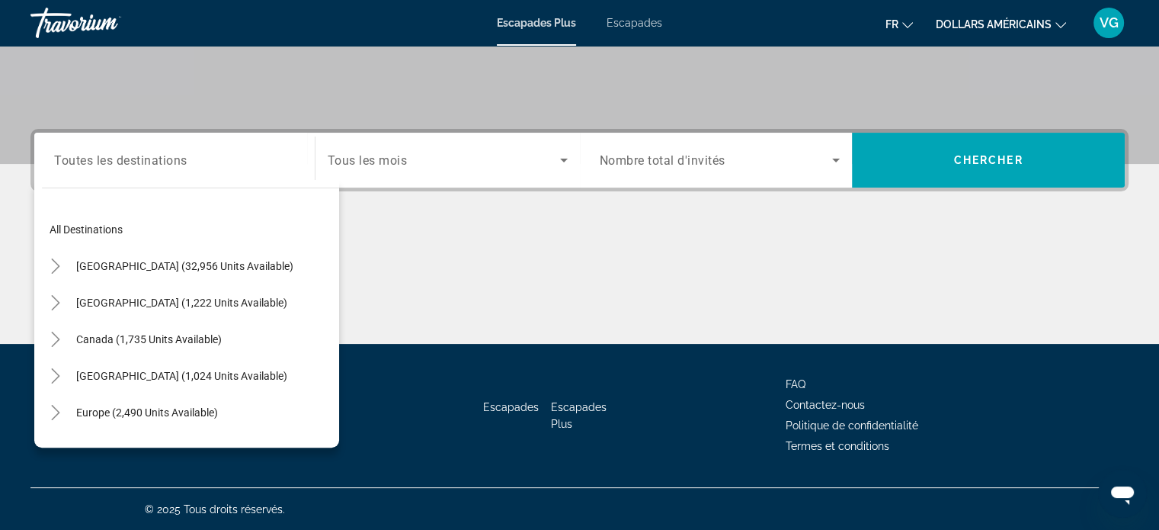
click at [122, 168] on div "Search widget" at bounding box center [174, 160] width 241 height 43
click at [122, 169] on div "Search widget" at bounding box center [174, 160] width 241 height 43
click at [134, 139] on div "Destination Toutes les destinations" at bounding box center [174, 160] width 241 height 43
click at [53, 266] on icon "Toggle United States (32,956 units available)" at bounding box center [55, 265] width 15 height 15
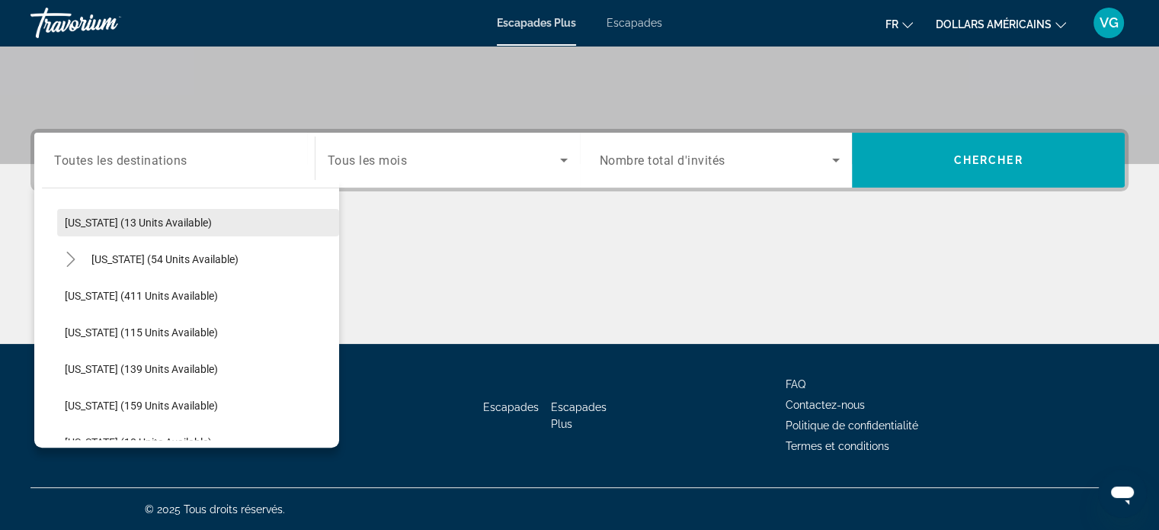
scroll to position [273, 0]
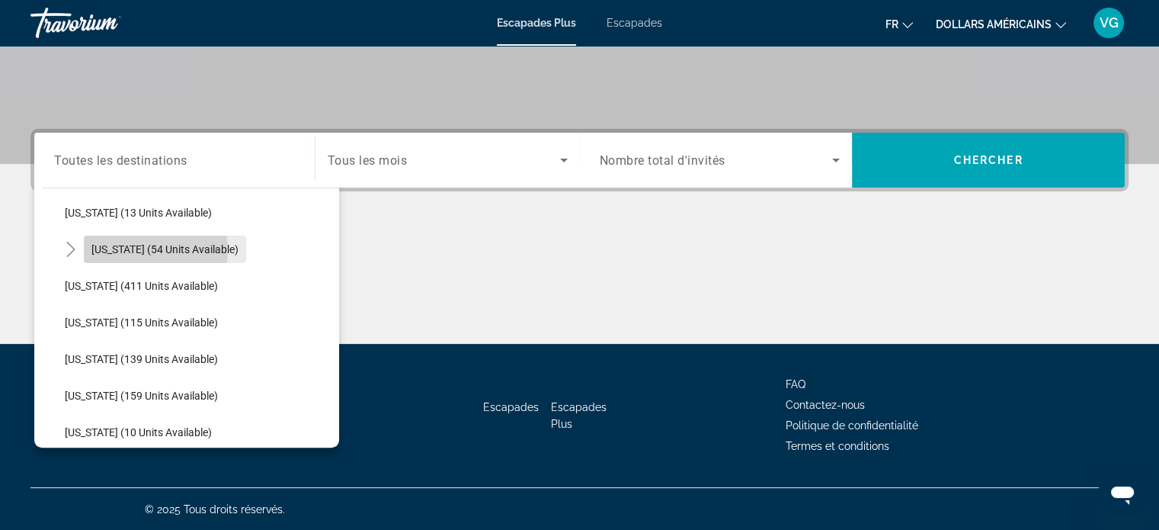
click at [153, 249] on span "[US_STATE] (54 units available)" at bounding box center [164, 249] width 147 height 12
type input "**********"
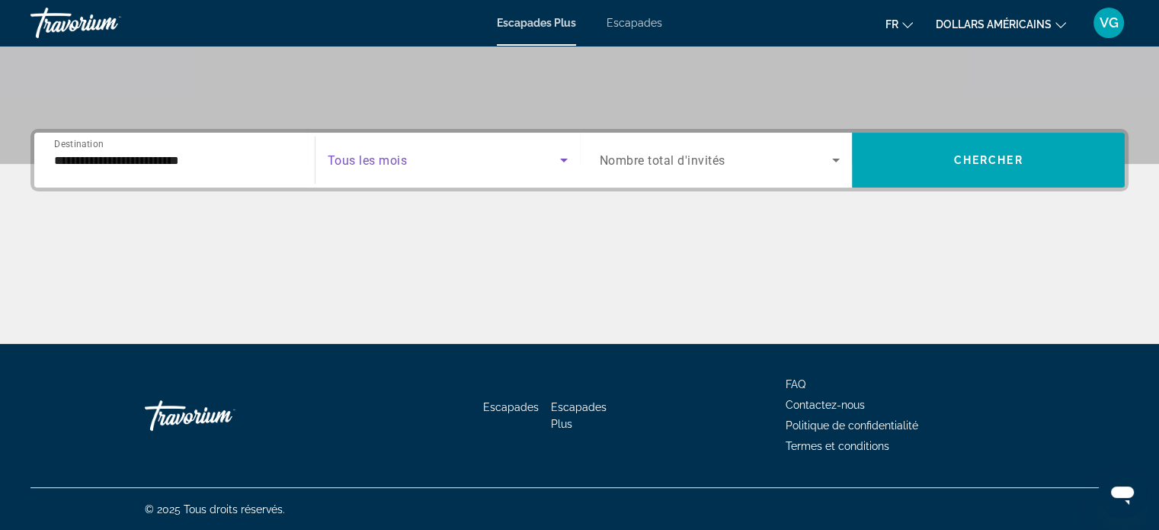
click at [452, 152] on span "Search widget" at bounding box center [444, 160] width 232 height 18
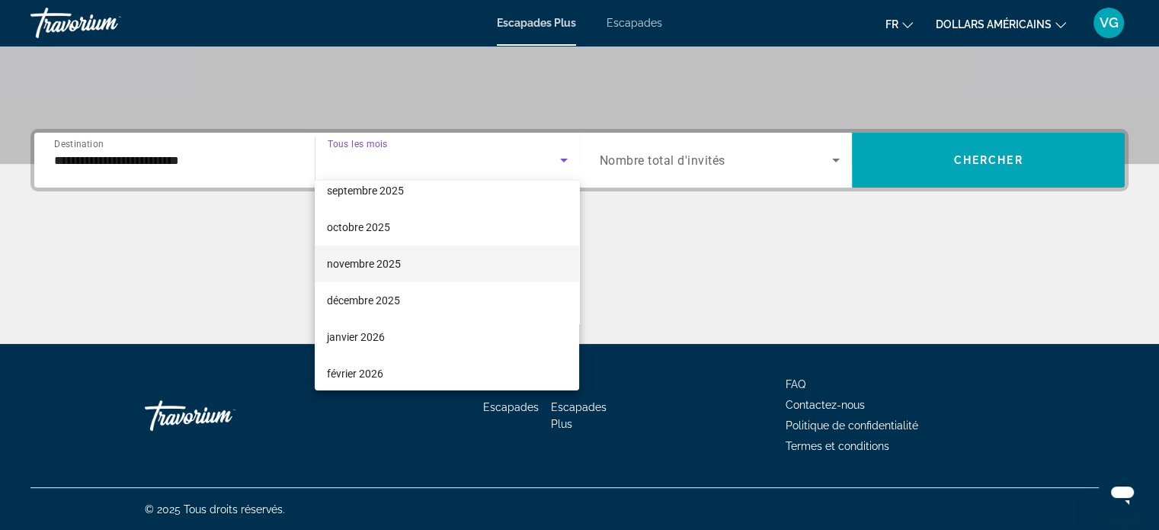
scroll to position [76, 0]
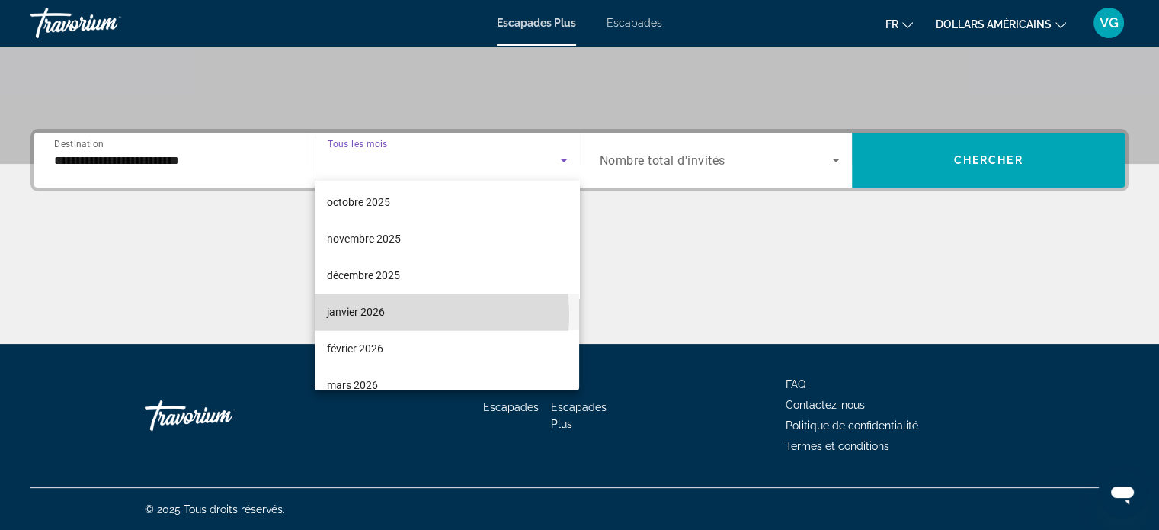
click at [399, 315] on mat-option "janvier 2026" at bounding box center [447, 311] width 264 height 37
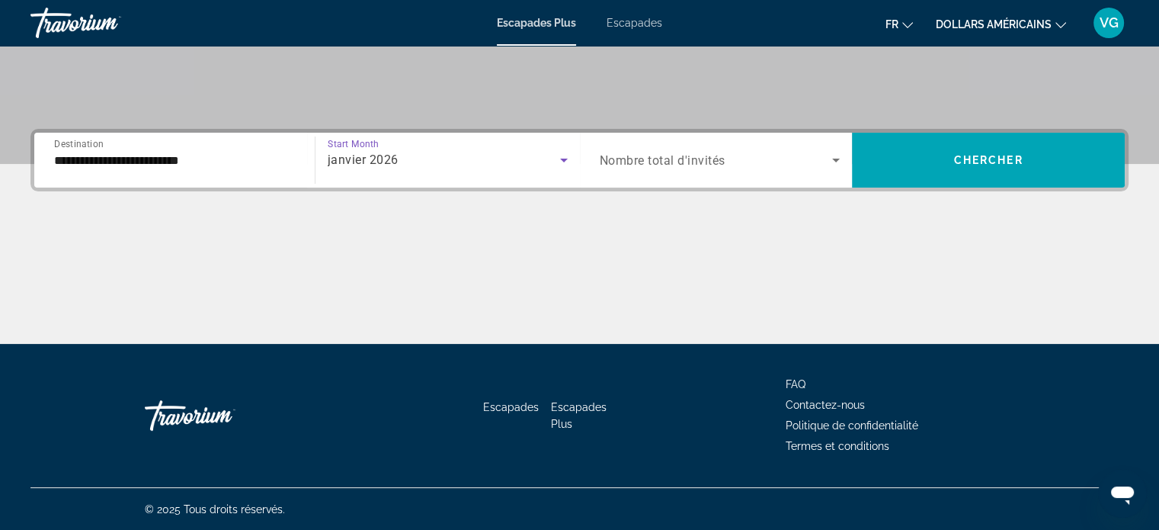
click at [661, 149] on div "Search widget" at bounding box center [720, 160] width 241 height 43
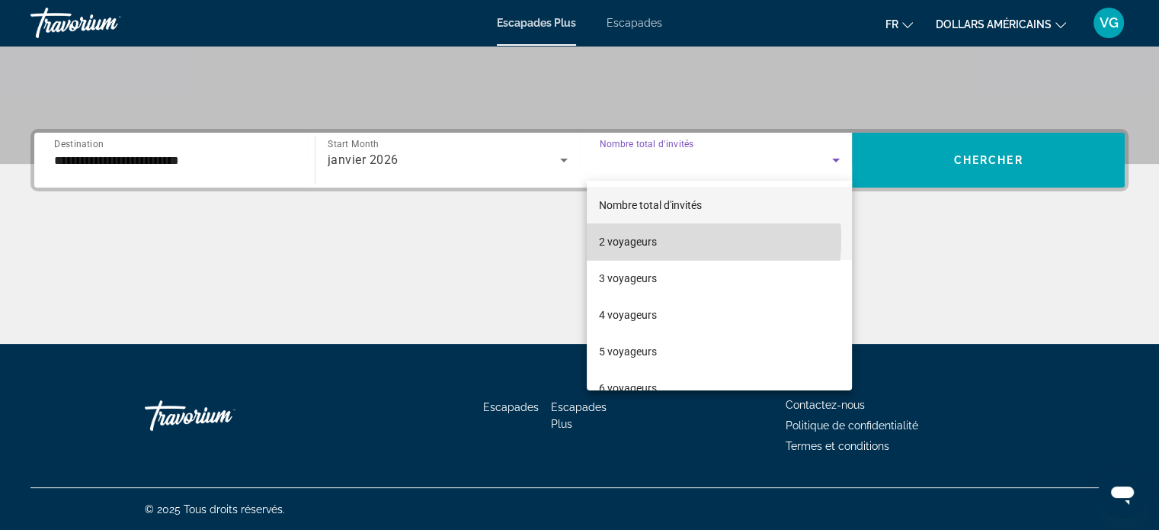
click at [624, 239] on font "2 voyageurs" at bounding box center [628, 241] width 58 height 12
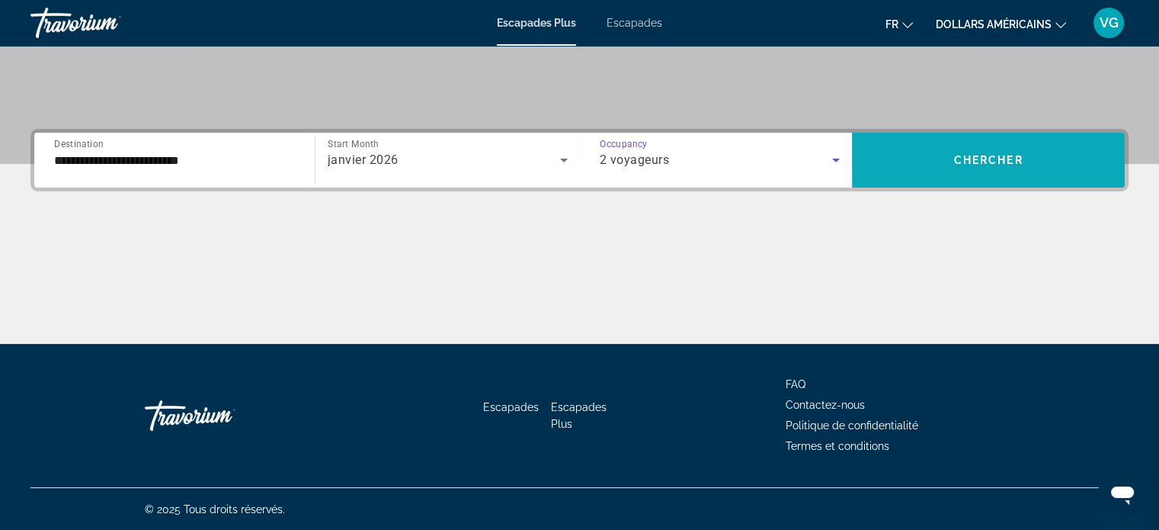
click at [931, 176] on span "Search widget" at bounding box center [988, 160] width 273 height 37
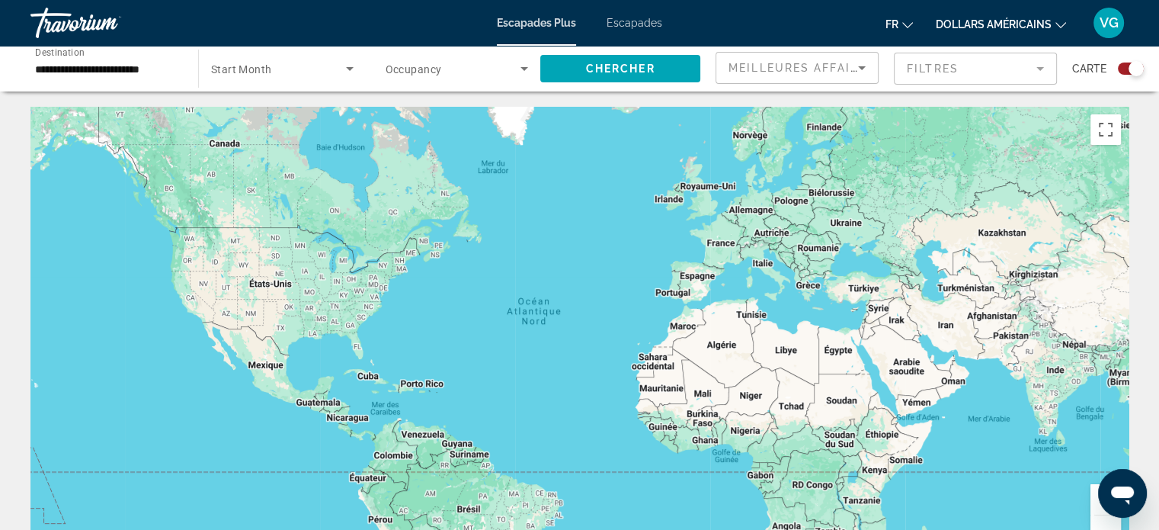
click at [237, 69] on span "Start Month" at bounding box center [241, 69] width 61 height 12
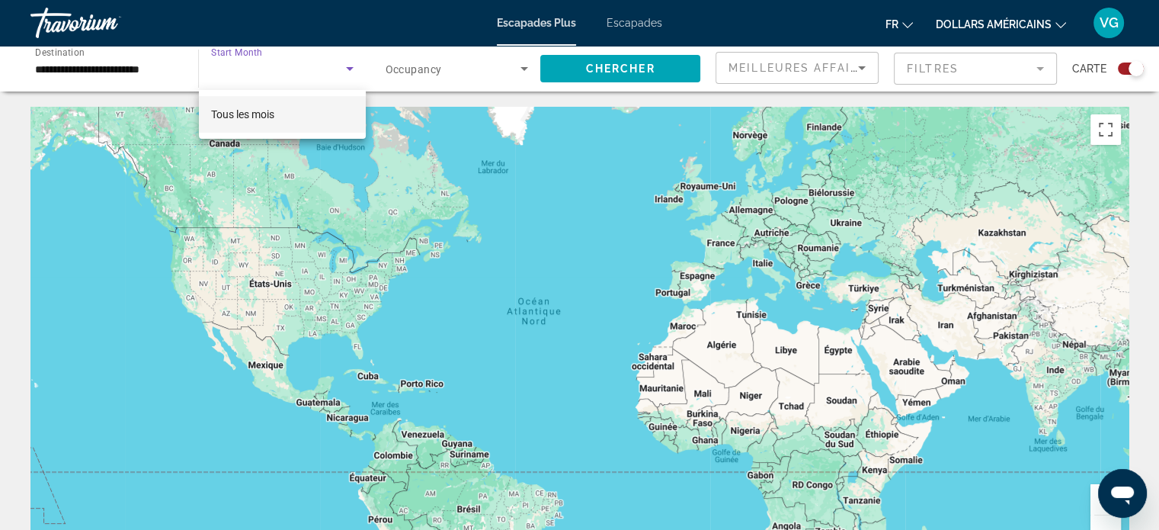
click at [236, 69] on div at bounding box center [579, 265] width 1159 height 530
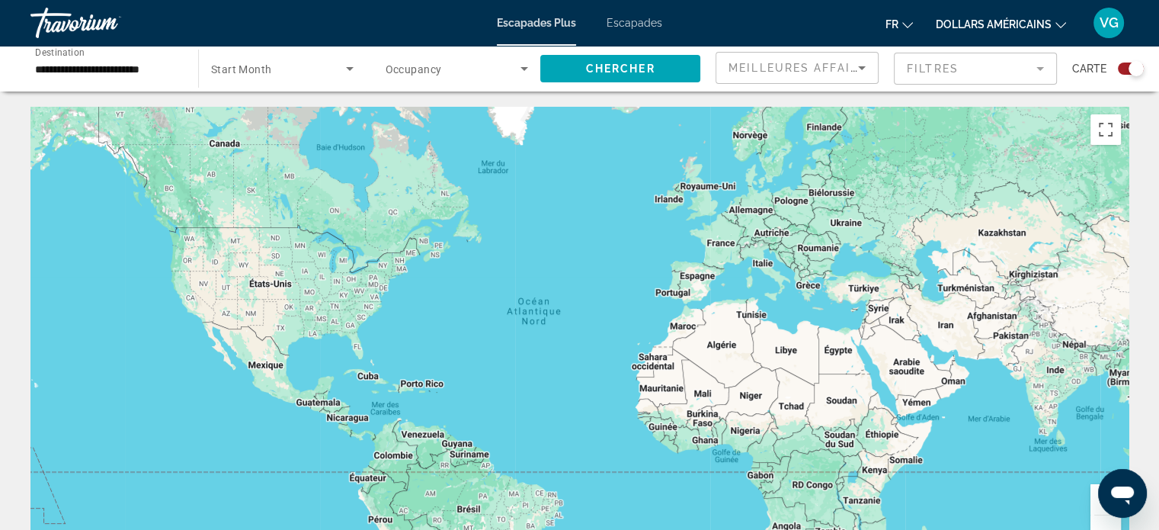
click at [427, 64] on span "Occupancy" at bounding box center [414, 69] width 56 height 12
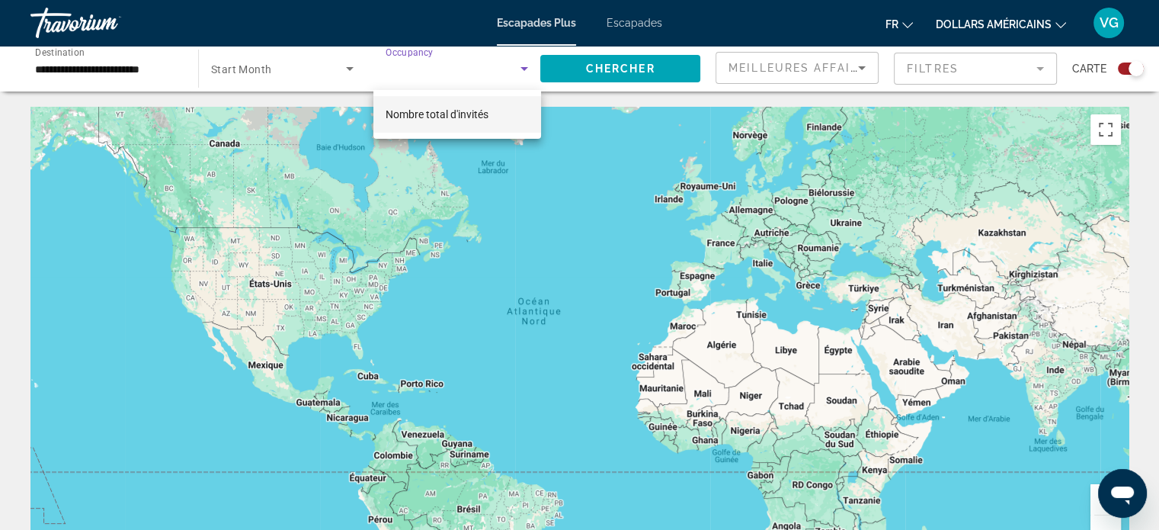
click at [616, 78] on div at bounding box center [579, 265] width 1159 height 530
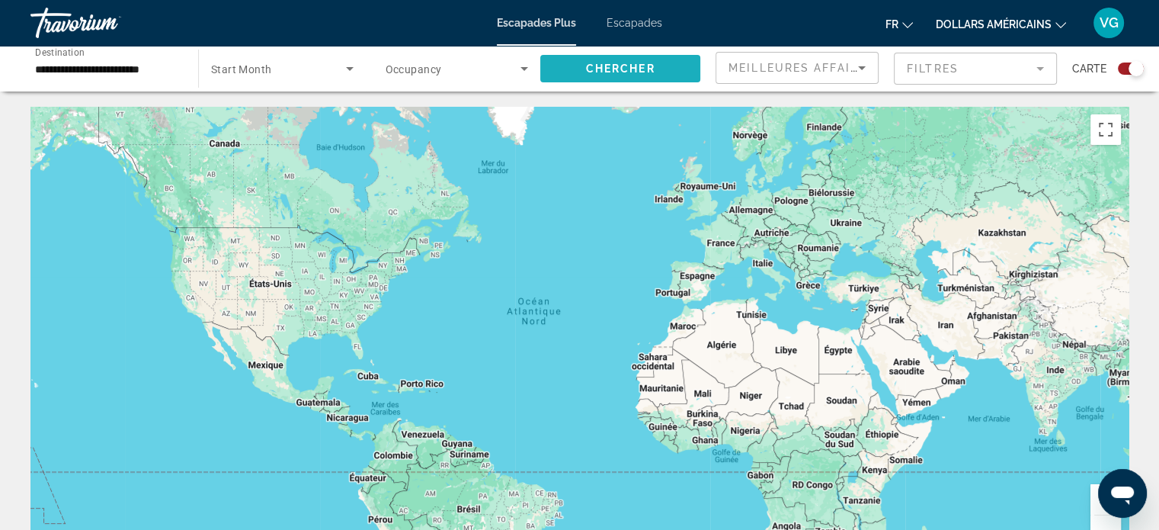
click at [616, 78] on span "Search widget" at bounding box center [620, 68] width 160 height 37
click at [137, 72] on input "**********" at bounding box center [106, 69] width 143 height 18
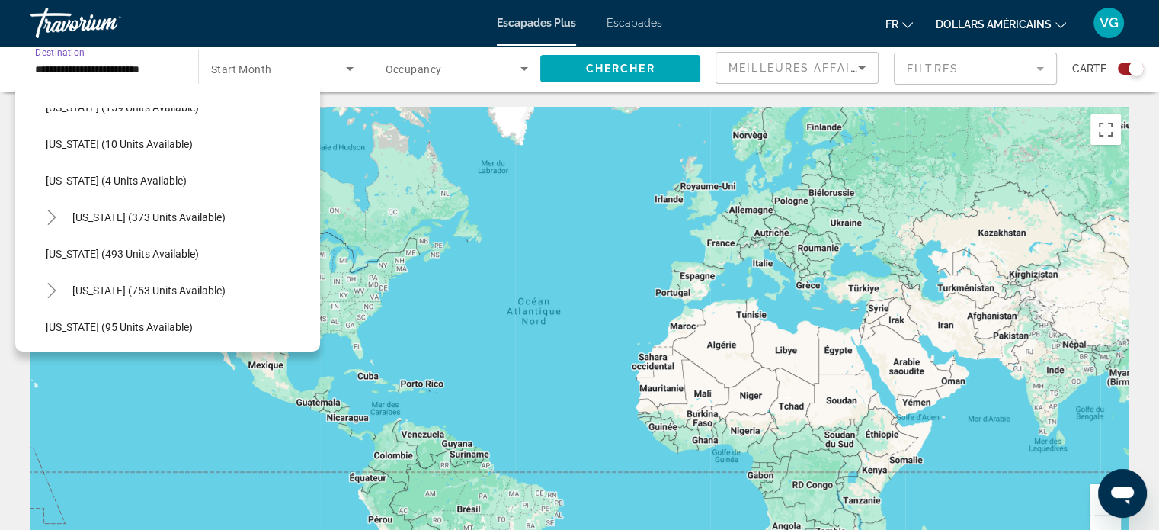
scroll to position [581, 0]
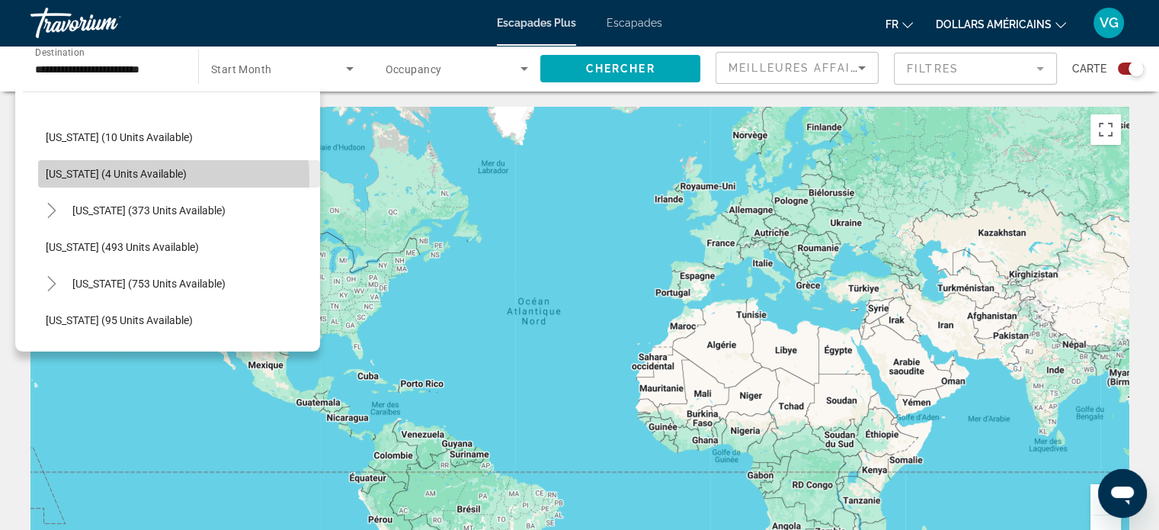
click at [136, 179] on span "Search widget" at bounding box center [179, 173] width 282 height 37
type input "**********"
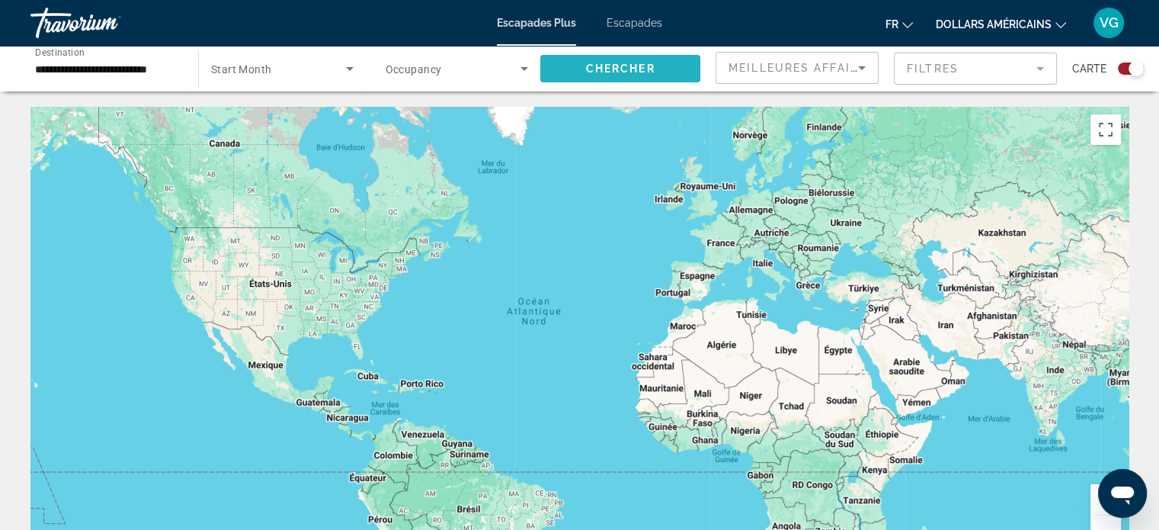
click at [572, 75] on span "Search widget" at bounding box center [620, 68] width 160 height 37
click at [671, 22] on div "Escapades Plus Escapades fr English Español Français Italiano Português русский…" at bounding box center [579, 23] width 1159 height 40
click at [654, 26] on font "Escapades" at bounding box center [635, 23] width 56 height 12
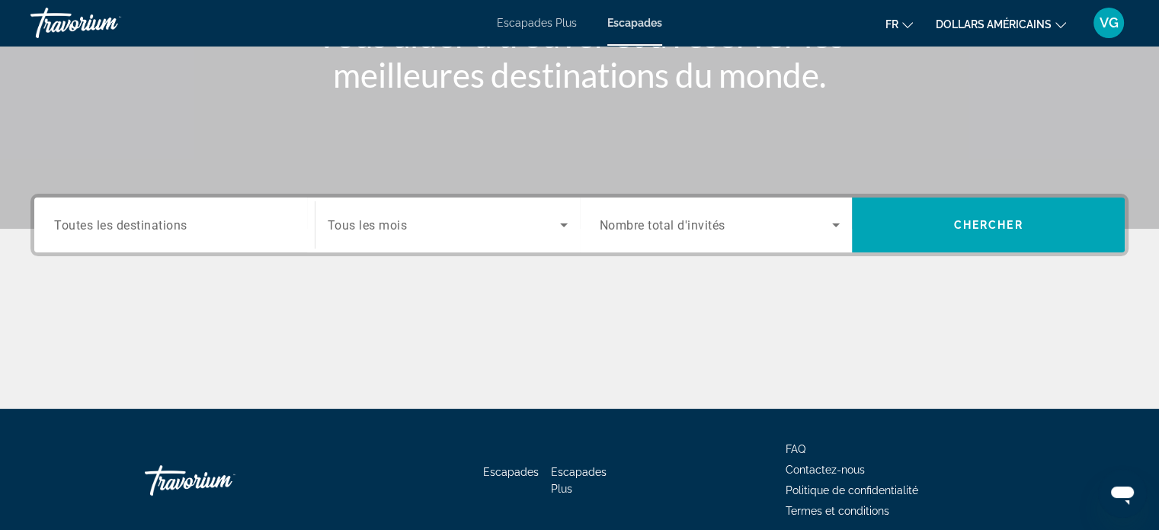
click at [196, 219] on input "Destination Toutes les destinations" at bounding box center [174, 225] width 241 height 18
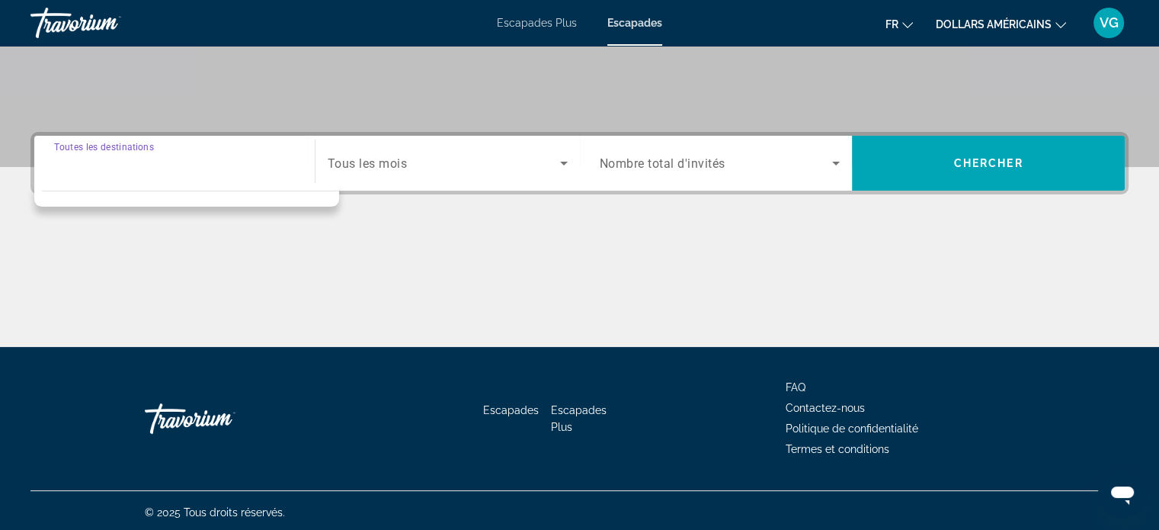
scroll to position [293, 0]
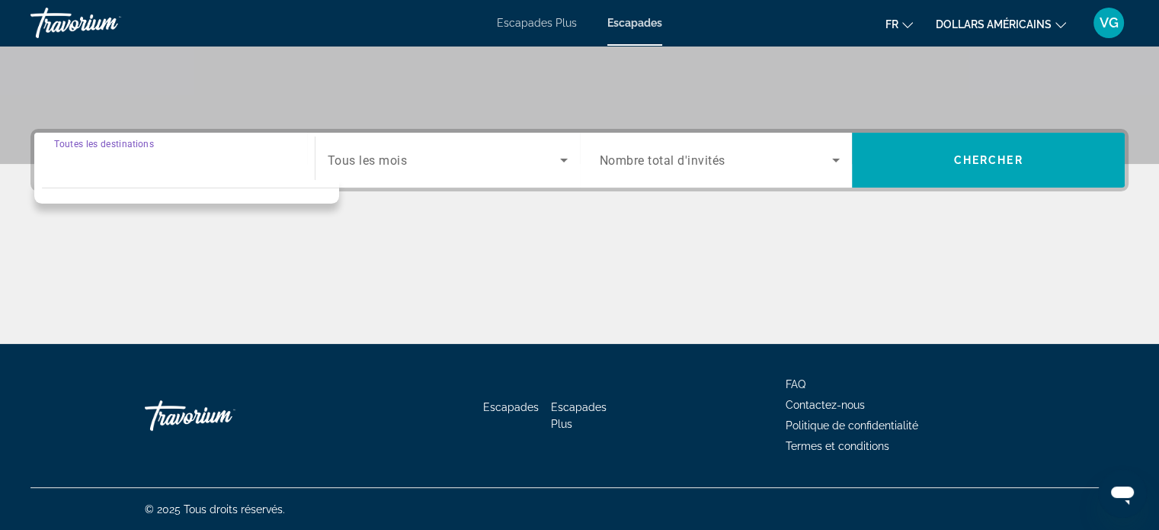
click at [134, 165] on input "Destination Toutes les destinations" at bounding box center [174, 161] width 241 height 18
click at [416, 159] on span "Search widget" at bounding box center [444, 160] width 232 height 18
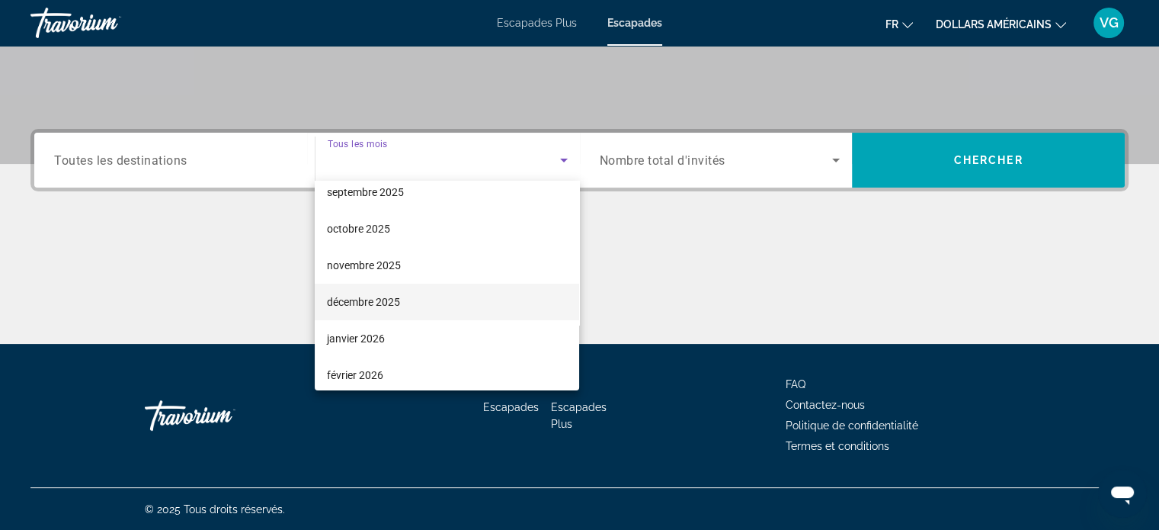
scroll to position [76, 0]
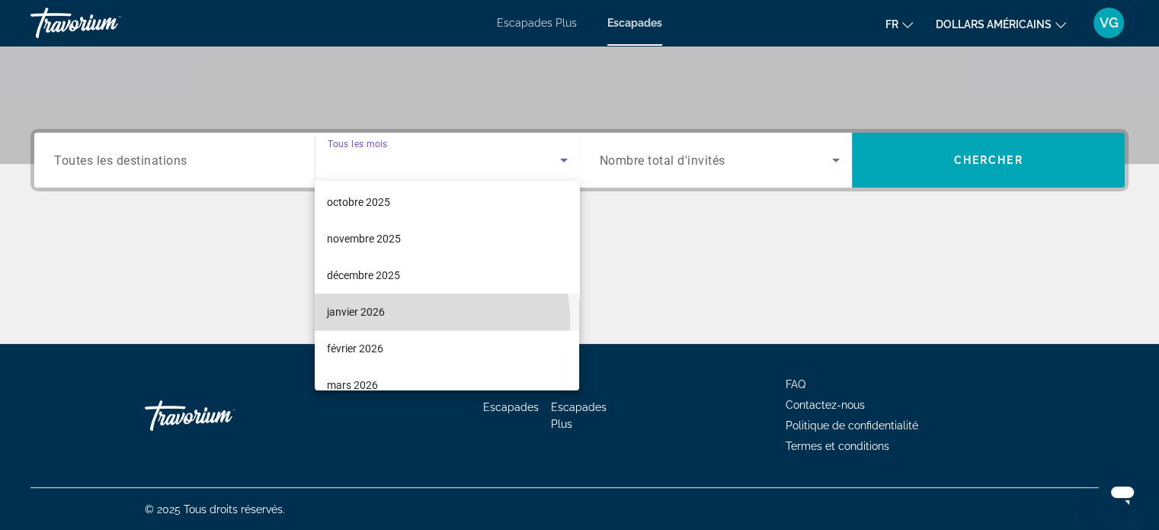
click at [397, 321] on mat-option "janvier 2026" at bounding box center [447, 311] width 264 height 37
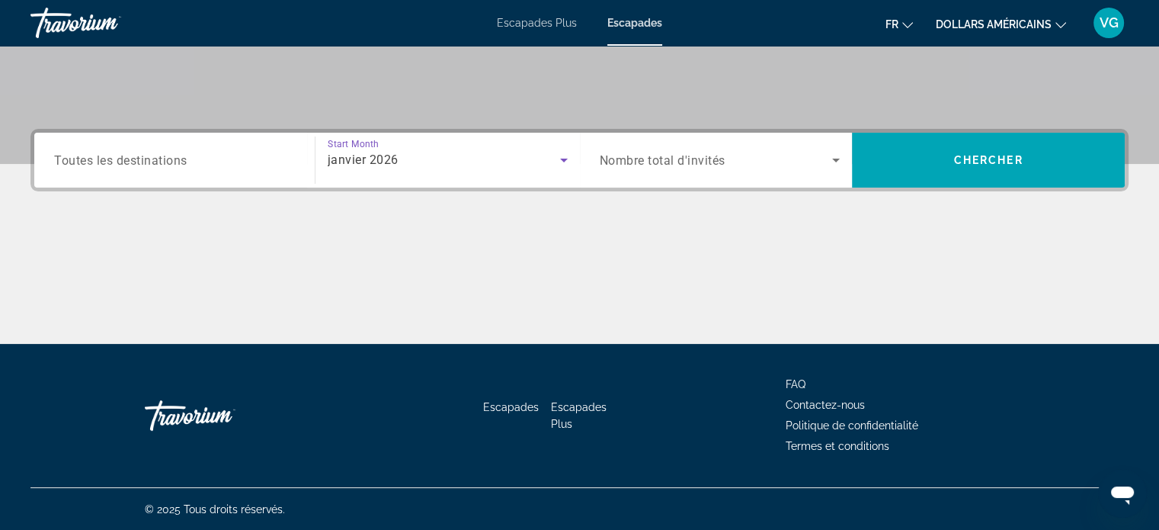
click at [641, 177] on div "Search widget" at bounding box center [720, 160] width 241 height 43
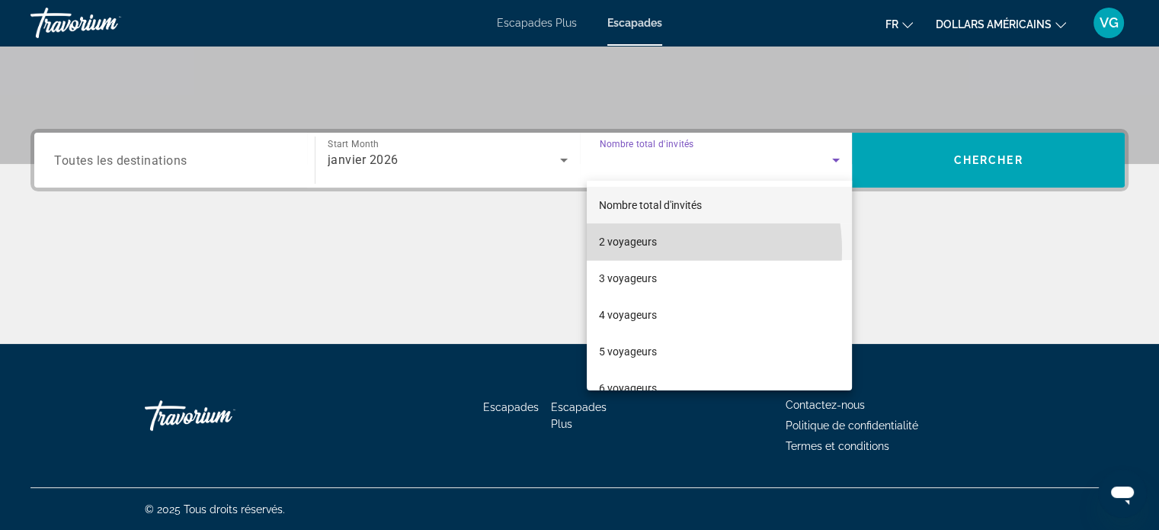
drag, startPoint x: 647, startPoint y: 251, endPoint x: 664, endPoint y: 251, distance: 16.8
click at [647, 251] on mat-option "2 voyageurs" at bounding box center [719, 241] width 265 height 37
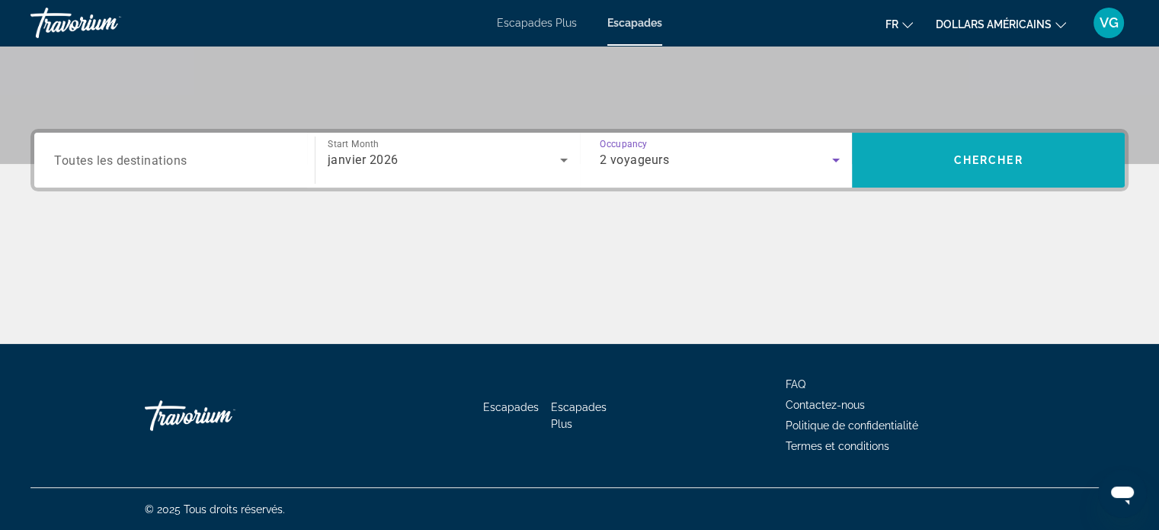
click at [937, 162] on span "Search widget" at bounding box center [988, 160] width 273 height 37
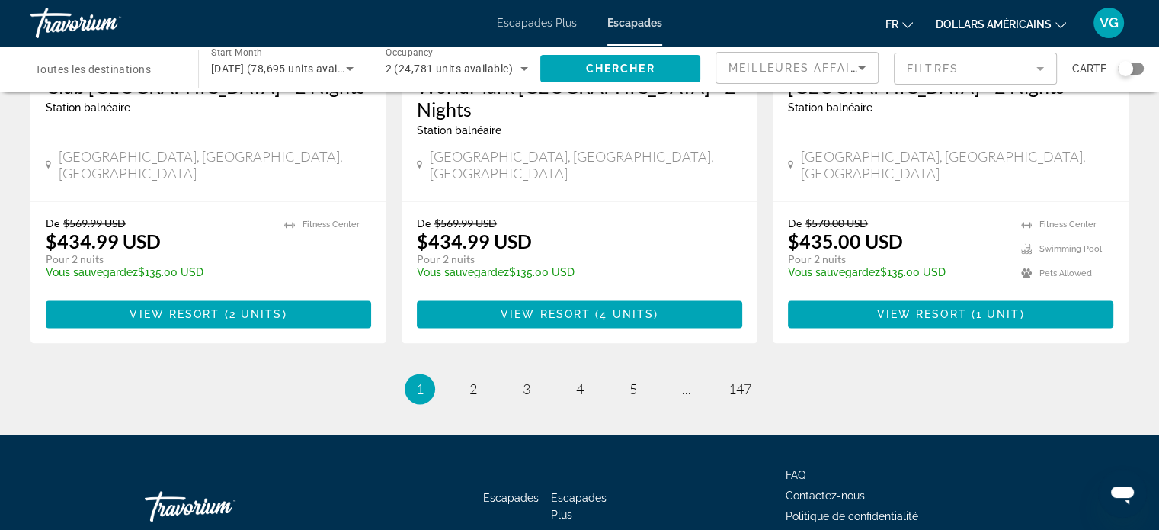
scroll to position [2004, 0]
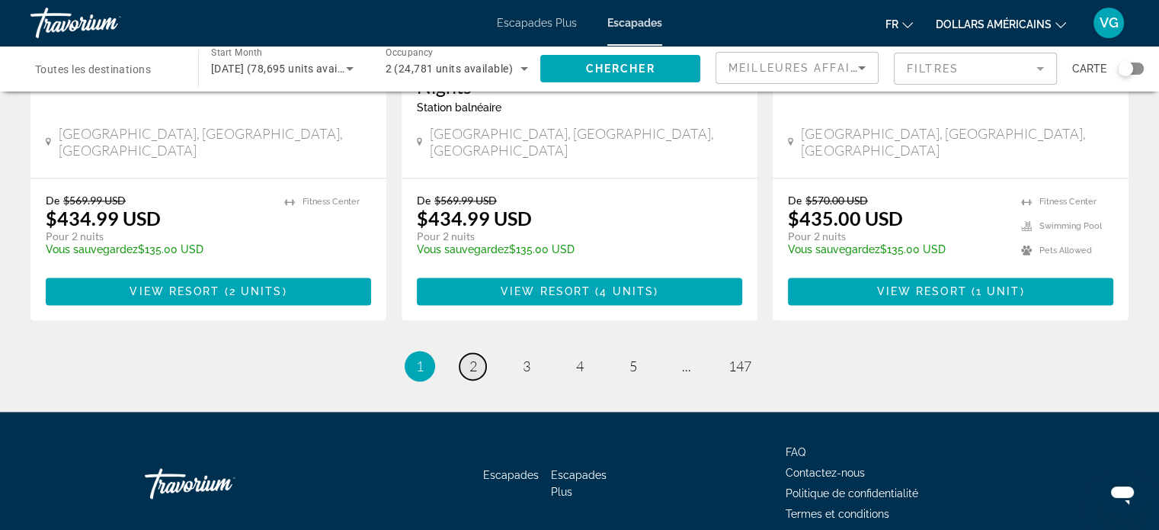
click at [481, 353] on link "page 2" at bounding box center [473, 366] width 27 height 27
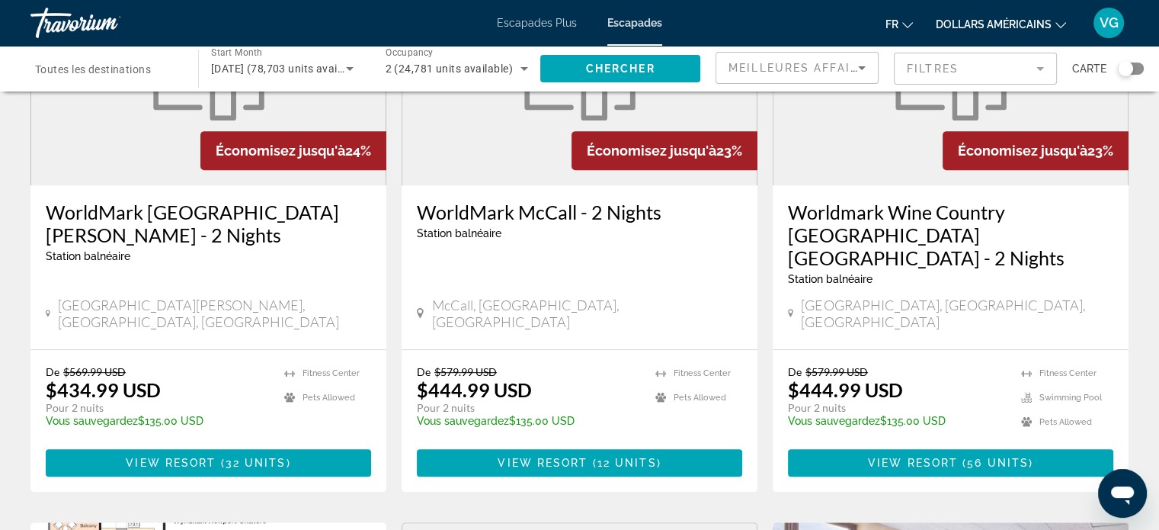
scroll to position [838, 0]
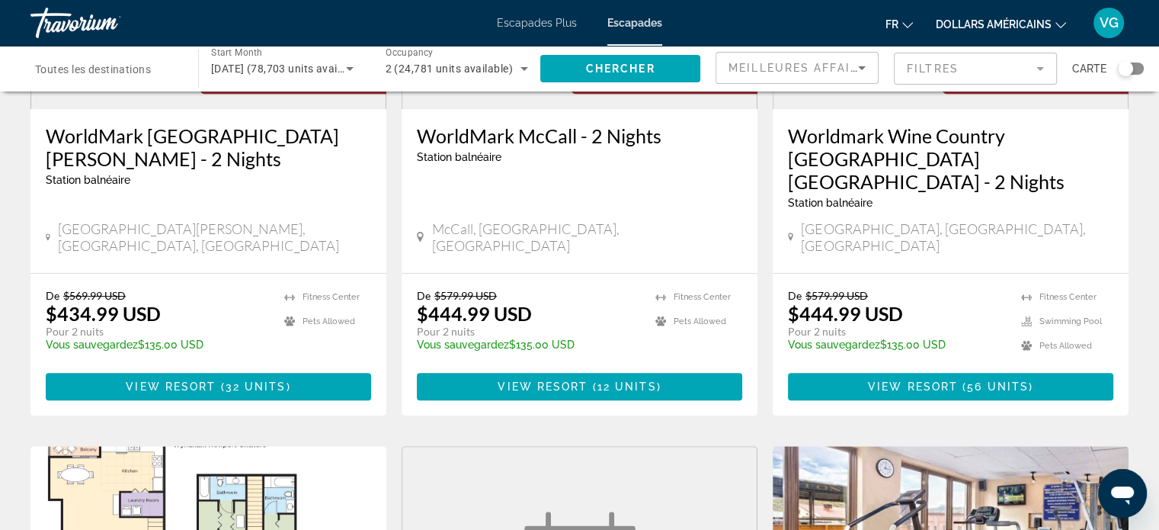
click at [961, 69] on mat-form-field "Filtres" at bounding box center [975, 69] width 163 height 32
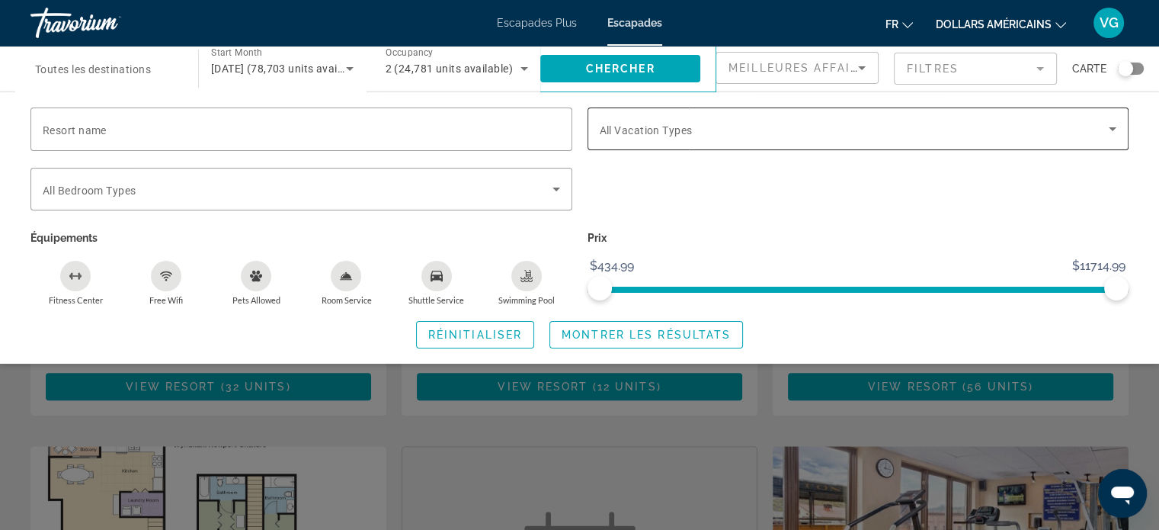
click at [715, 130] on span "Search widget" at bounding box center [855, 129] width 510 height 18
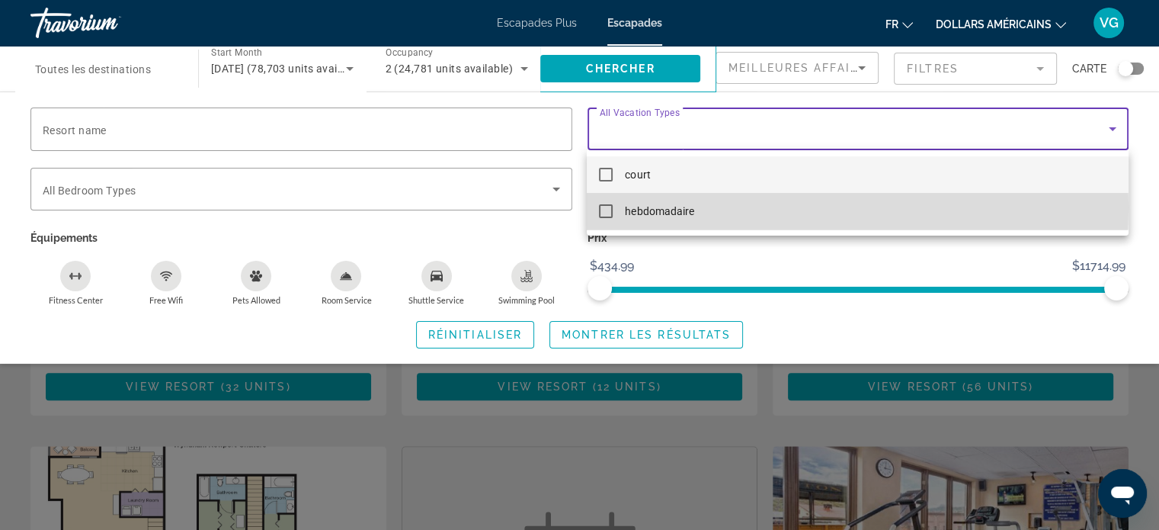
click at [655, 207] on font "hebdomadaire" at bounding box center [659, 211] width 69 height 12
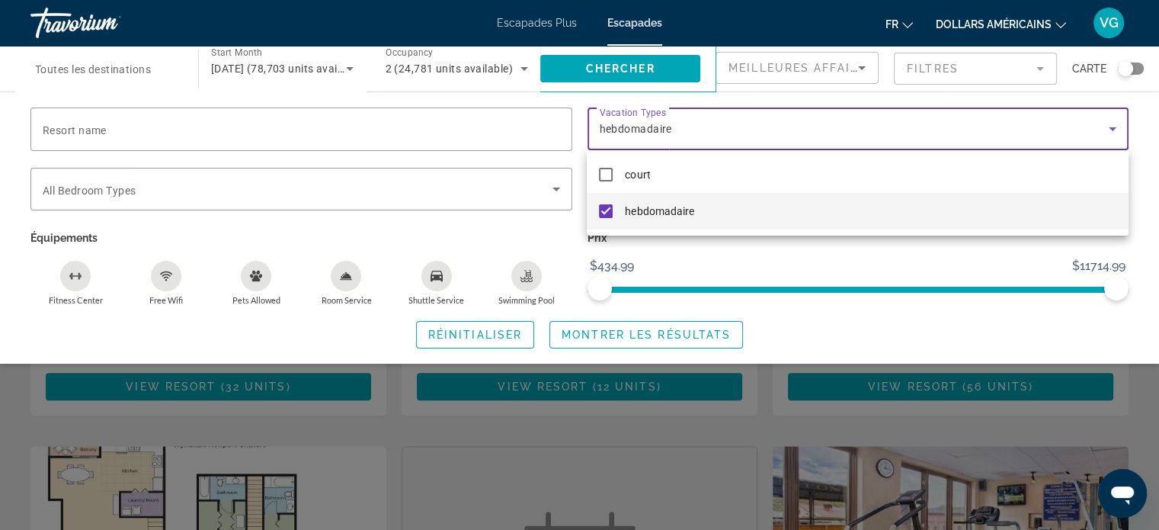
drag, startPoint x: 1111, startPoint y: 284, endPoint x: 990, endPoint y: 307, distance: 123.3
click at [990, 307] on div at bounding box center [579, 265] width 1159 height 530
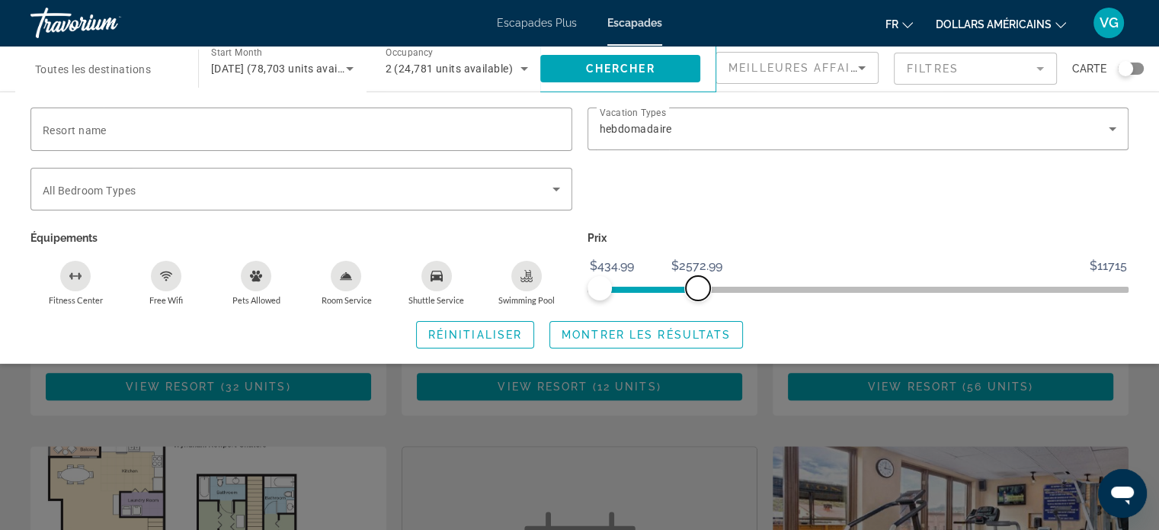
drag, startPoint x: 1110, startPoint y: 283, endPoint x: 697, endPoint y: 282, distance: 412.3
click at [697, 282] on span "ngx-slider-max" at bounding box center [698, 288] width 24 height 24
drag, startPoint x: 671, startPoint y: 335, endPoint x: 680, endPoint y: 344, distance: 12.4
click at [671, 337] on span "Montrer les résultats" at bounding box center [646, 334] width 169 height 12
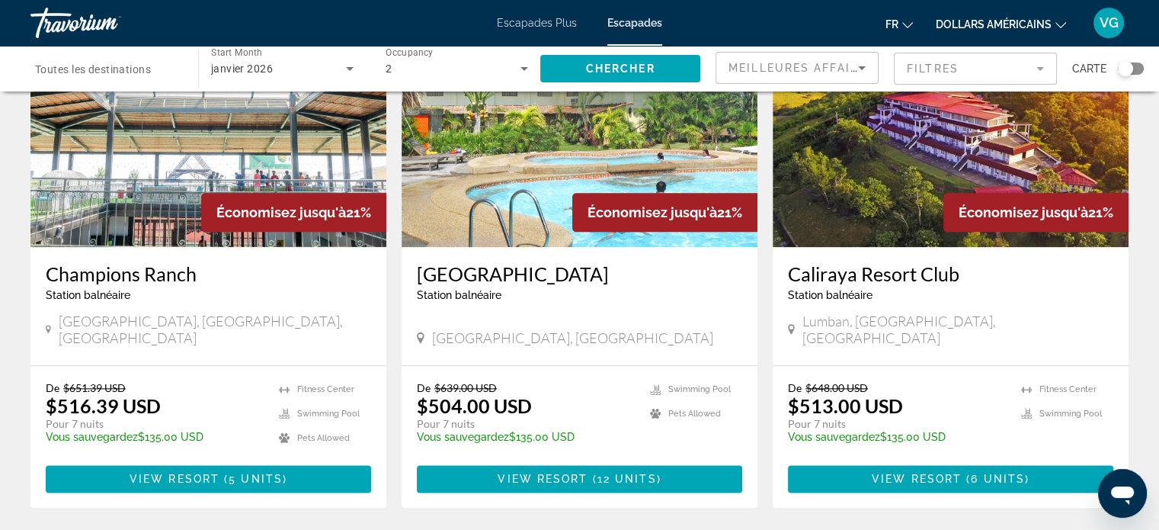
scroll to position [1905, 0]
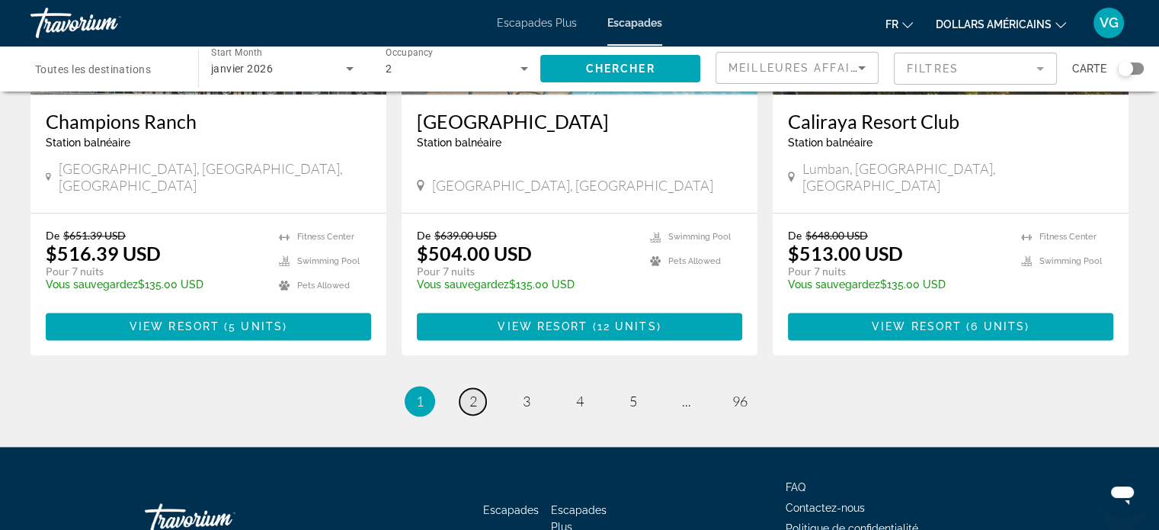
click at [480, 388] on link "page 2" at bounding box center [473, 401] width 27 height 27
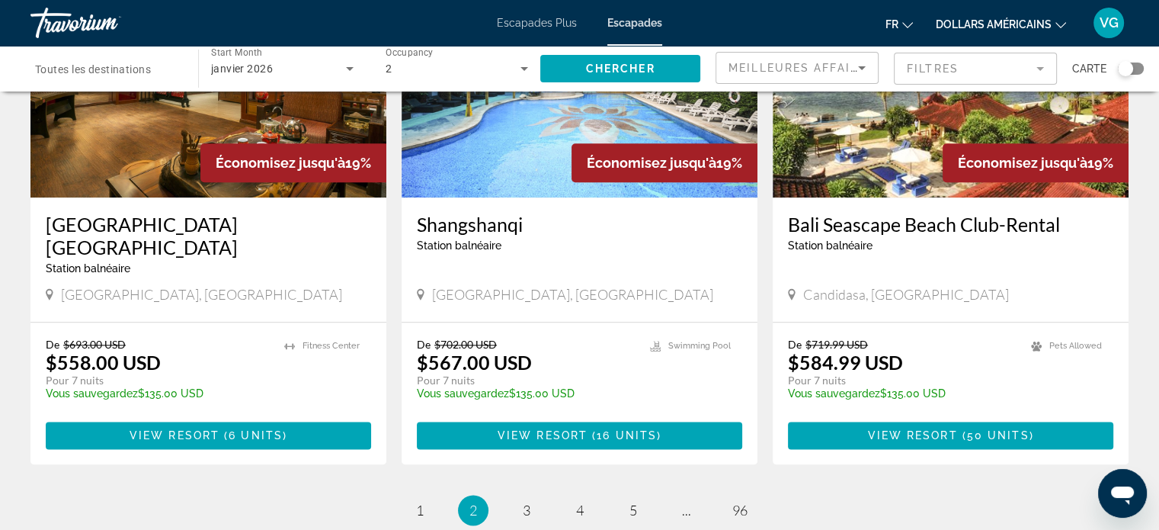
scroll to position [1829, 0]
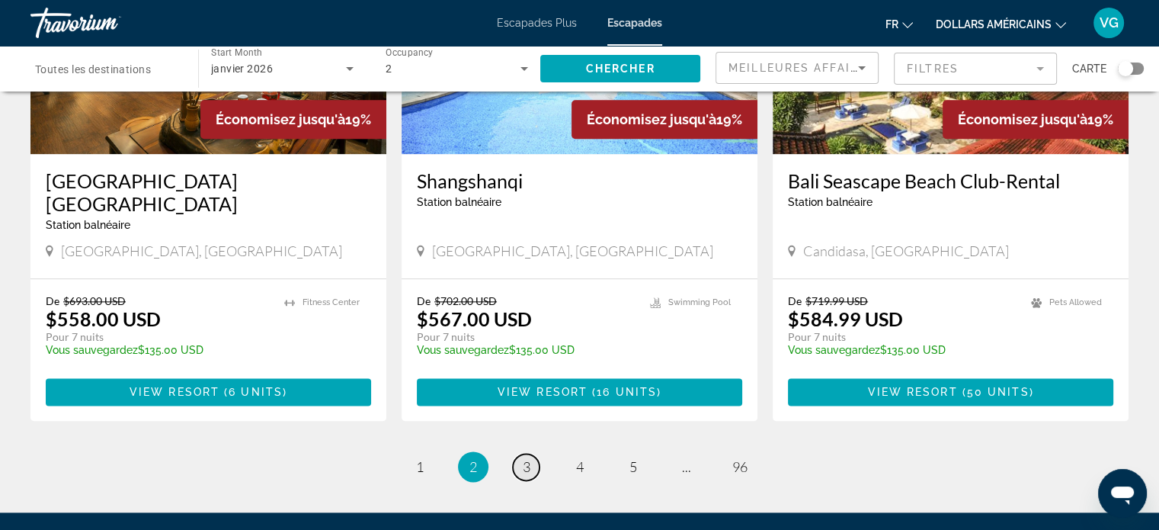
click at [533, 453] on link "page 3" at bounding box center [526, 466] width 27 height 27
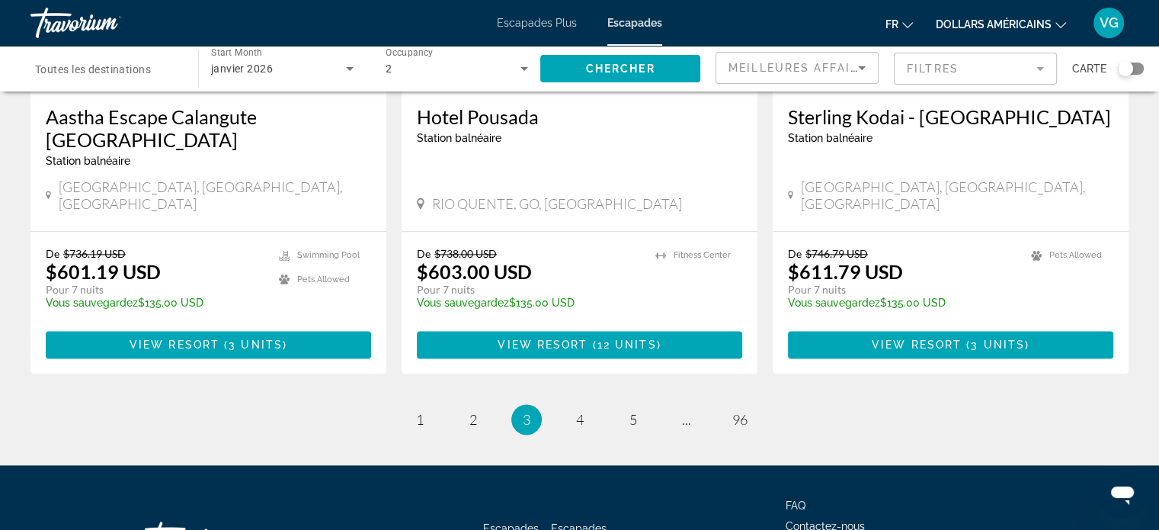
scroll to position [1935, 0]
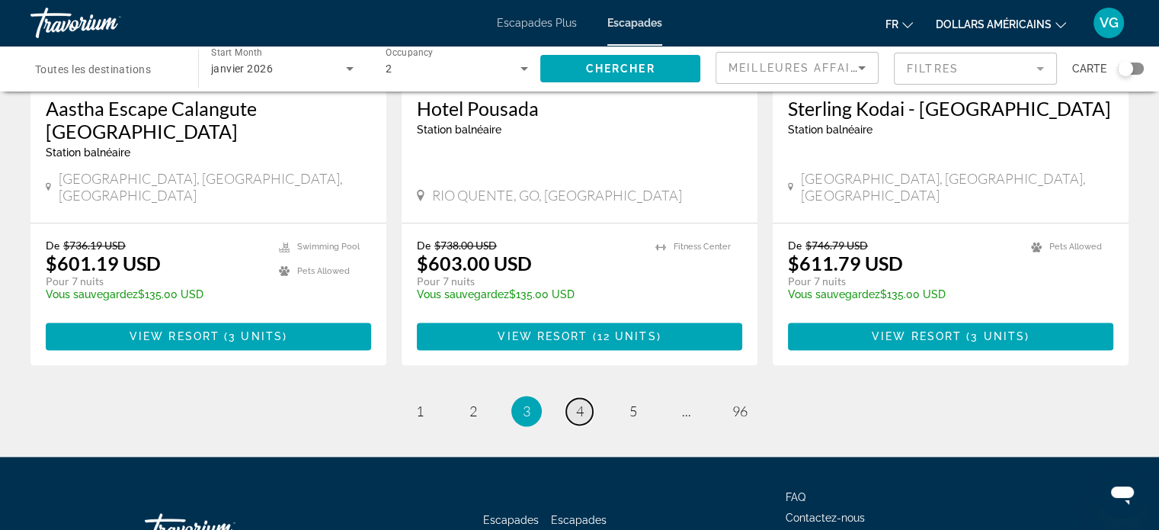
click at [585, 398] on link "page 4" at bounding box center [579, 411] width 27 height 27
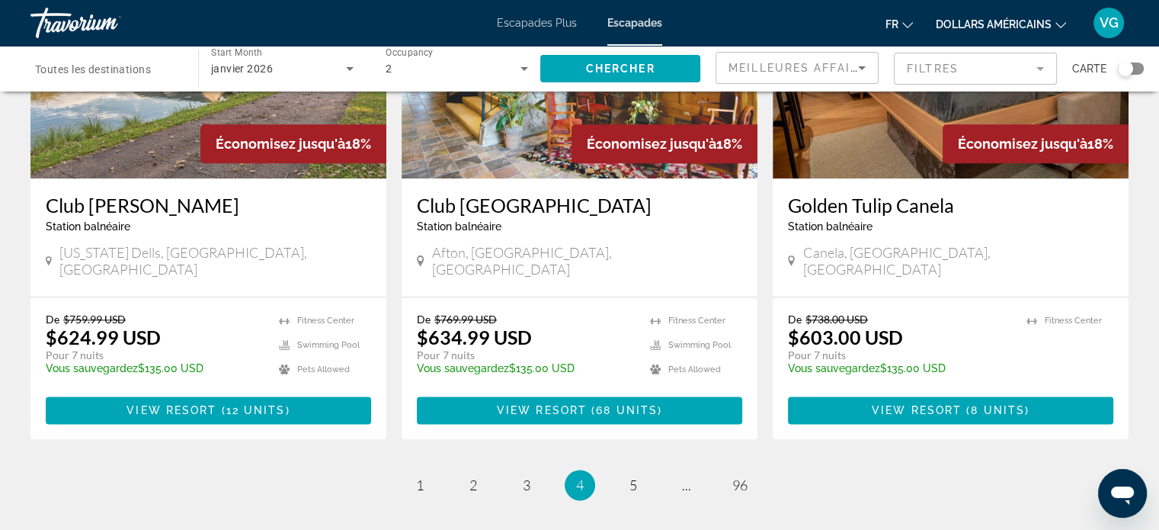
scroll to position [1958, 0]
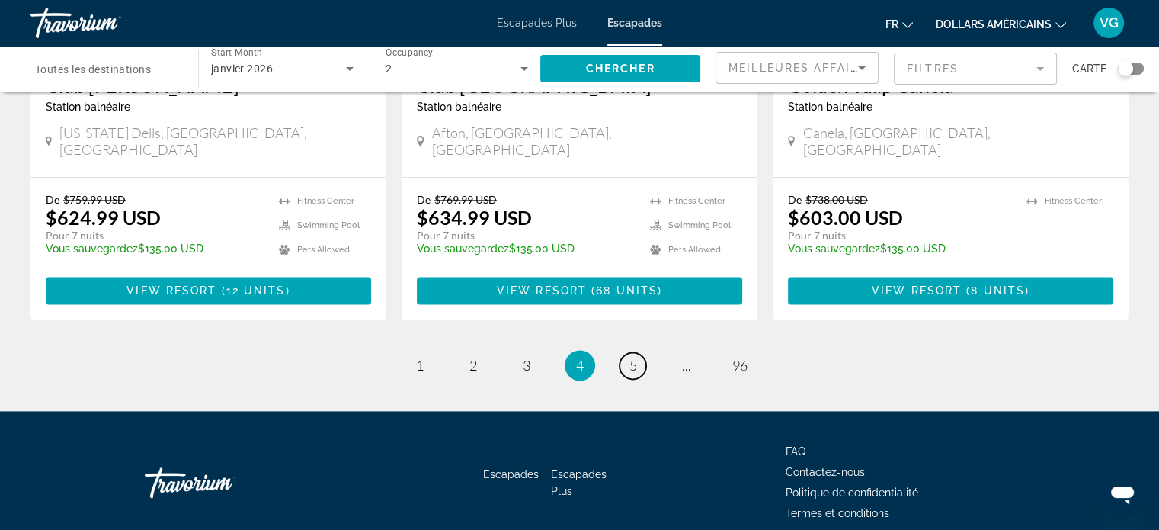
click at [641, 352] on link "page 5" at bounding box center [633, 365] width 27 height 27
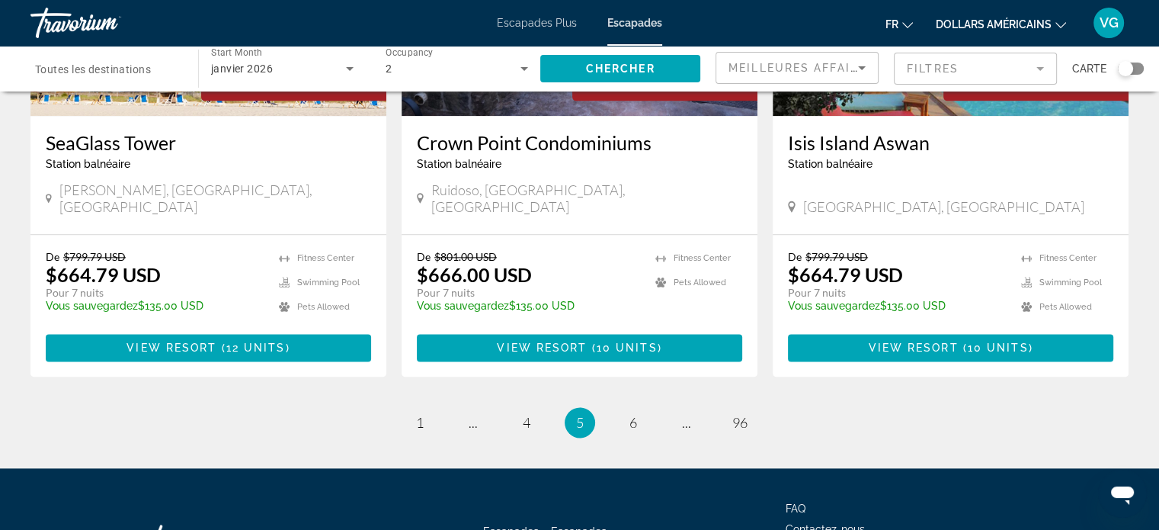
scroll to position [1957, 0]
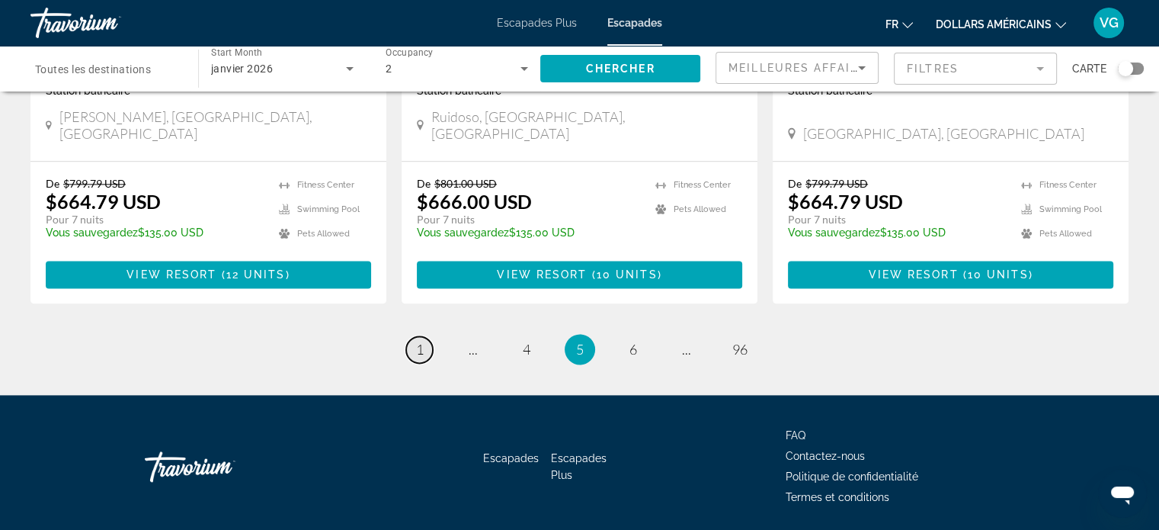
click at [418, 341] on span "1" at bounding box center [420, 349] width 8 height 17
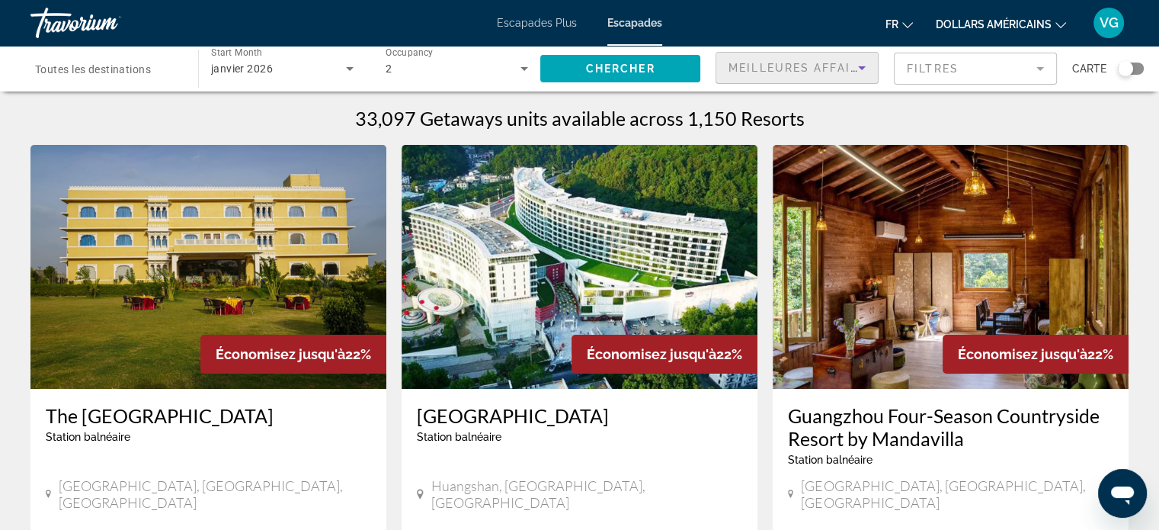
click at [858, 69] on icon "Sort by" at bounding box center [862, 68] width 18 height 18
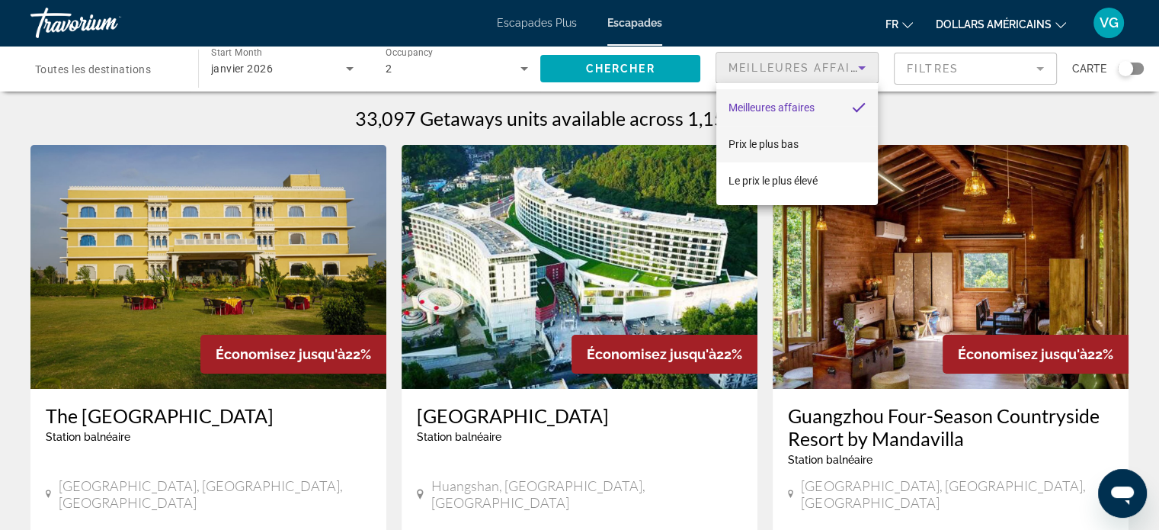
click at [802, 138] on mat-option "Prix ​​le plus bas" at bounding box center [797, 144] width 162 height 37
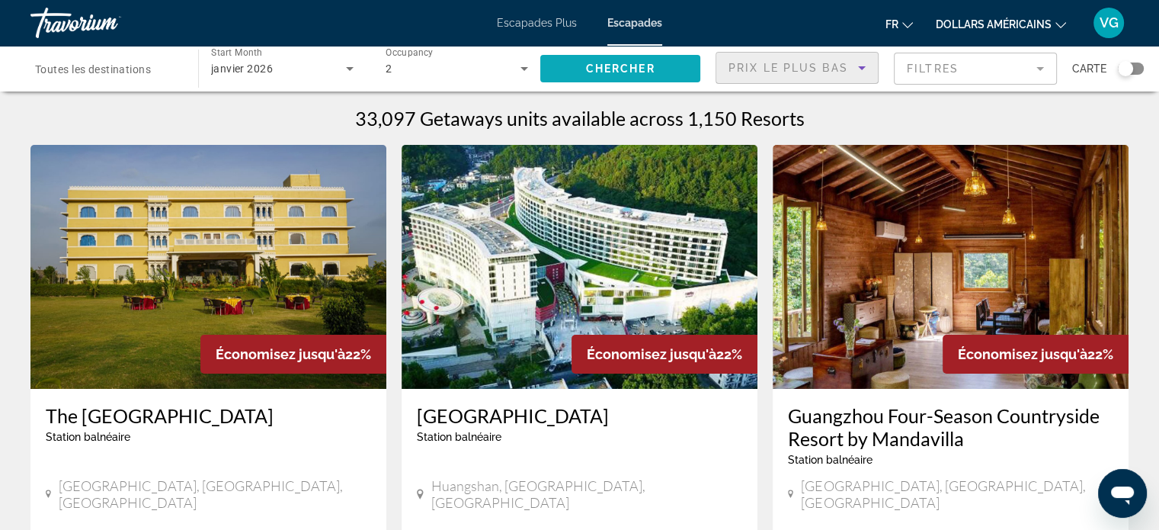
click at [620, 61] on span "Search widget" at bounding box center [620, 68] width 160 height 37
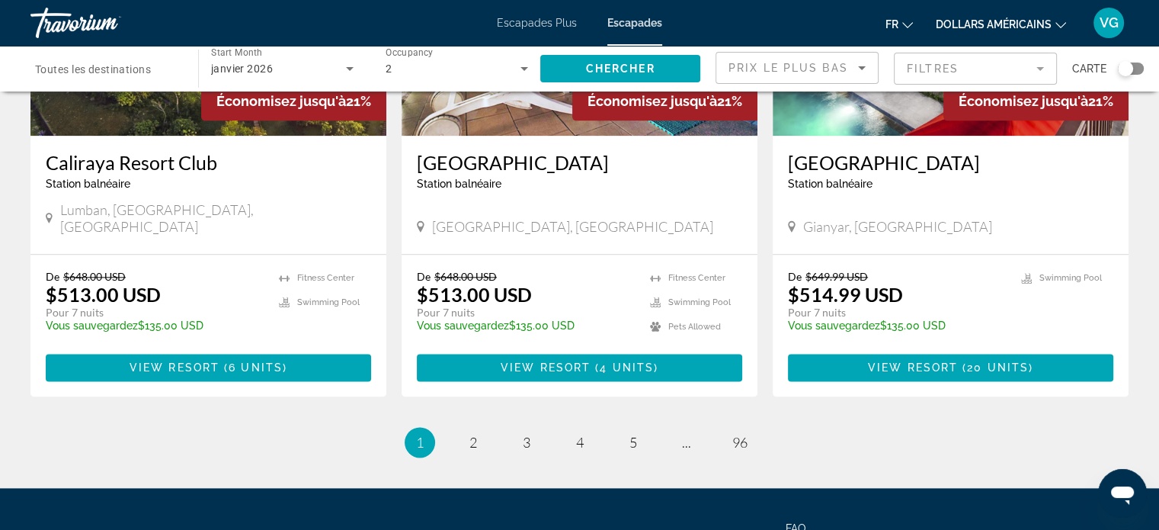
scroll to position [1805, 0]
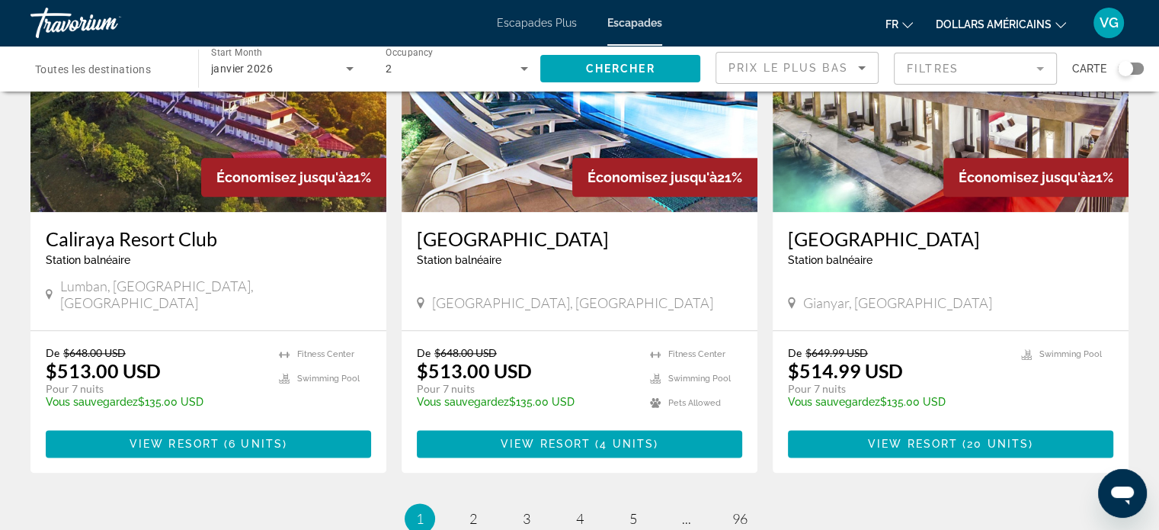
click at [1020, 67] on mat-form-field "Filtres" at bounding box center [975, 69] width 163 height 32
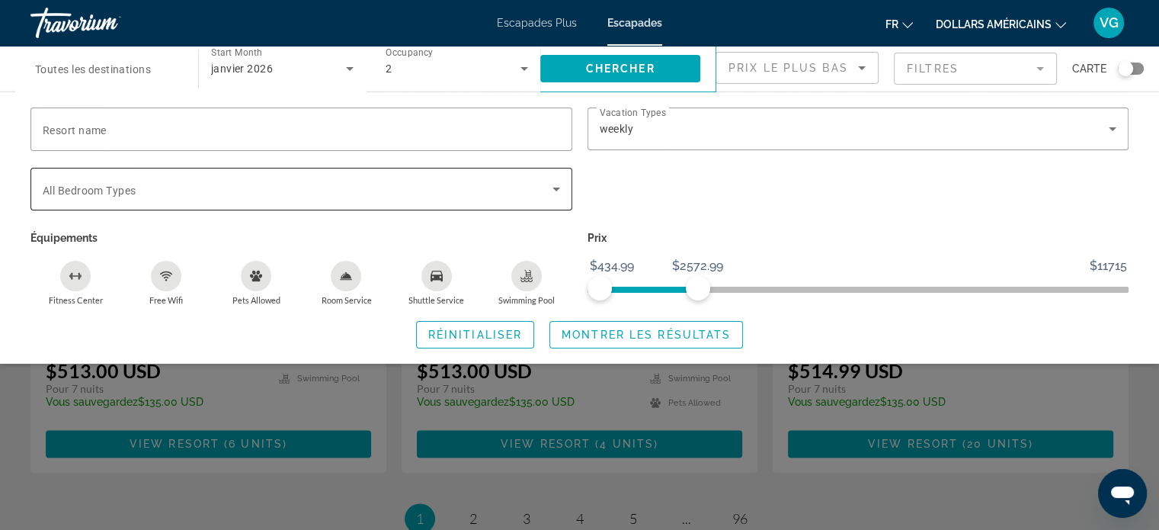
click at [481, 179] on div "Search widget" at bounding box center [301, 189] width 517 height 43
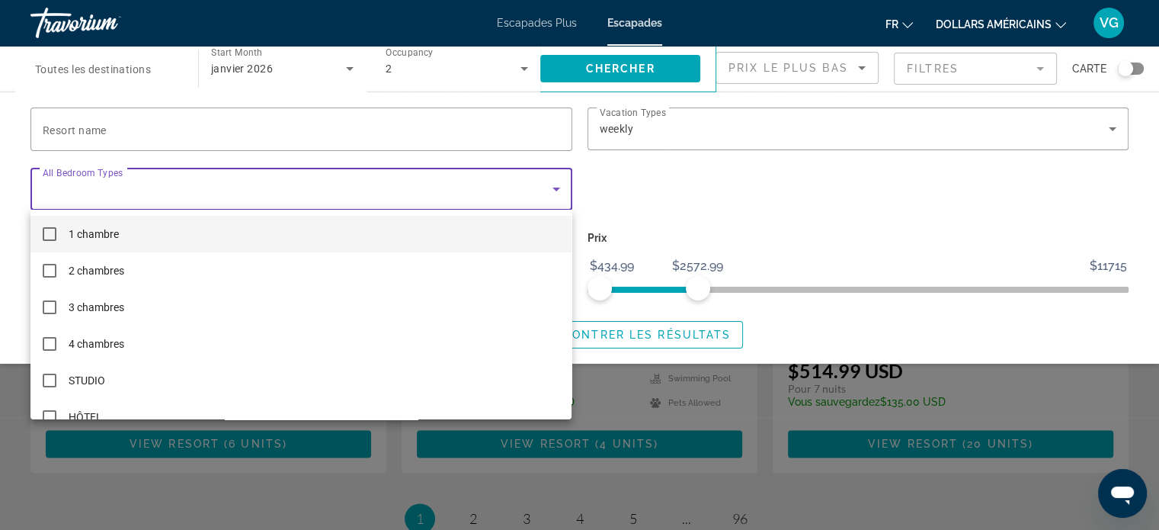
click at [645, 165] on div at bounding box center [579, 265] width 1159 height 530
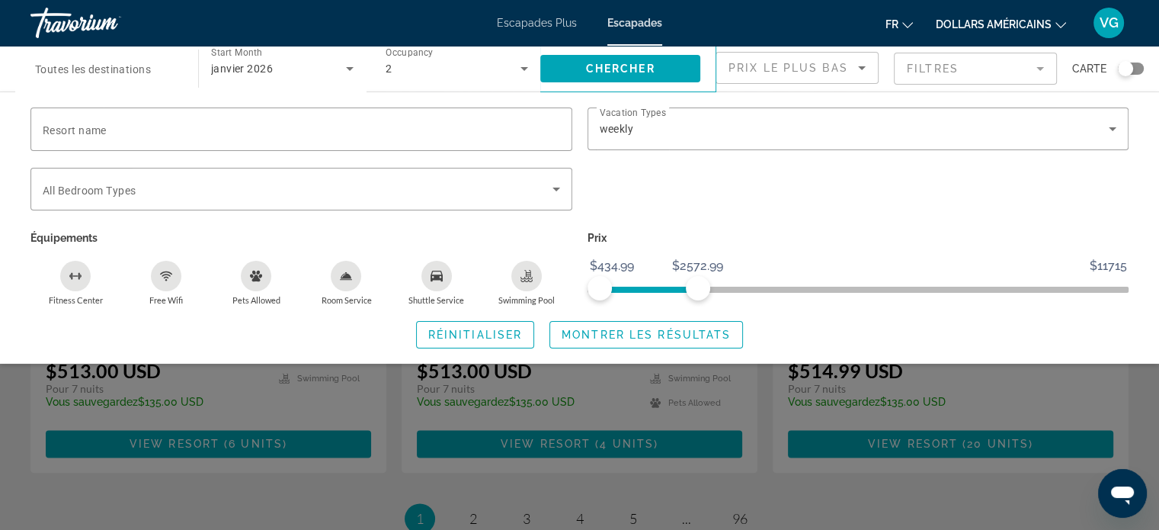
scroll to position [1728, 0]
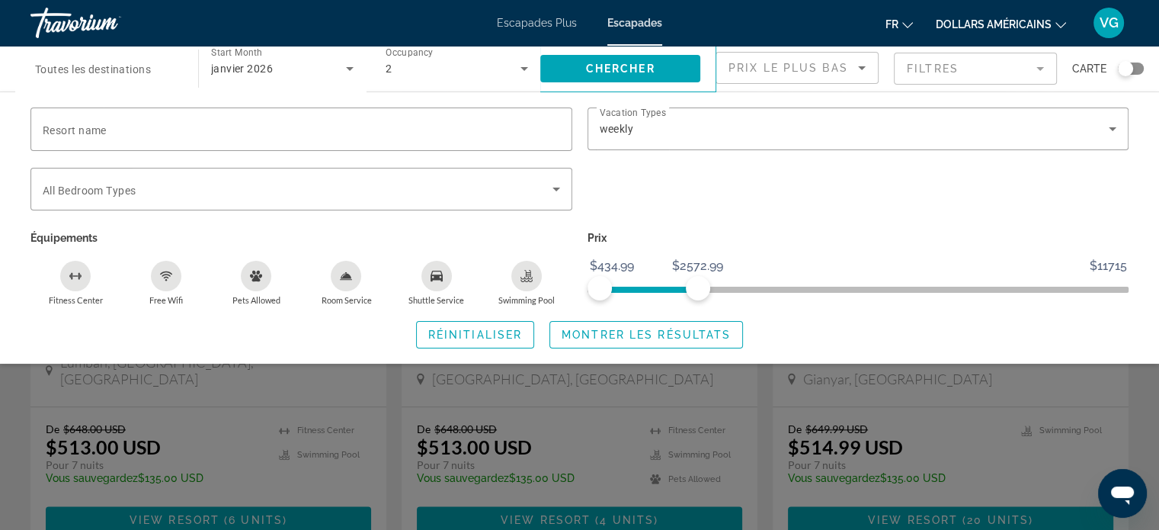
click at [434, 279] on icon "Shuttle Service" at bounding box center [437, 276] width 12 height 11
click at [526, 276] on icon "Swimming Pool" at bounding box center [527, 274] width 6 height 8
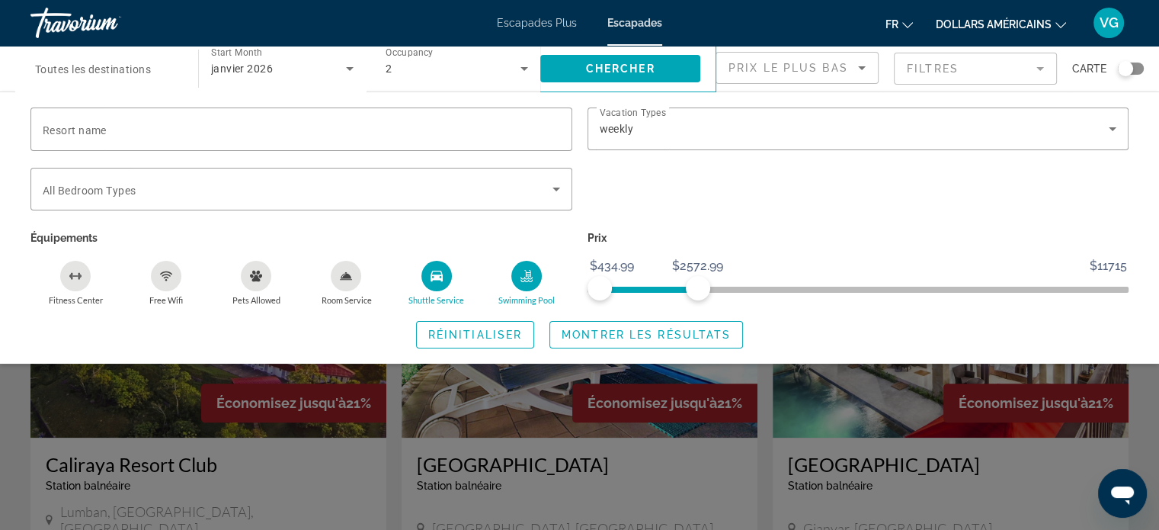
scroll to position [1576, 0]
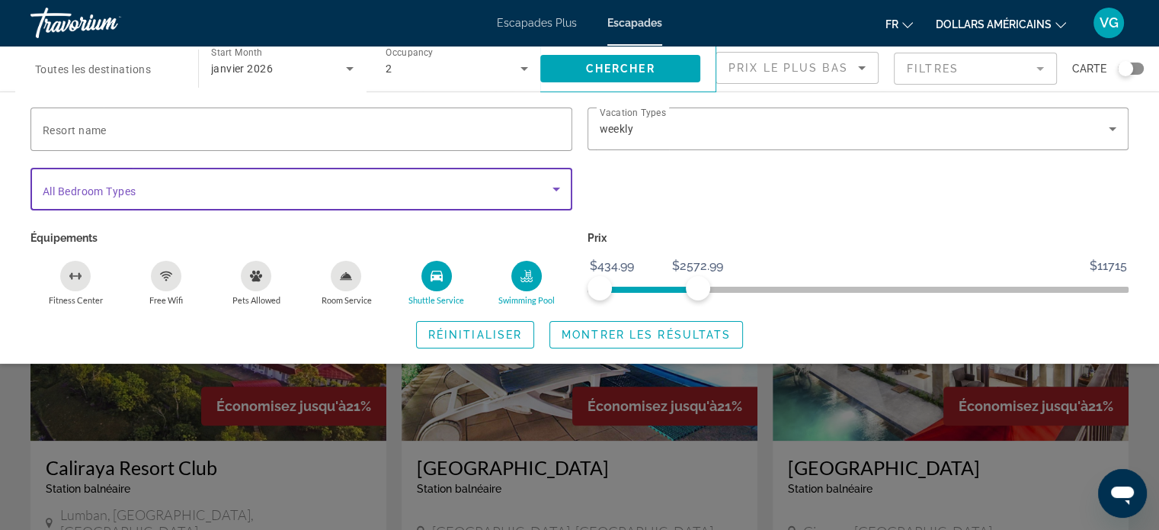
click at [550, 193] on icon "Search widget" at bounding box center [556, 189] width 18 height 18
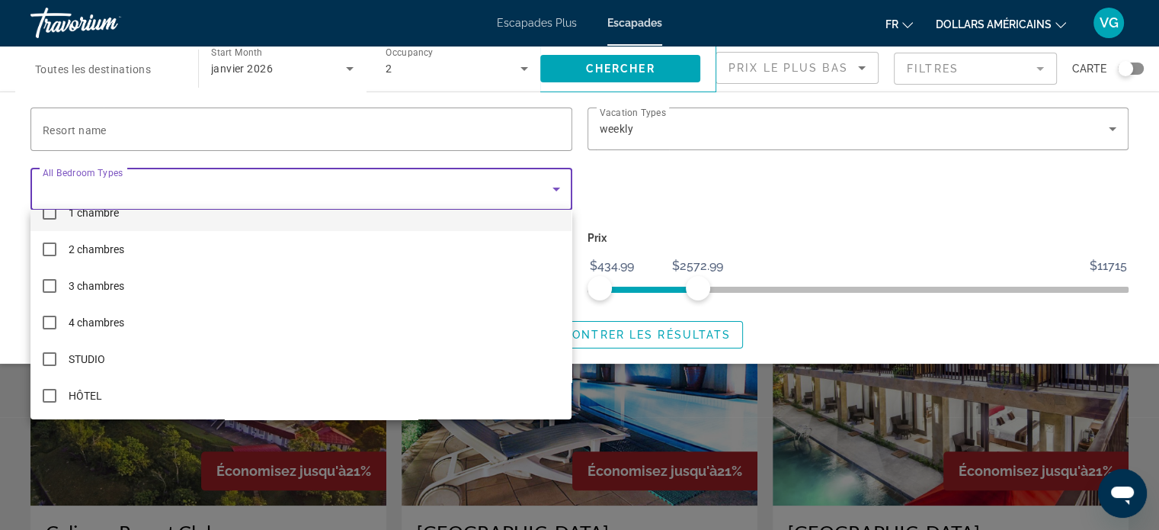
scroll to position [1424, 0]
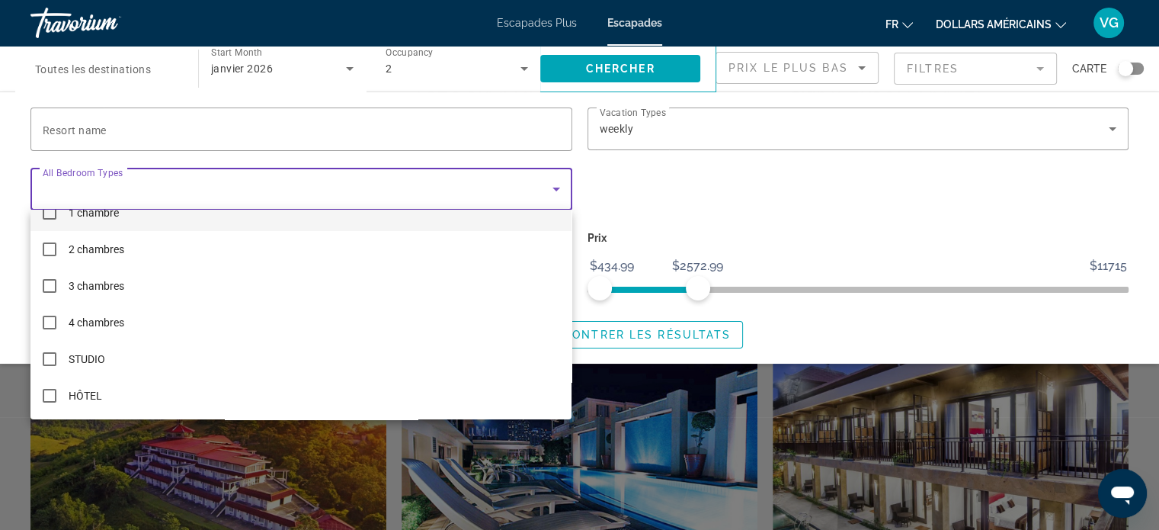
click at [665, 197] on div at bounding box center [579, 265] width 1159 height 530
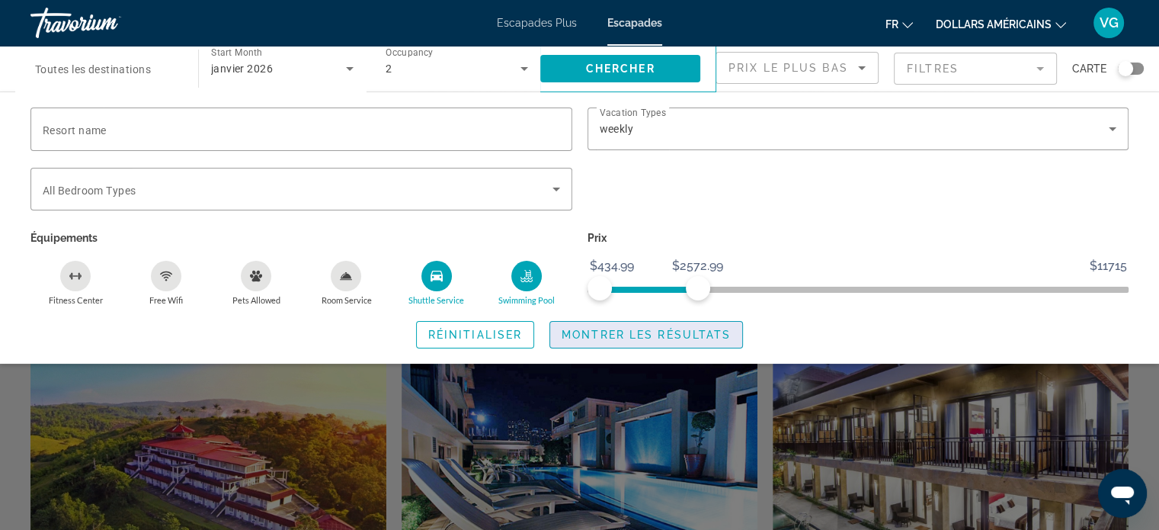
click at [622, 334] on span "Montrer les résultats" at bounding box center [646, 334] width 169 height 12
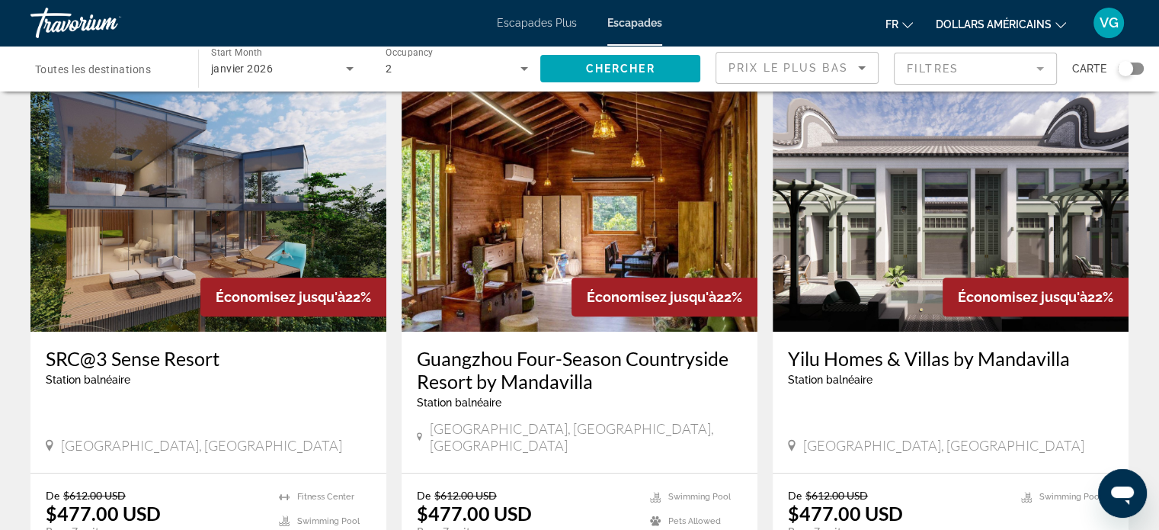
scroll to position [686, 0]
